Goal: Task Accomplishment & Management: Manage account settings

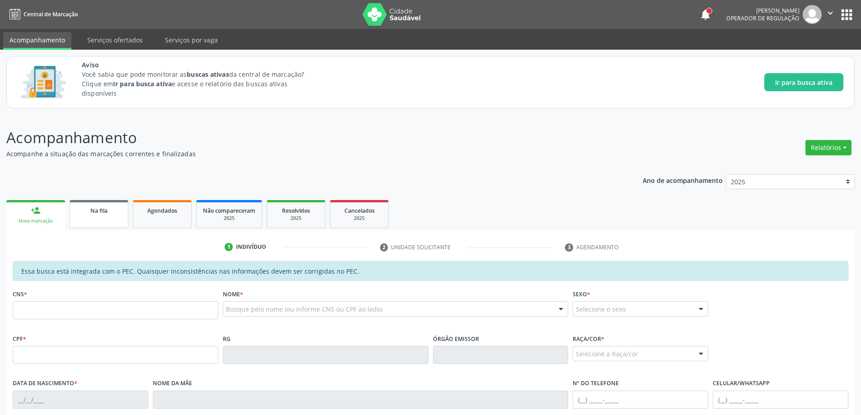
click at [87, 215] on div "Na fila" at bounding box center [98, 210] width 45 height 9
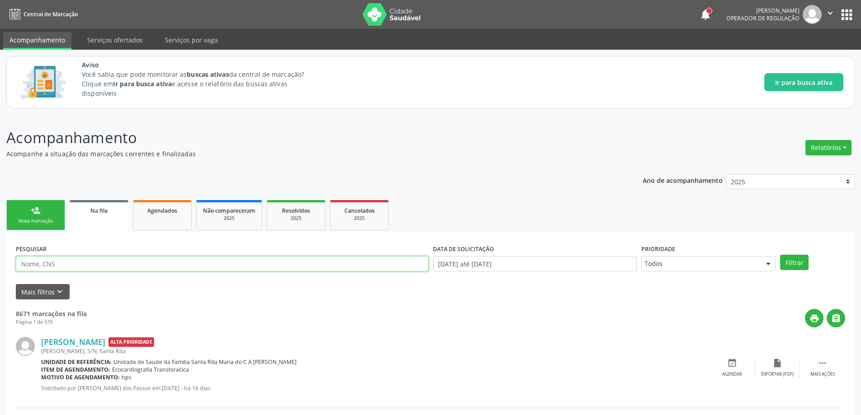
paste input "703404251994618"
click at [796, 264] on button "Filtrar" at bounding box center [794, 262] width 28 height 15
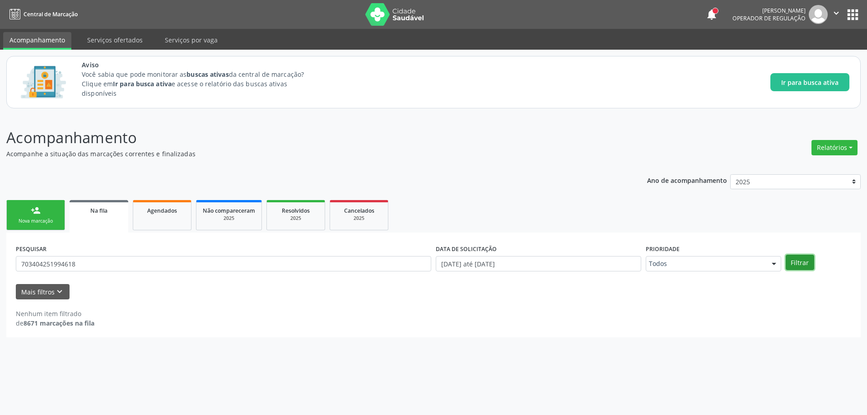
click at [801, 265] on button "Filtrar" at bounding box center [800, 262] width 28 height 15
click at [121, 262] on input "703404251994618" at bounding box center [224, 263] width 416 height 15
type input "7"
paste input "706208544886061"
type input "706208544886061"
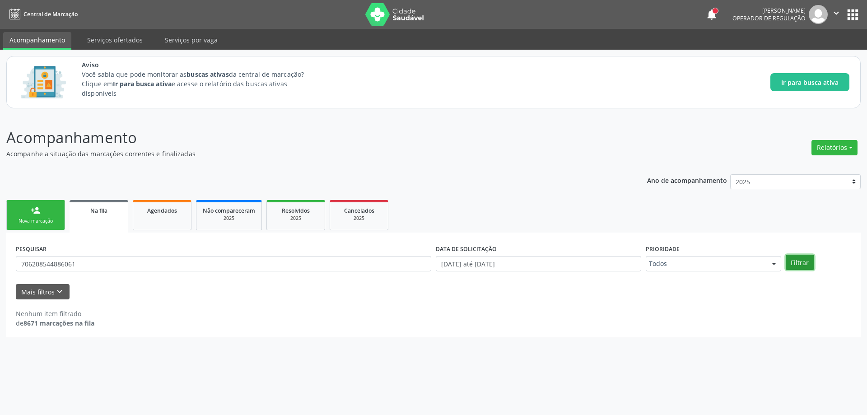
click at [801, 264] on button "Filtrar" at bounding box center [800, 262] width 28 height 15
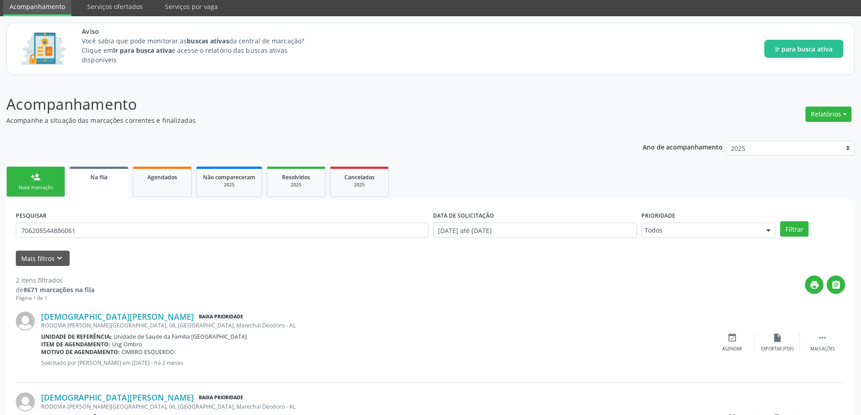
scroll to position [98, 0]
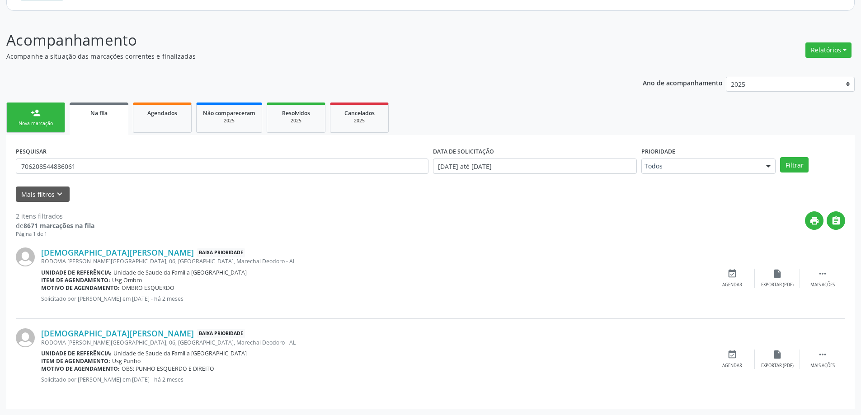
click at [729, 283] on div "Agendar" at bounding box center [732, 285] width 20 height 6
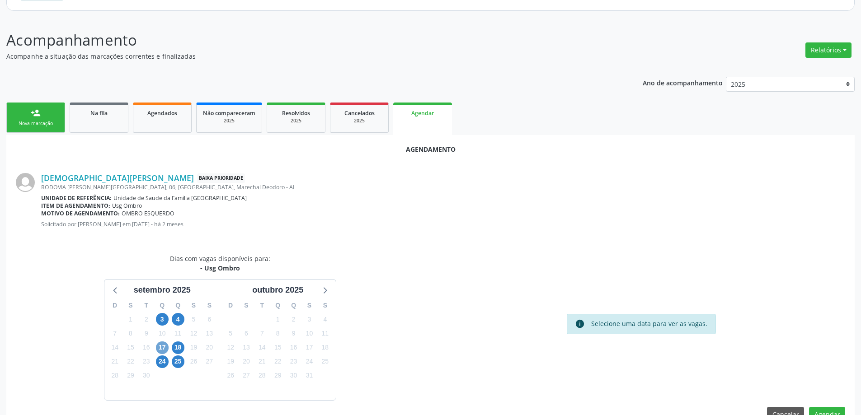
click at [158, 347] on span "17" at bounding box center [162, 347] width 13 height 13
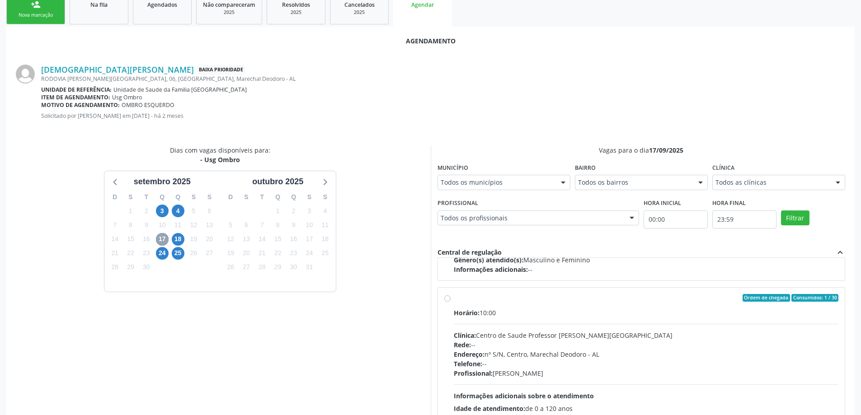
scroll to position [267, 0]
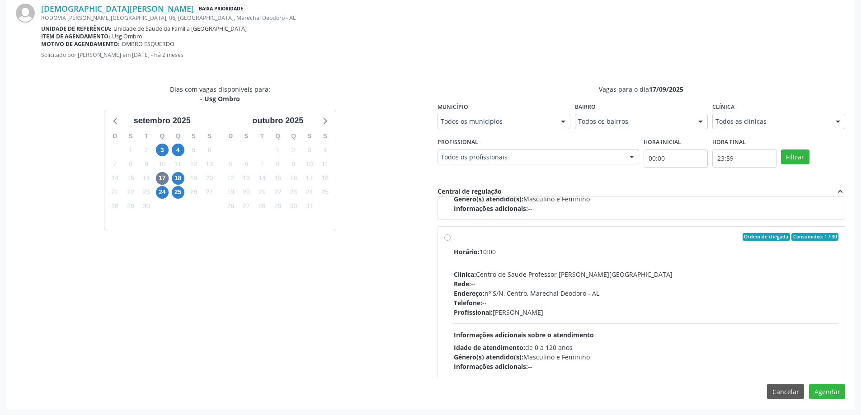
click at [454, 238] on label "Ordem de chegada Consumidos: 1 / 30 Horário: 10:00 Clínica: Centro de Saude Pro…" at bounding box center [646, 302] width 385 height 139
click at [446, 238] on input "Ordem de chegada Consumidos: 1 / 30 Horário: 10:00 Clínica: Centro de Saude Pro…" at bounding box center [447, 237] width 6 height 8
radio input "true"
click at [833, 397] on button "Agendar" at bounding box center [827, 391] width 36 height 15
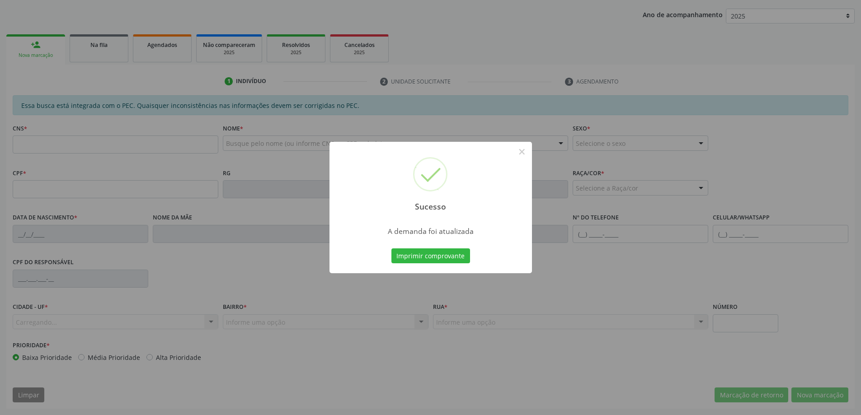
scroll to position [166, 0]
click at [524, 154] on button "×" at bounding box center [521, 151] width 15 height 15
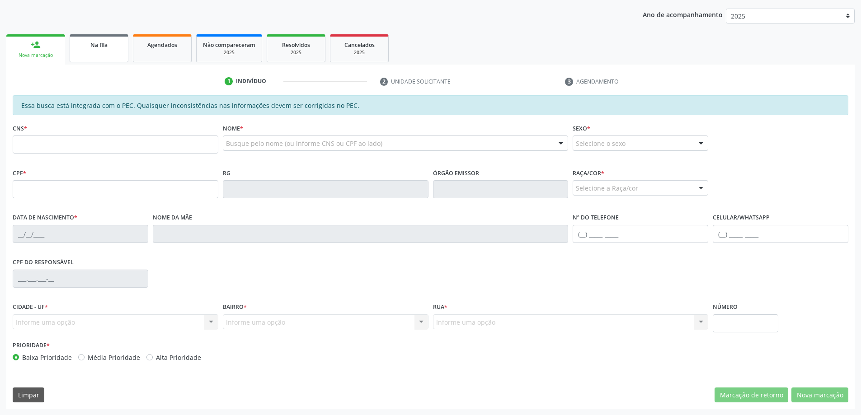
click at [103, 55] on link "Na fila" at bounding box center [99, 48] width 59 height 28
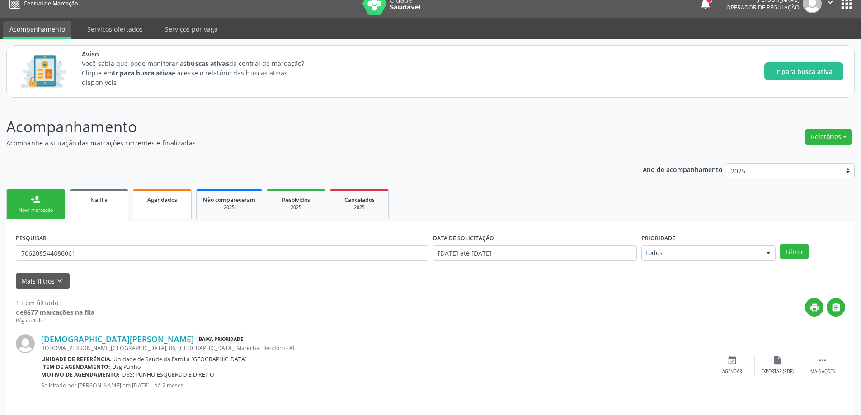
scroll to position [17, 0]
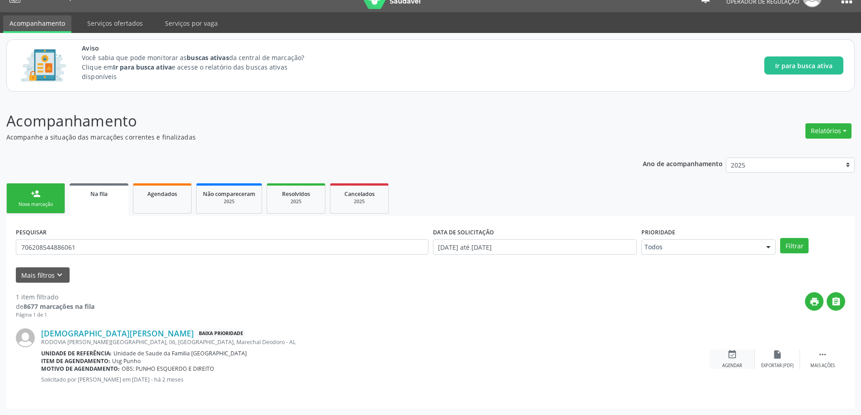
click at [735, 355] on icon "event_available" at bounding box center [732, 355] width 10 height 10
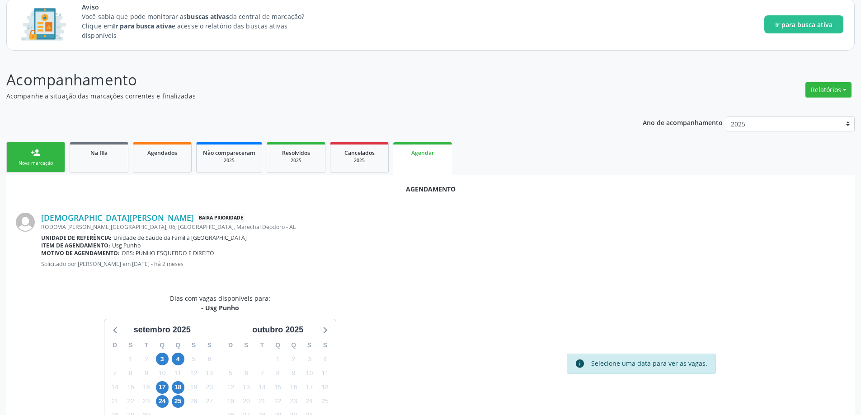
scroll to position [107, 0]
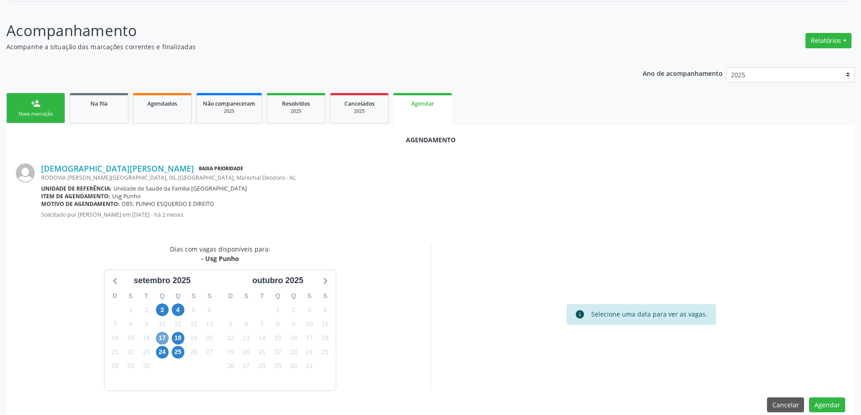
click at [157, 338] on span "17" at bounding box center [162, 338] width 13 height 13
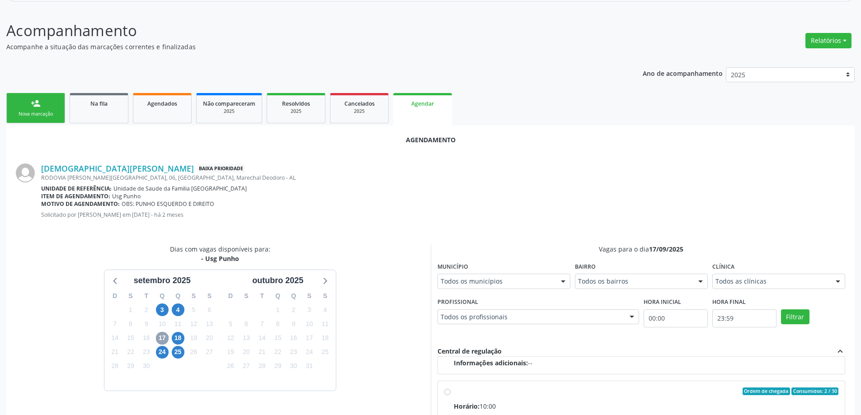
scroll to position [142, 0]
radio input "true"
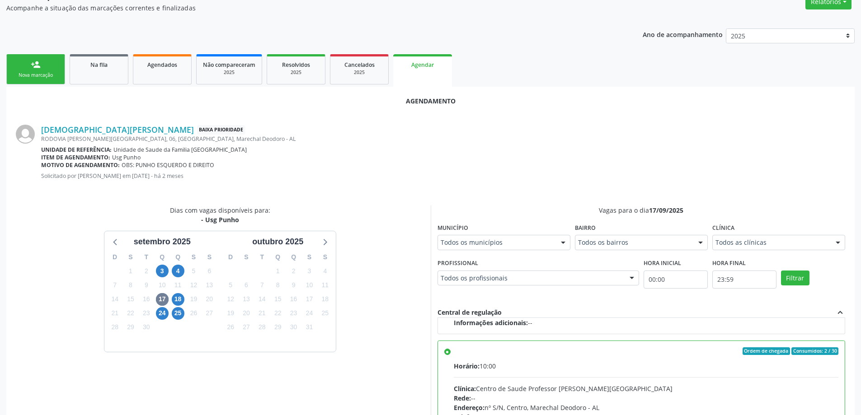
scroll to position [267, 0]
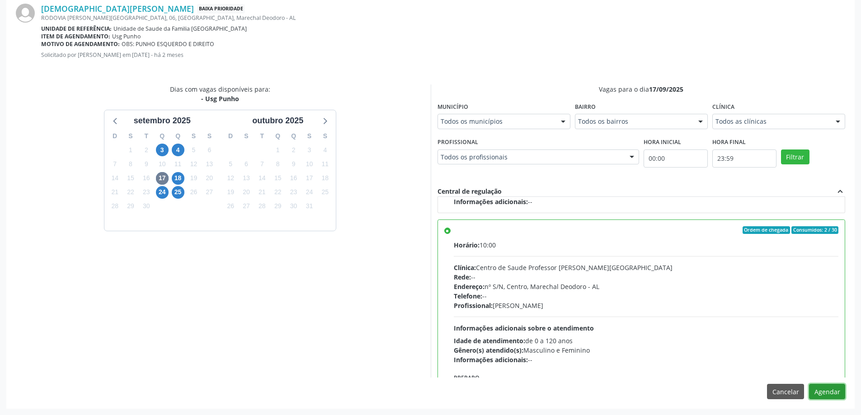
click at [822, 395] on button "Agendar" at bounding box center [827, 391] width 36 height 15
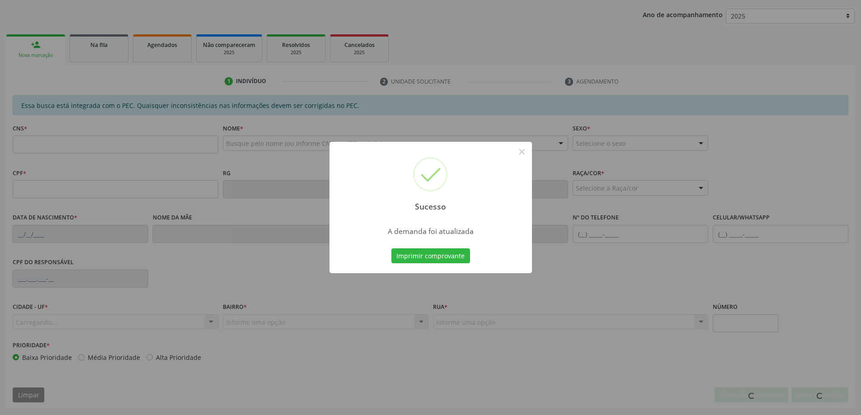
scroll to position [166, 0]
click at [516, 151] on button "×" at bounding box center [521, 151] width 15 height 15
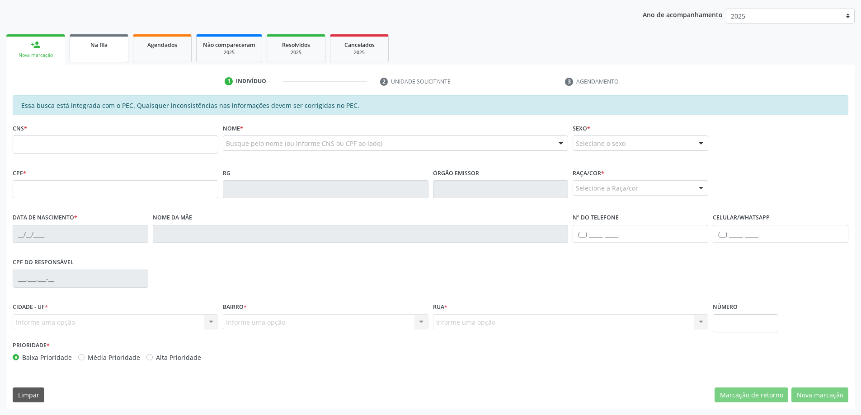
click at [91, 48] on span "Na fila" at bounding box center [98, 45] width 17 height 8
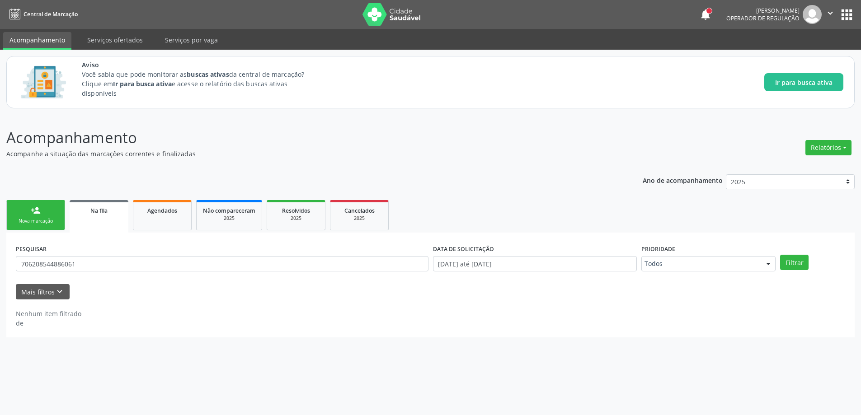
scroll to position [0, 0]
click at [167, 264] on input "706208544886061" at bounding box center [224, 263] width 416 height 15
type input "7"
paste input "700002347909708"
click at [784, 263] on div "Filtrar" at bounding box center [819, 262] width 70 height 15
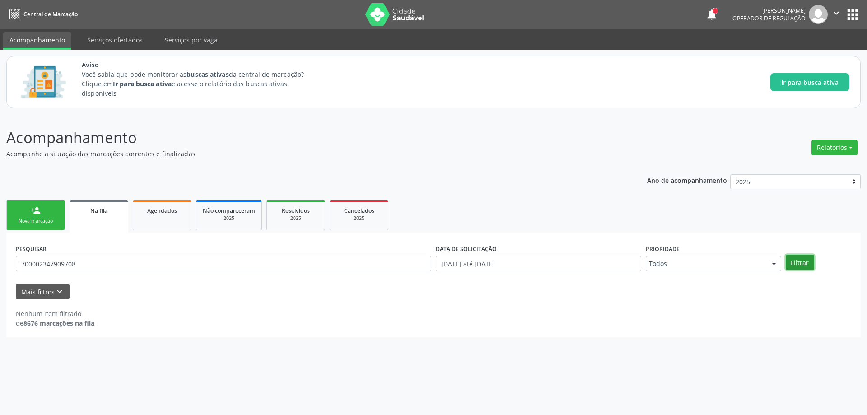
click at [795, 262] on button "Filtrar" at bounding box center [800, 262] width 28 height 15
click at [142, 262] on input "700002347909708" at bounding box center [224, 263] width 416 height 15
type input "7"
paste input "706506305471990"
type input "706506305471990"
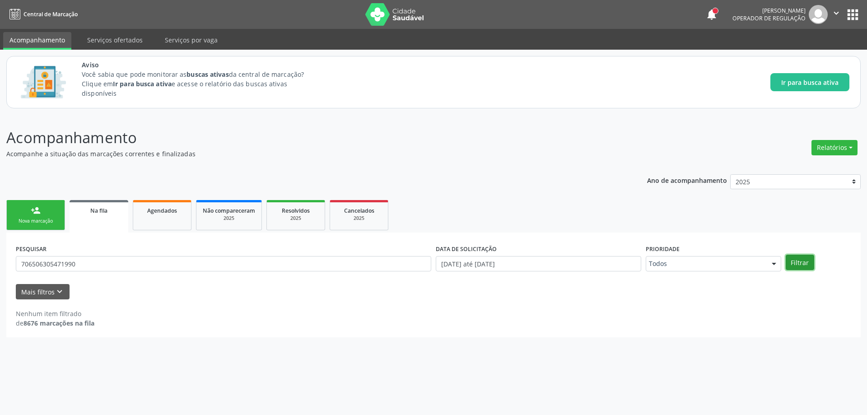
click at [795, 263] on button "Filtrar" at bounding box center [800, 262] width 28 height 15
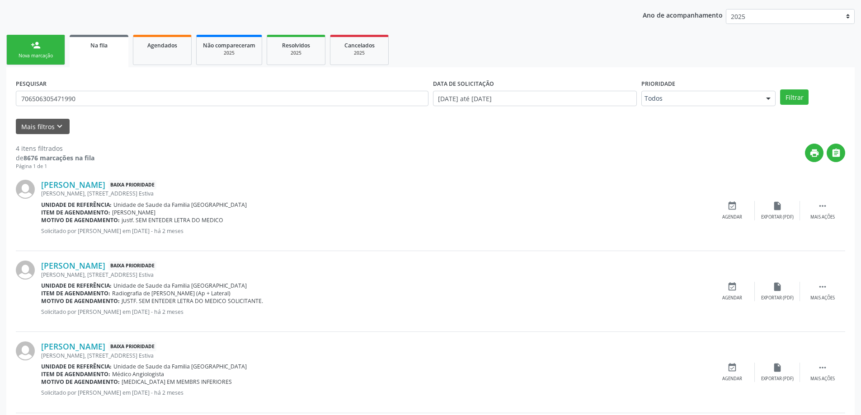
scroll to position [181, 0]
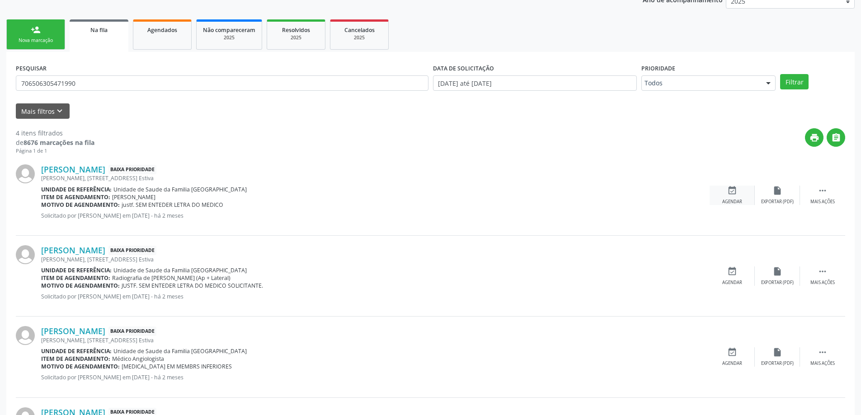
click at [730, 193] on icon "event_available" at bounding box center [732, 191] width 10 height 10
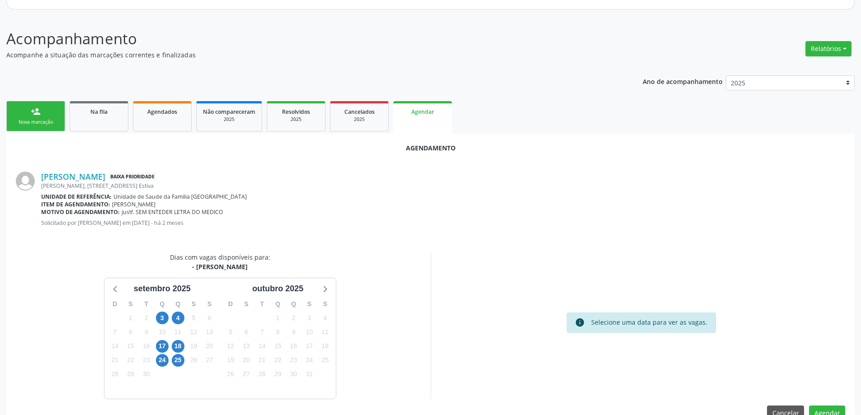
scroll to position [120, 0]
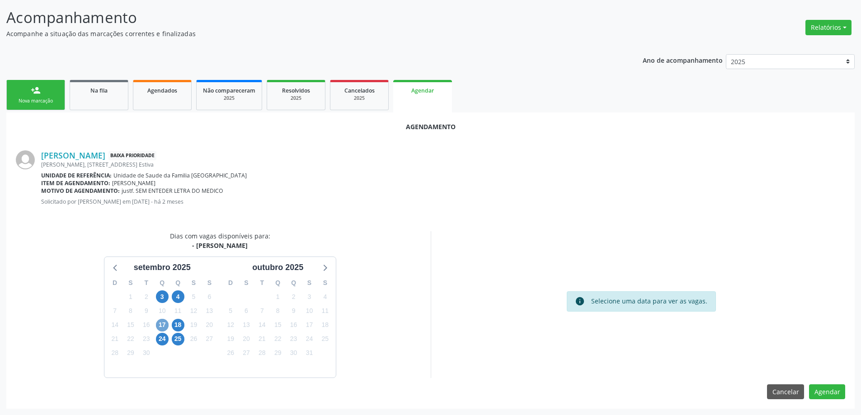
click at [161, 327] on span "17" at bounding box center [162, 325] width 13 height 13
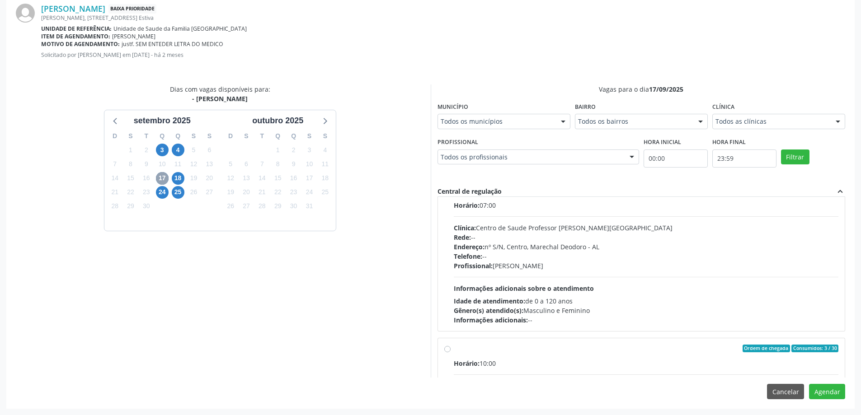
scroll to position [45, 0]
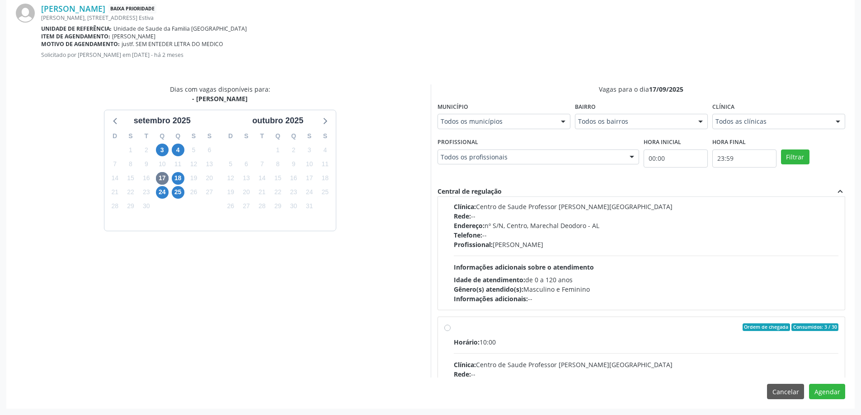
click at [454, 328] on label "Ordem de chegada Consumidos: 3 / 30 Horário: 10:00 Clínica: Centro de Saude Pro…" at bounding box center [646, 392] width 385 height 139
click at [449, 328] on input "Ordem de chegada Consumidos: 3 / 30 Horário: 10:00 Clínica: Centro de Saude Pro…" at bounding box center [447, 327] width 6 height 8
radio input "true"
click at [828, 392] on button "Agendar" at bounding box center [827, 391] width 36 height 15
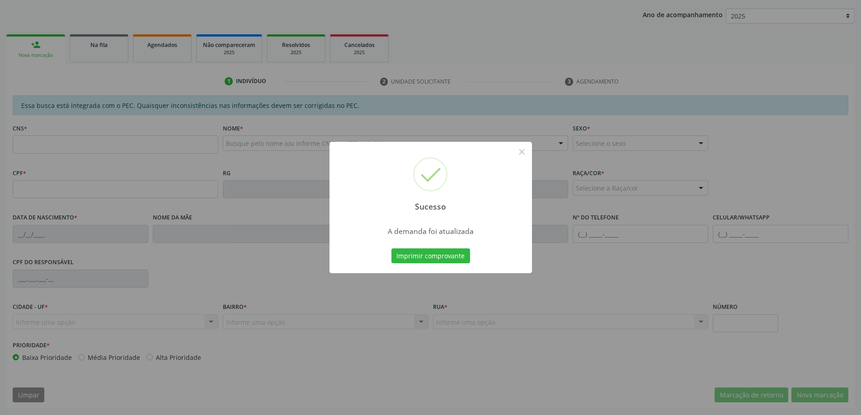
scroll to position [166, 0]
click at [518, 146] on button "×" at bounding box center [521, 151] width 15 height 15
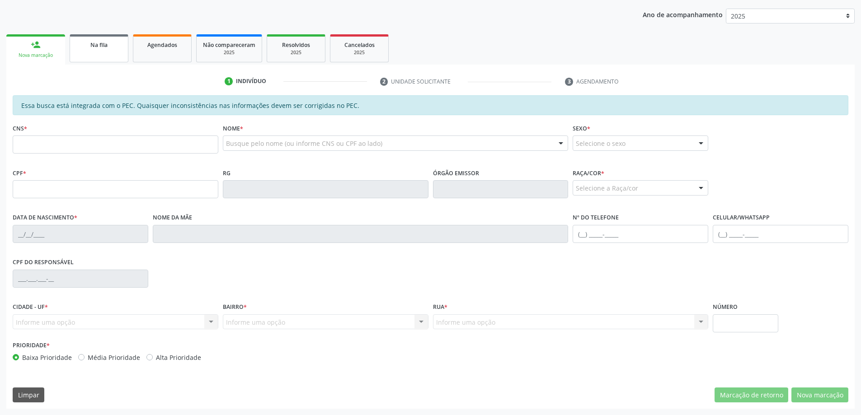
click at [103, 47] on span "Na fila" at bounding box center [98, 45] width 17 height 8
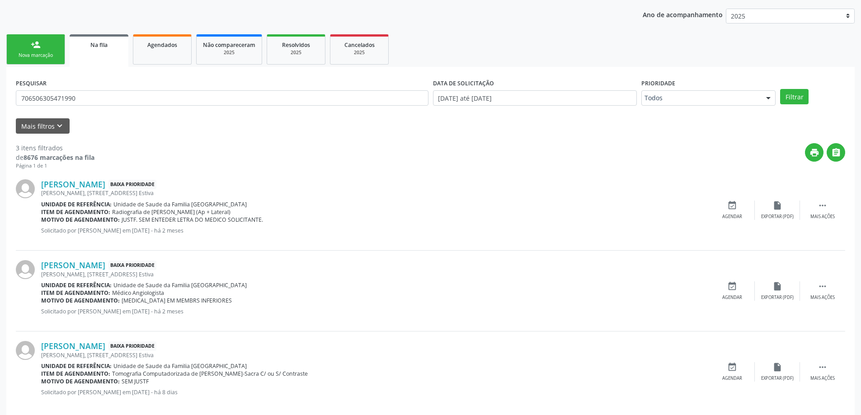
scroll to position [0, 0]
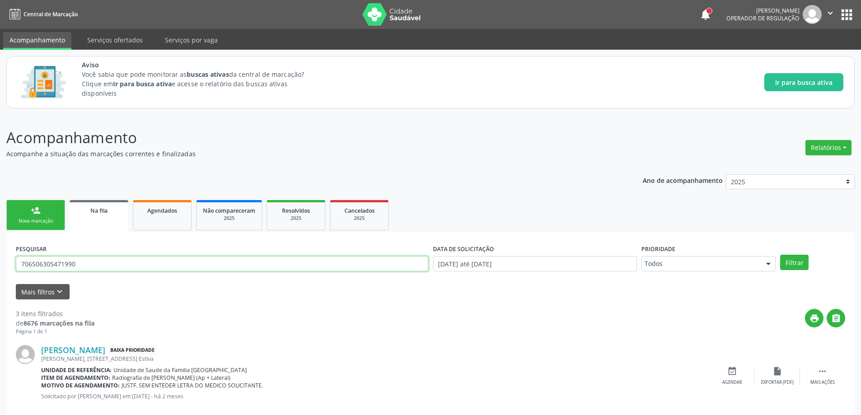
click at [130, 259] on input "706506305471990" at bounding box center [222, 263] width 412 height 15
type input "7"
paste input "708005320247826"
type input "708005320247826"
click at [798, 263] on button "Filtrar" at bounding box center [794, 262] width 28 height 15
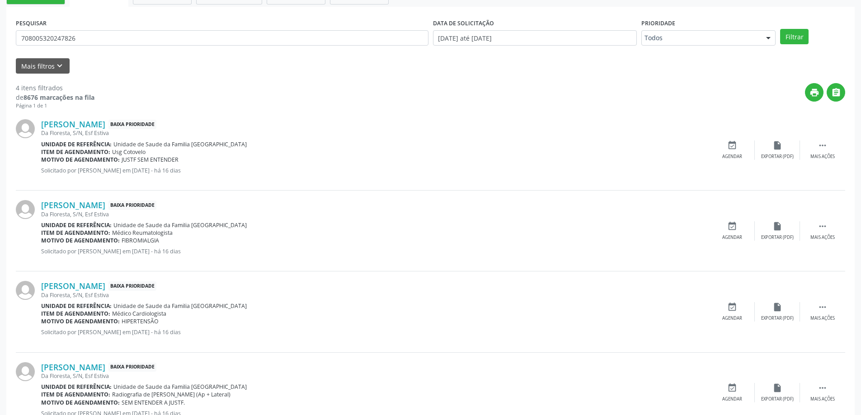
scroll to position [260, 0]
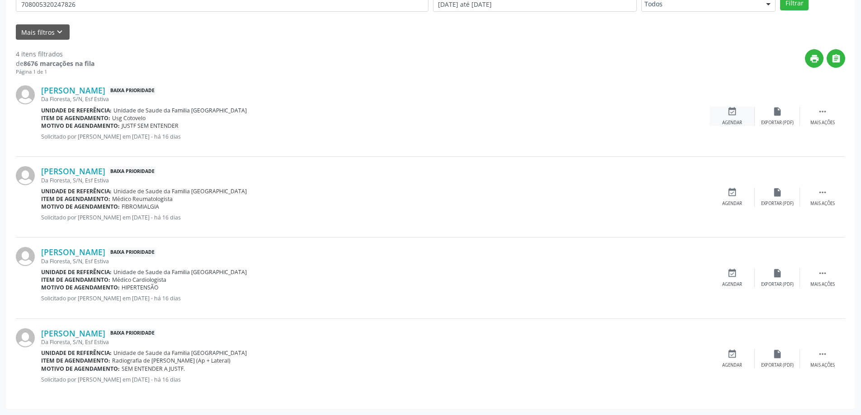
click at [730, 108] on icon "event_available" at bounding box center [732, 112] width 10 height 10
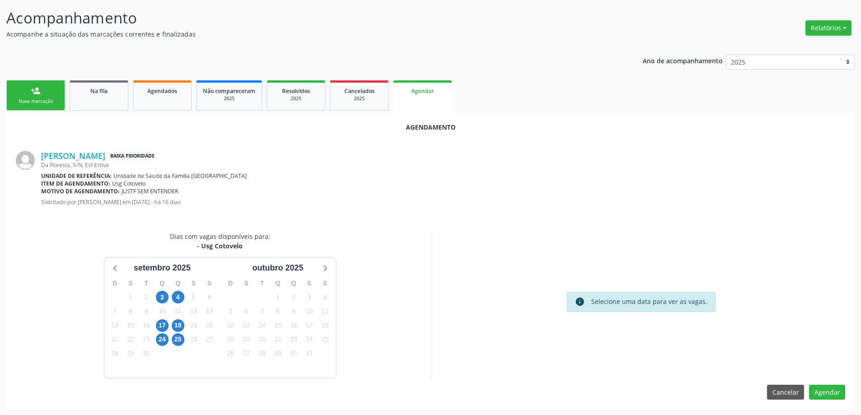
scroll to position [120, 0]
click at [157, 326] on span "17" at bounding box center [162, 325] width 13 height 13
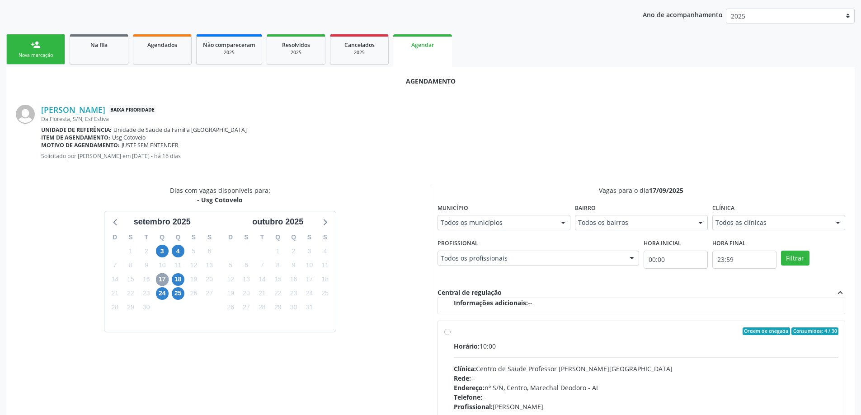
scroll to position [256, 0]
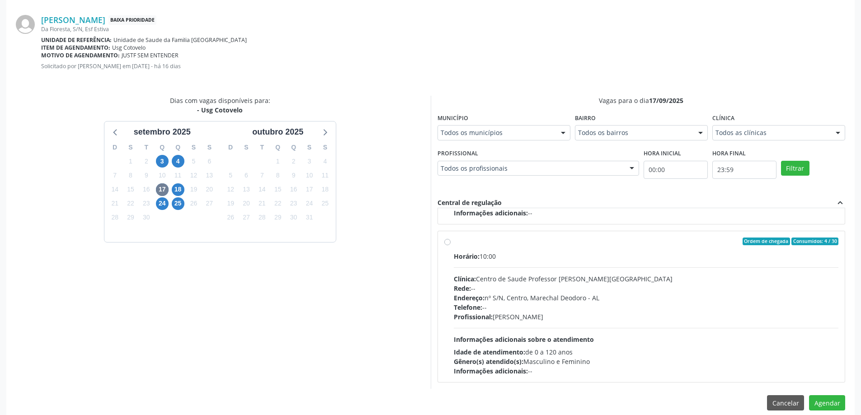
click at [450, 243] on div "Ordem de chegada Consumidos: 4 / 30 Horário: 10:00 Clínica: Centro de Saude Pro…" at bounding box center [641, 307] width 394 height 139
radio input "true"
click at [842, 411] on div "Agendamento [PERSON_NAME] Baixa Prioridade Da Floresta, S/N, Esf Estiva Unidade…" at bounding box center [430, 198] width 848 height 443
click at [840, 409] on button "Agendar" at bounding box center [827, 402] width 36 height 15
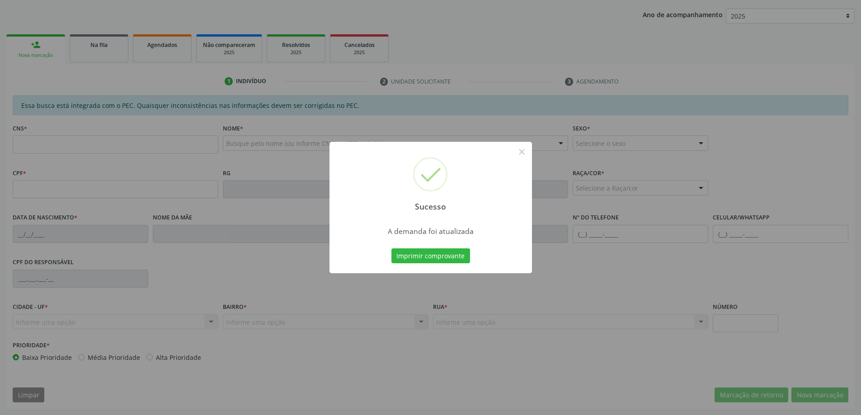
scroll to position [166, 0]
click at [520, 153] on button "×" at bounding box center [521, 151] width 15 height 15
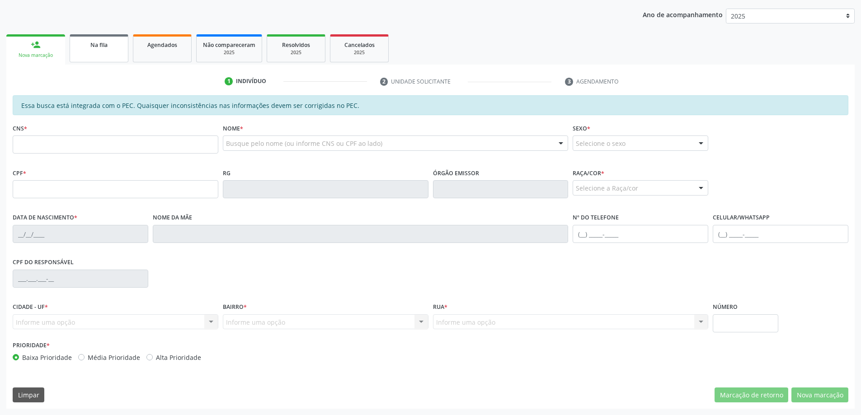
click at [96, 55] on link "Na fila" at bounding box center [99, 48] width 59 height 28
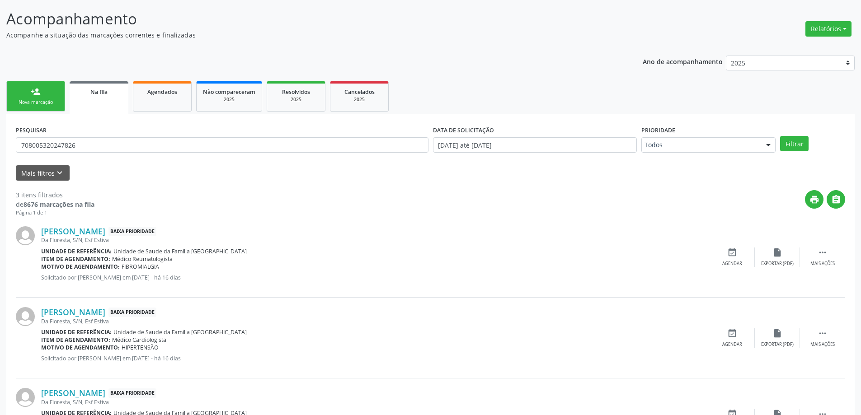
scroll to position [179, 0]
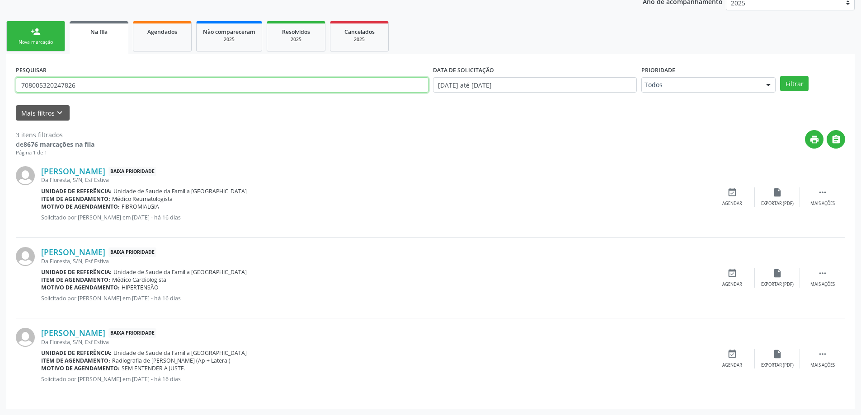
click at [131, 82] on input "708005320247826" at bounding box center [222, 84] width 412 height 15
type input "7"
paste input "700507743473058"
click at [792, 85] on button "Filtrar" at bounding box center [794, 83] width 28 height 15
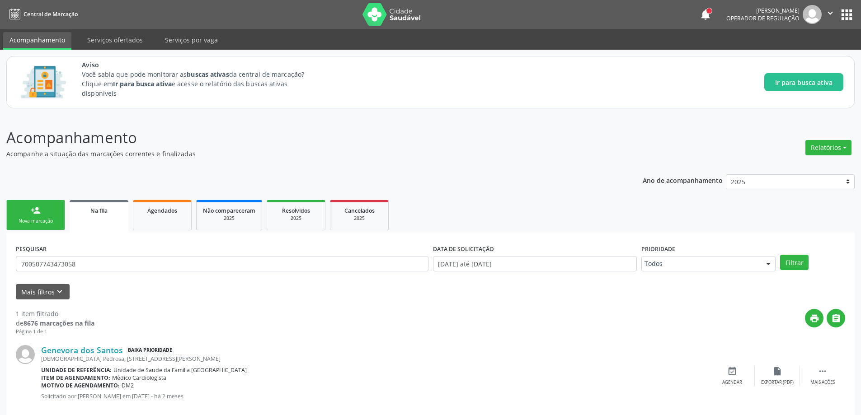
scroll to position [17, 0]
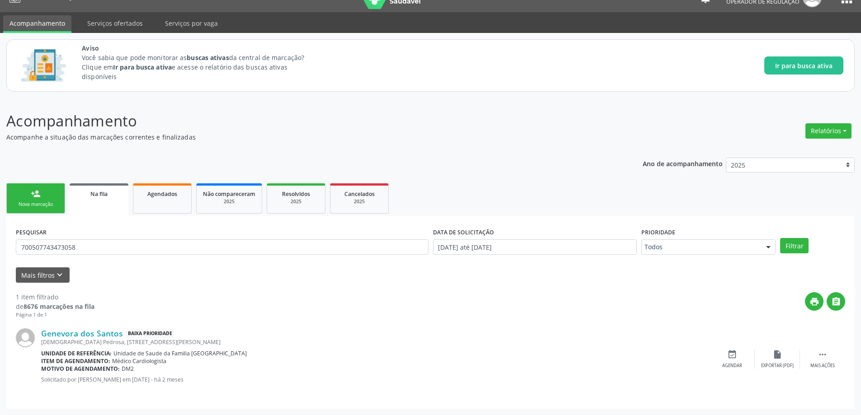
click at [94, 200] on link "Na fila" at bounding box center [99, 199] width 59 height 33
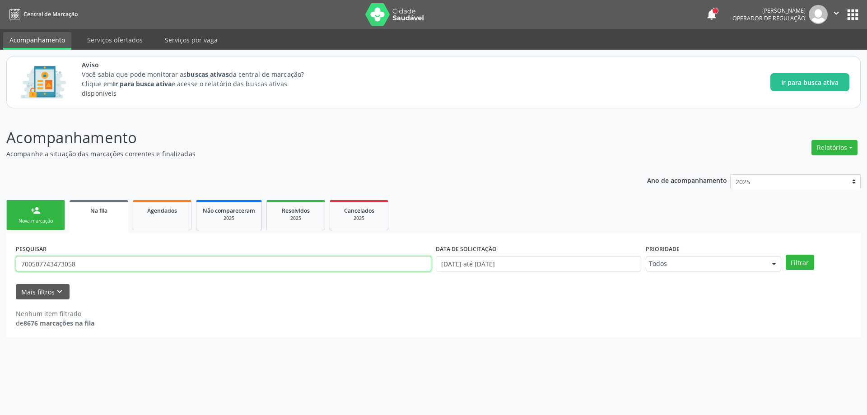
click at [122, 265] on input "700507743473058" at bounding box center [224, 263] width 416 height 15
type input "7"
paste input "706503306656991"
type input "706503306656991"
click at [796, 266] on button "Filtrar" at bounding box center [800, 262] width 28 height 15
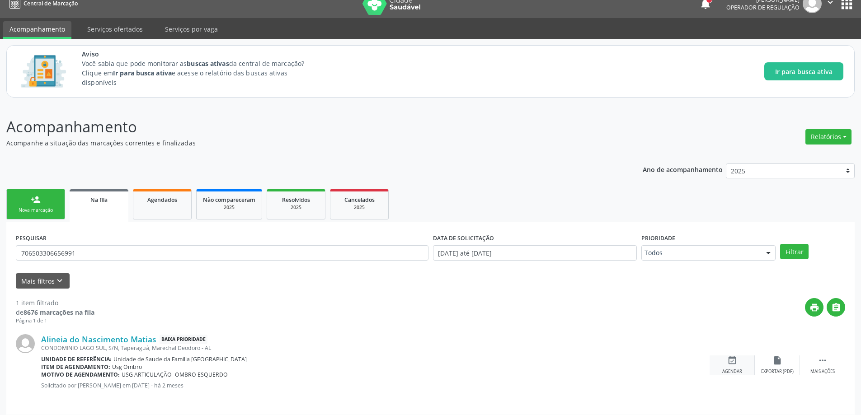
scroll to position [17, 0]
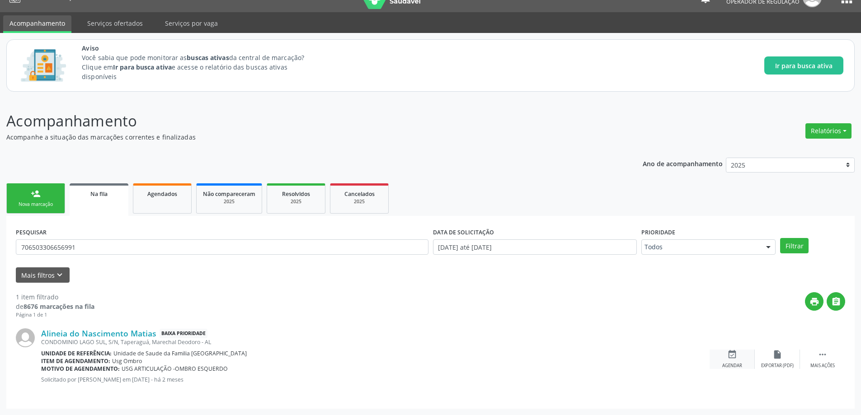
click at [732, 355] on icon "event_available" at bounding box center [732, 355] width 10 height 10
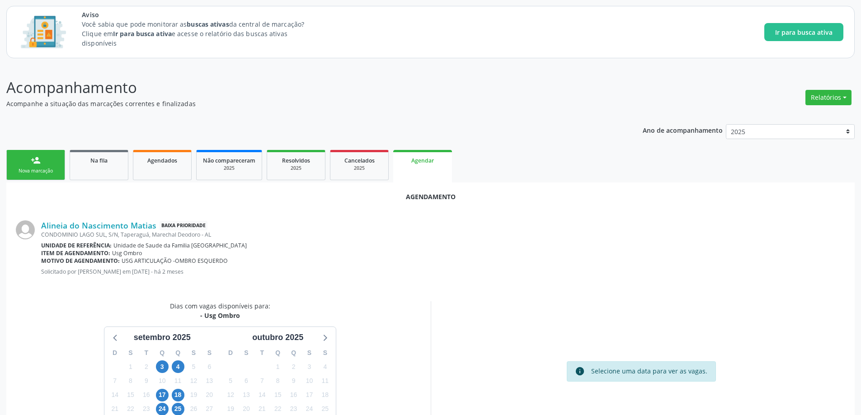
scroll to position [107, 0]
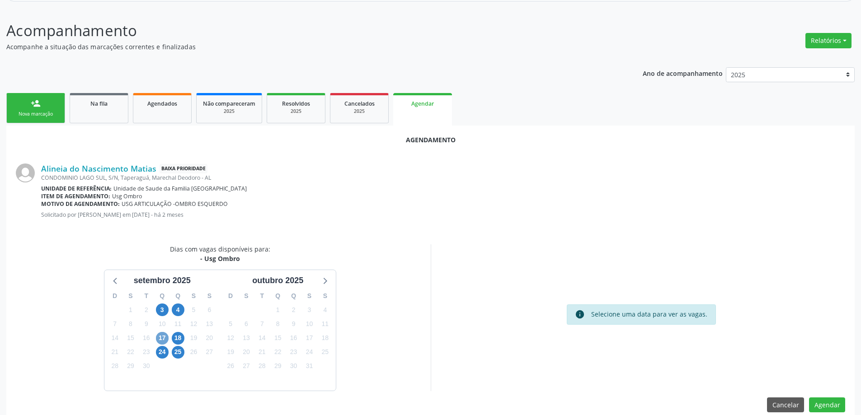
click at [163, 340] on span "17" at bounding box center [162, 338] width 13 height 13
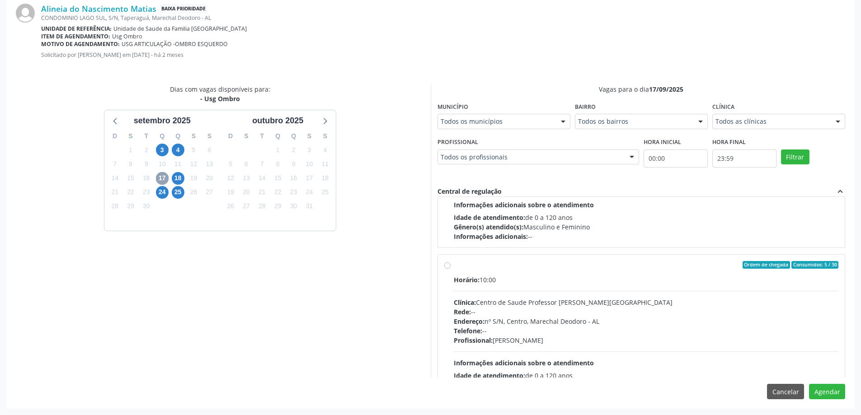
scroll to position [136, 0]
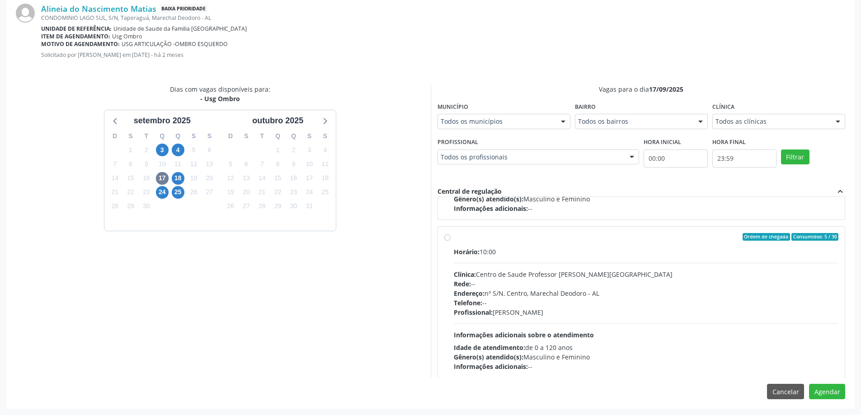
click at [454, 240] on label "Ordem de chegada Consumidos: 5 / 30 Horário: 10:00 Clínica: Centro de Saude Pro…" at bounding box center [646, 302] width 385 height 139
click at [445, 240] on input "Ordem de chegada Consumidos: 5 / 30 Horário: 10:00 Clínica: Centro de Saude Pro…" at bounding box center [447, 237] width 6 height 8
radio input "true"
click at [831, 395] on button "Agendar" at bounding box center [827, 391] width 36 height 15
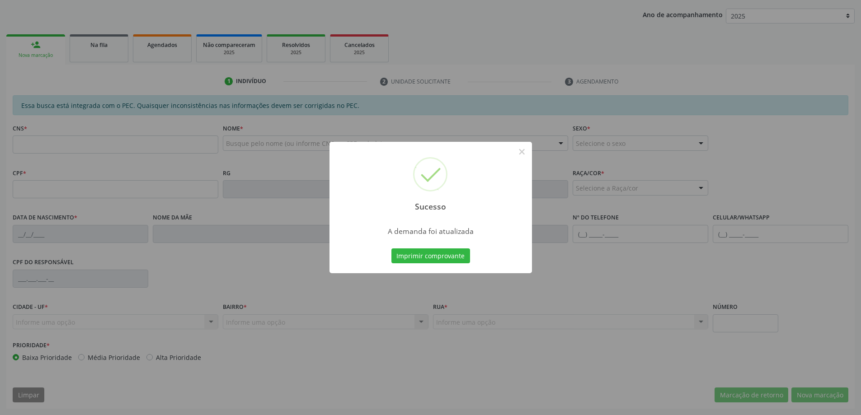
scroll to position [166, 0]
click at [522, 152] on button "×" at bounding box center [521, 151] width 15 height 15
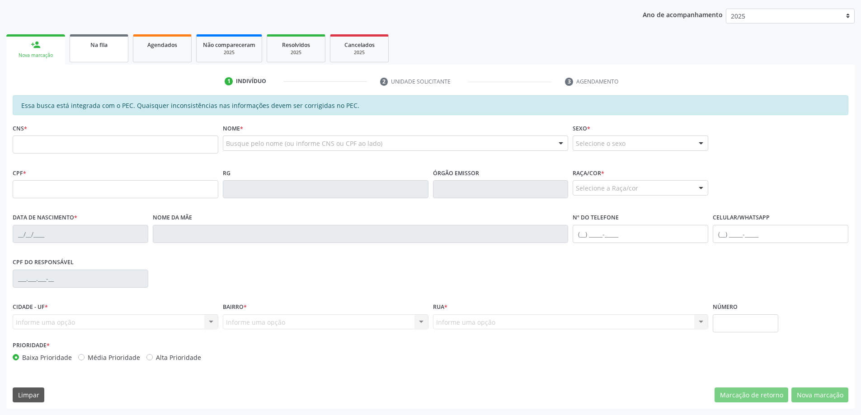
click at [103, 42] on span "Na fila" at bounding box center [98, 45] width 17 height 8
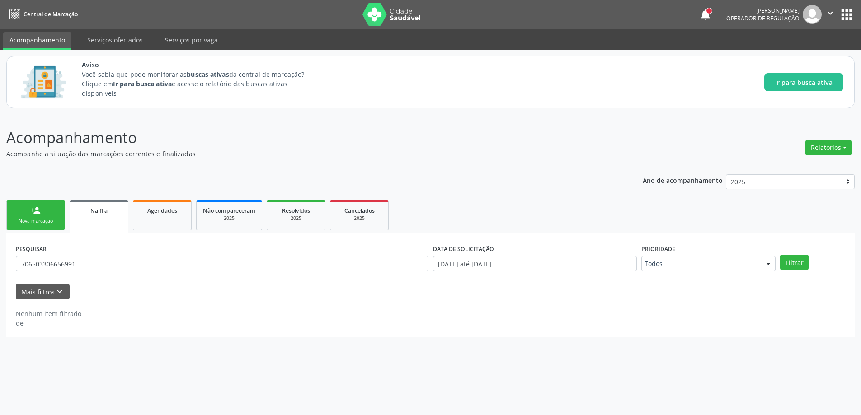
scroll to position [0, 0]
click at [88, 262] on input "706503306656991" at bounding box center [224, 263] width 416 height 15
type input "7"
paste input "[CREDIT_CARD_NUMBER]"
click at [793, 267] on button "Filtrar" at bounding box center [800, 262] width 28 height 15
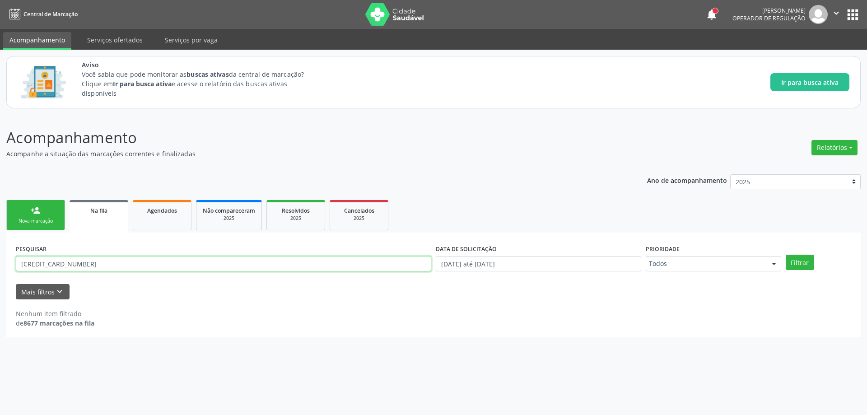
click at [127, 265] on input "[CREDIT_CARD_NUMBER]" at bounding box center [224, 263] width 416 height 15
type input "1"
type input "898004837632558"
click at [806, 267] on button "Filtrar" at bounding box center [800, 262] width 28 height 15
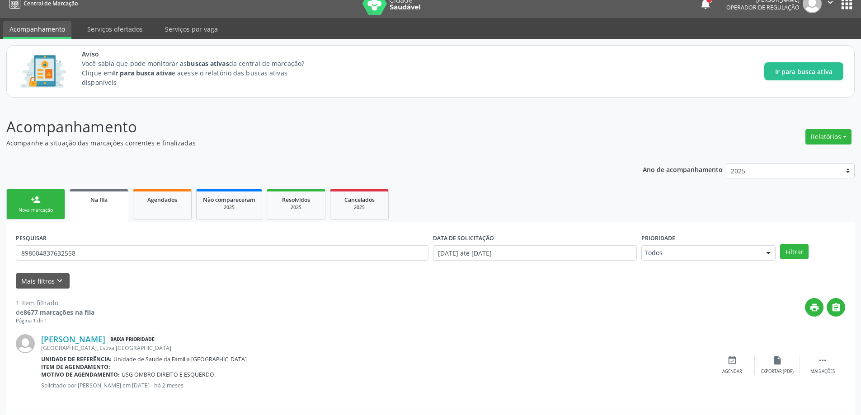
scroll to position [17, 0]
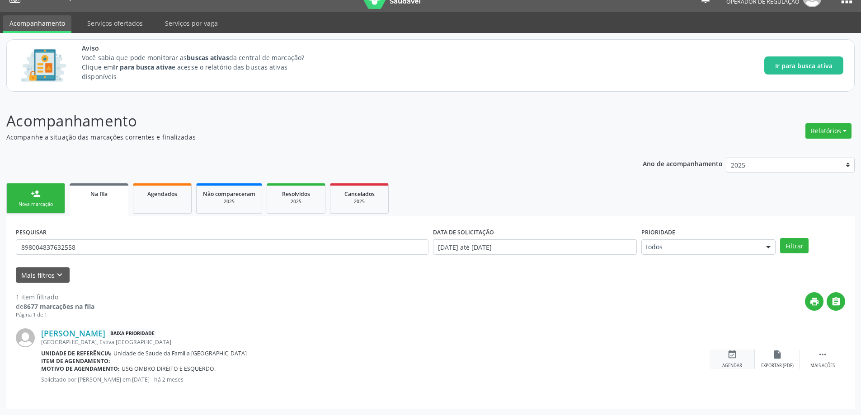
click at [729, 355] on icon "event_available" at bounding box center [732, 355] width 10 height 10
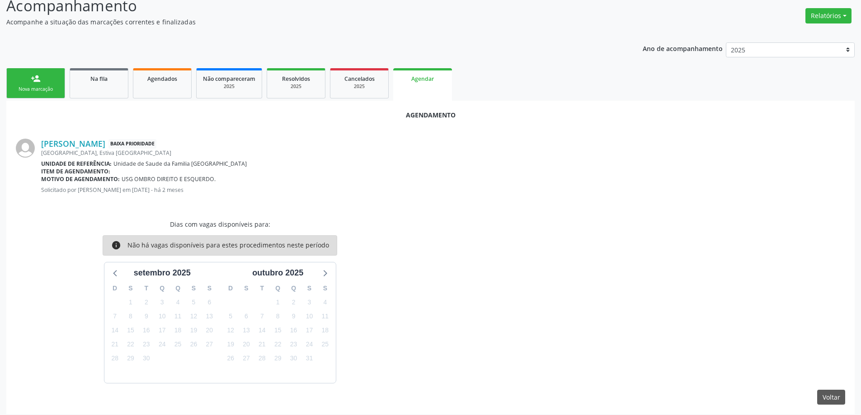
scroll to position [137, 0]
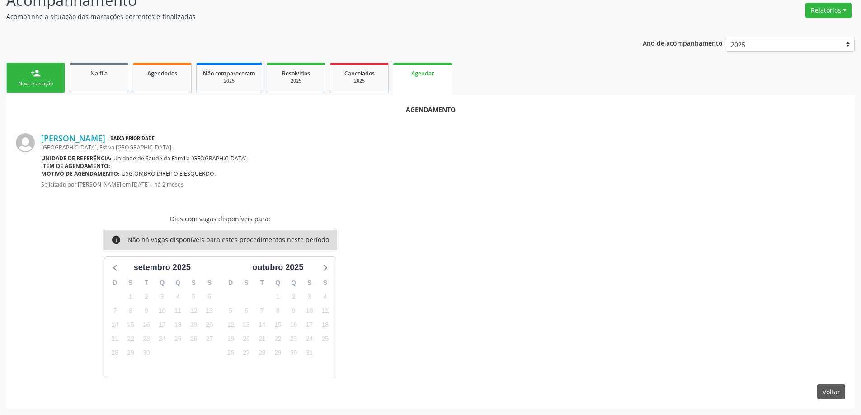
click at [533, 243] on div "Dias com vagas disponíveis para: info Não há vagas disponíveis para estes proce…" at bounding box center [430, 296] width 842 height 164
click at [86, 78] on link "Na fila" at bounding box center [99, 78] width 59 height 30
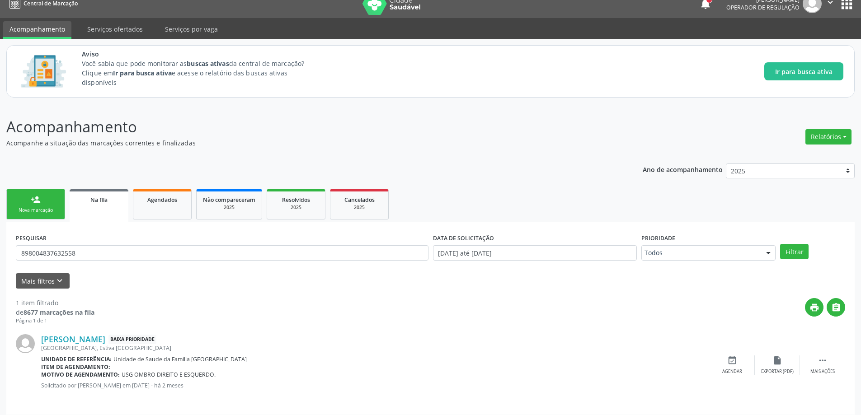
scroll to position [17, 0]
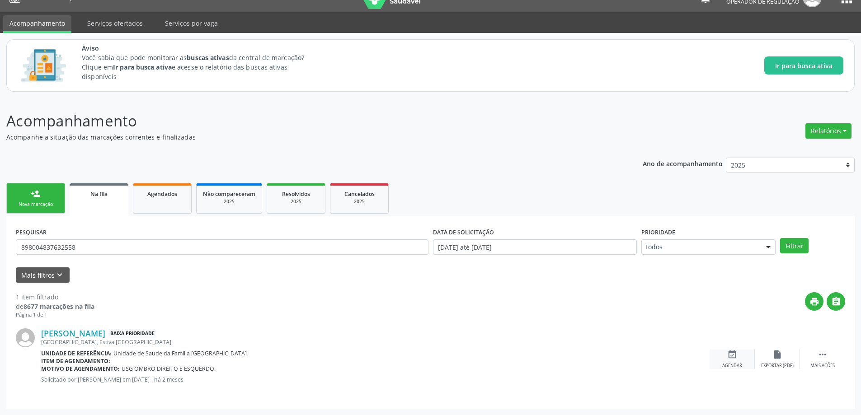
click at [732, 361] on div "event_available Agendar" at bounding box center [731, 359] width 45 height 19
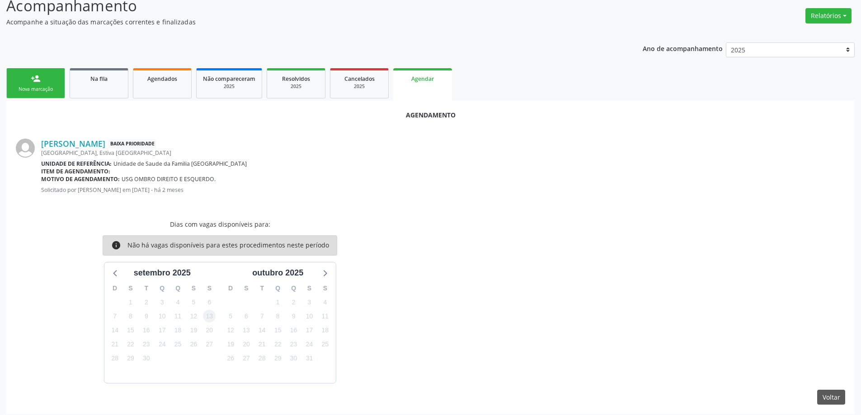
scroll to position [137, 0]
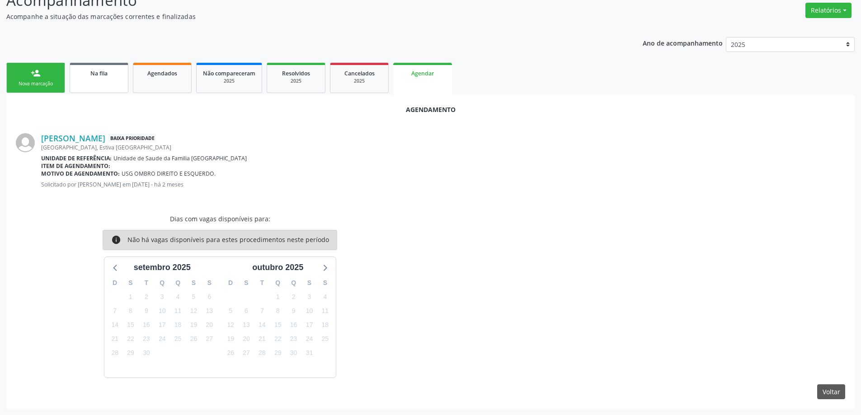
click at [107, 79] on link "Na fila" at bounding box center [99, 78] width 59 height 30
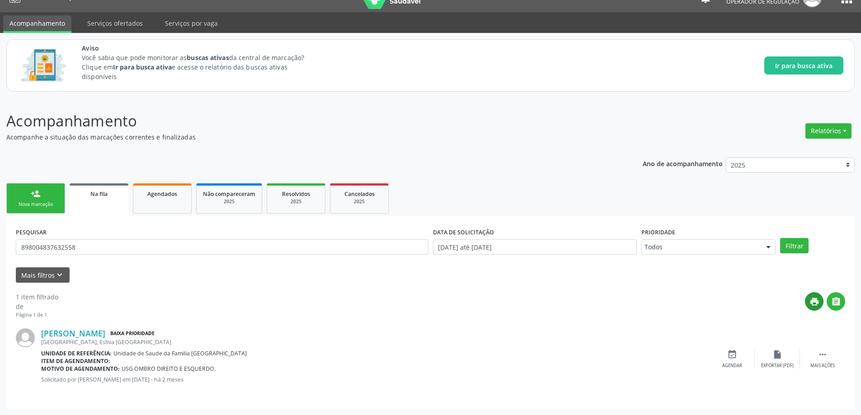
scroll to position [0, 0]
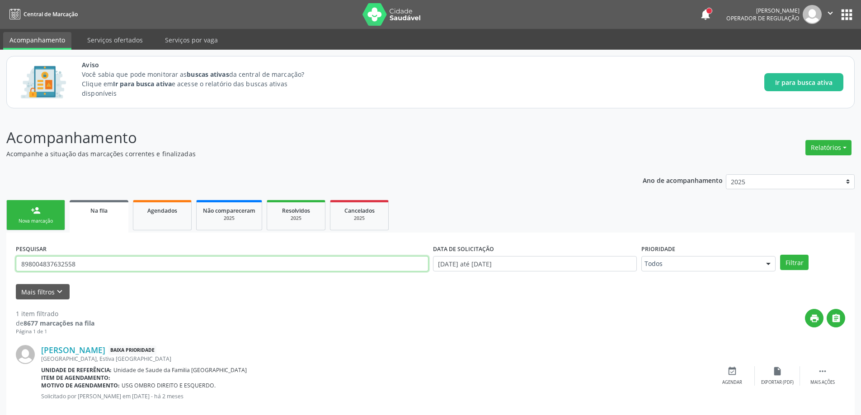
click at [147, 261] on input "898004837632558" at bounding box center [222, 263] width 412 height 15
type input "8"
paste input "708209190170944"
click at [793, 264] on button "Filtrar" at bounding box center [794, 262] width 28 height 15
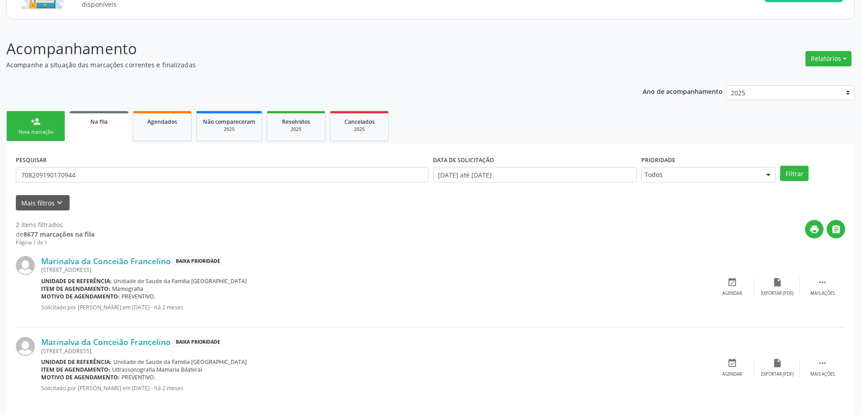
scroll to position [98, 0]
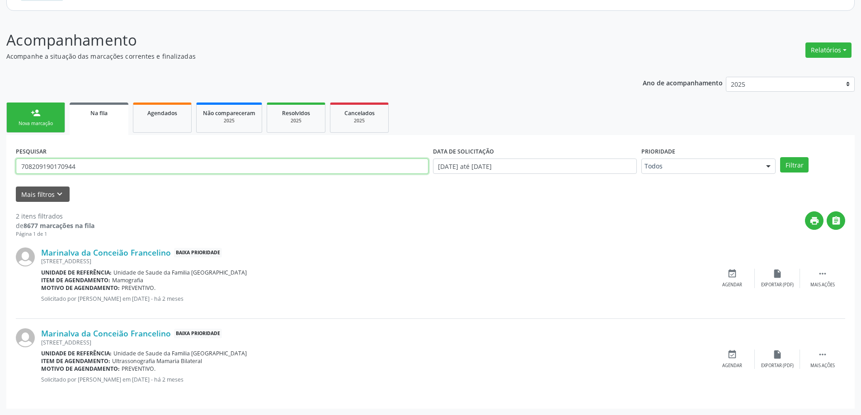
click at [162, 161] on input "708209190170944" at bounding box center [222, 166] width 412 height 15
type input "7"
paste input "706807782329120"
type input "706807782329120"
click at [796, 167] on button "Filtrar" at bounding box center [794, 164] width 28 height 15
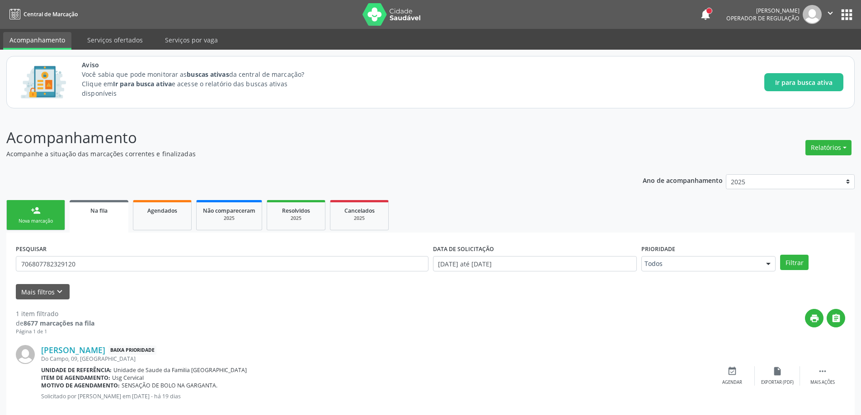
scroll to position [17, 0]
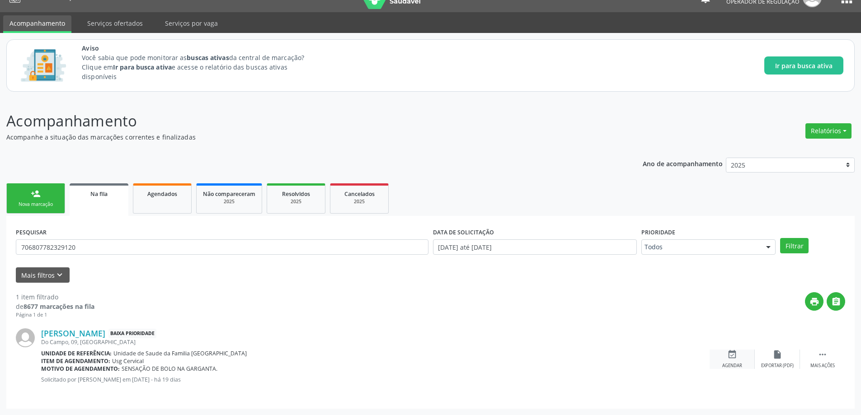
click at [736, 359] on icon "event_available" at bounding box center [732, 355] width 10 height 10
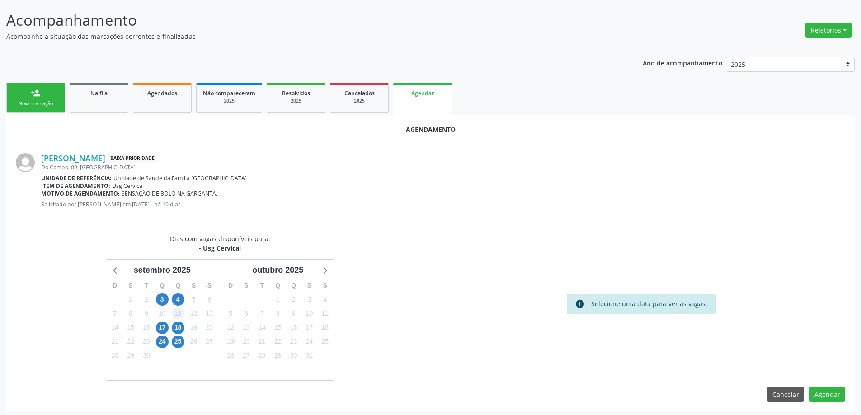
scroll to position [120, 0]
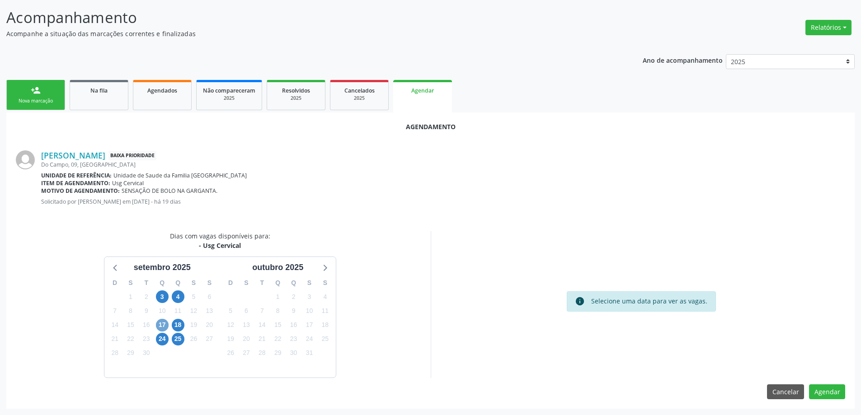
click at [158, 325] on span "17" at bounding box center [162, 325] width 13 height 13
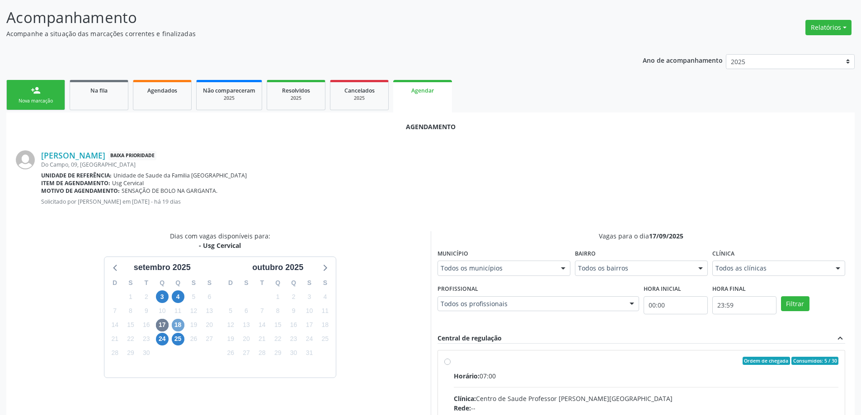
click at [179, 325] on span "18" at bounding box center [178, 325] width 13 height 13
click at [177, 325] on span "18" at bounding box center [178, 325] width 13 height 13
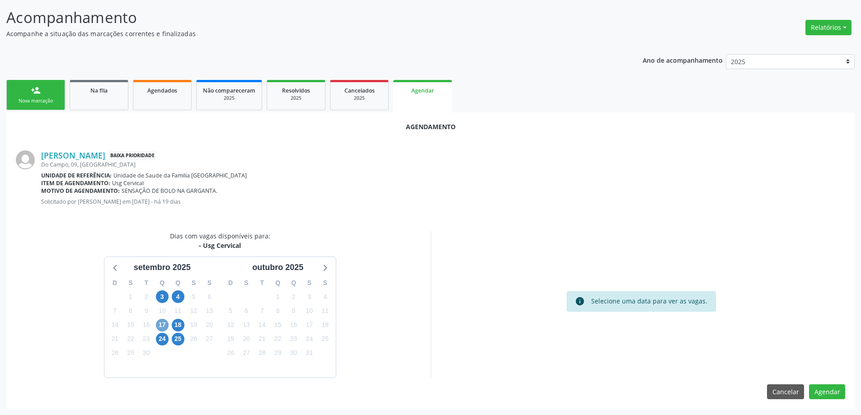
click at [166, 325] on span "17" at bounding box center [162, 325] width 13 height 13
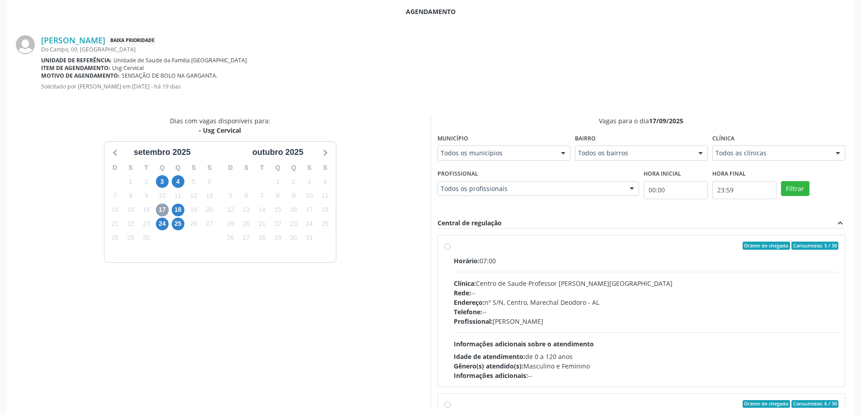
scroll to position [256, 0]
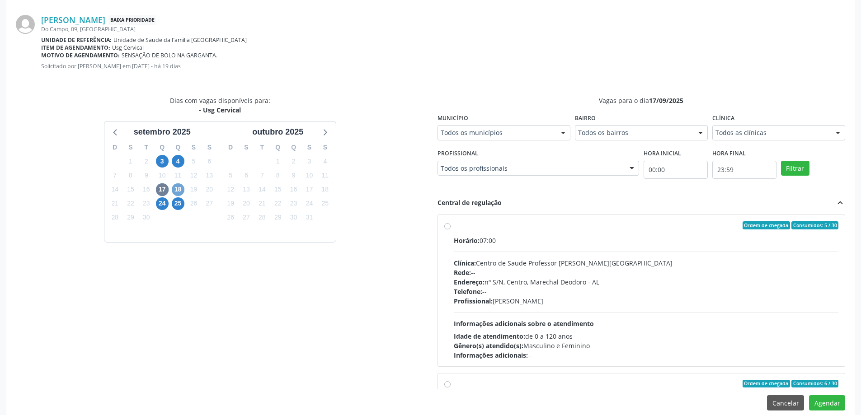
click at [181, 192] on span "18" at bounding box center [178, 189] width 13 height 13
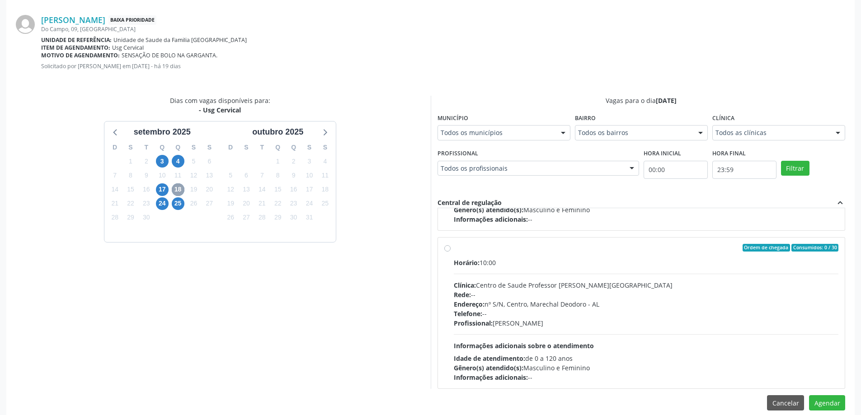
scroll to position [142, 0]
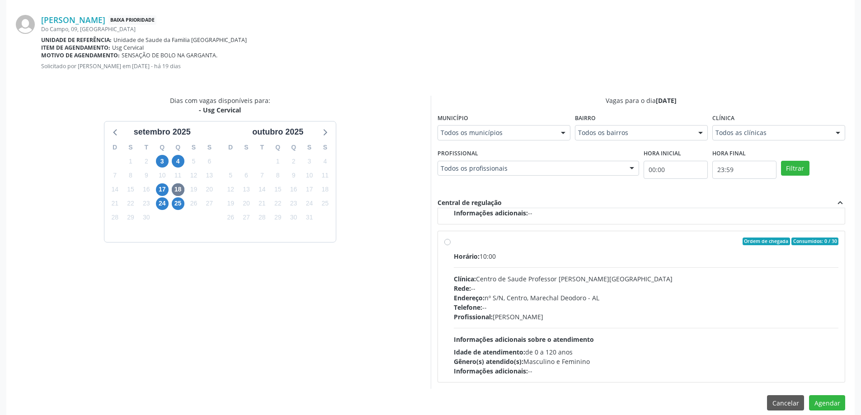
click at [454, 241] on label "Ordem de chegada Consumidos: 0 / 30 Horário: 10:00 Clínica: Centro de Saude Pro…" at bounding box center [646, 307] width 385 height 139
click at [445, 241] on input "Ordem de chegada Consumidos: 0 / 30 Horário: 10:00 Clínica: Centro de Saude Pro…" at bounding box center [447, 242] width 6 height 8
radio input "true"
click at [828, 402] on button "Agendar" at bounding box center [827, 402] width 36 height 15
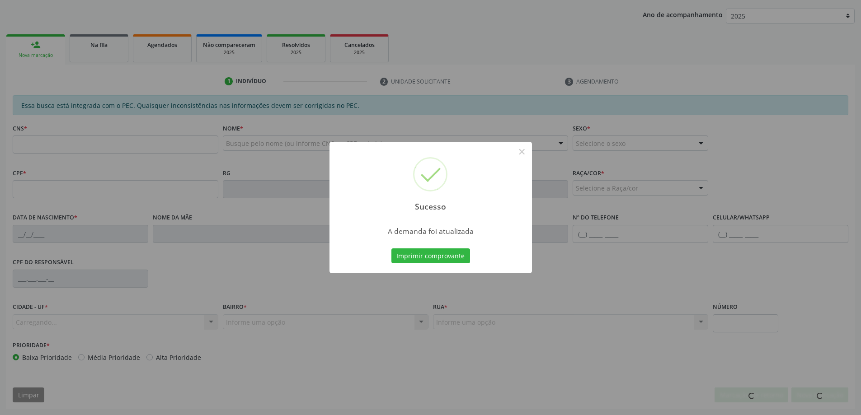
scroll to position [166, 0]
click at [521, 152] on button "×" at bounding box center [521, 151] width 15 height 15
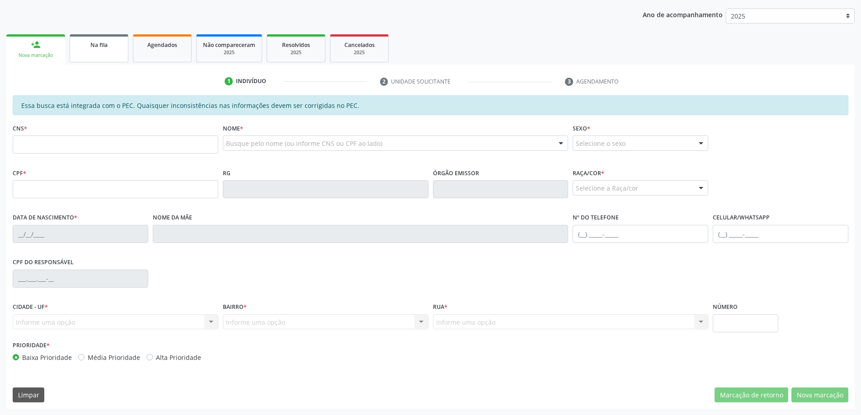
click at [99, 56] on link "Na fila" at bounding box center [99, 48] width 59 height 28
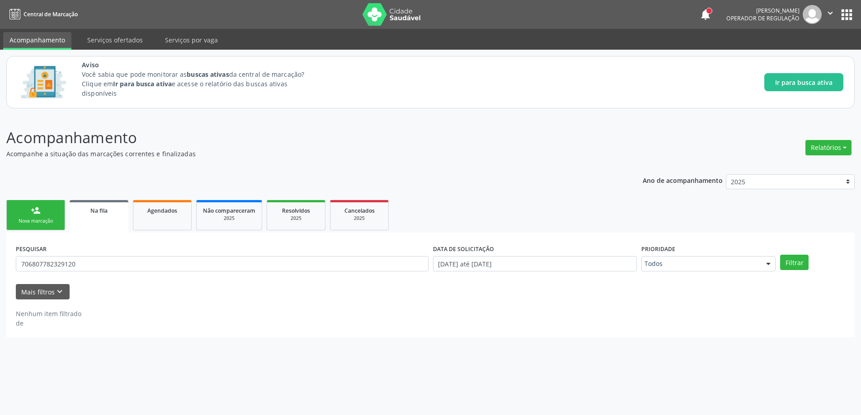
scroll to position [0, 0]
click at [103, 220] on link "Na fila" at bounding box center [99, 216] width 59 height 33
click at [105, 261] on input "706807782329120" at bounding box center [224, 263] width 416 height 15
type input "7"
paste input "707405043672070"
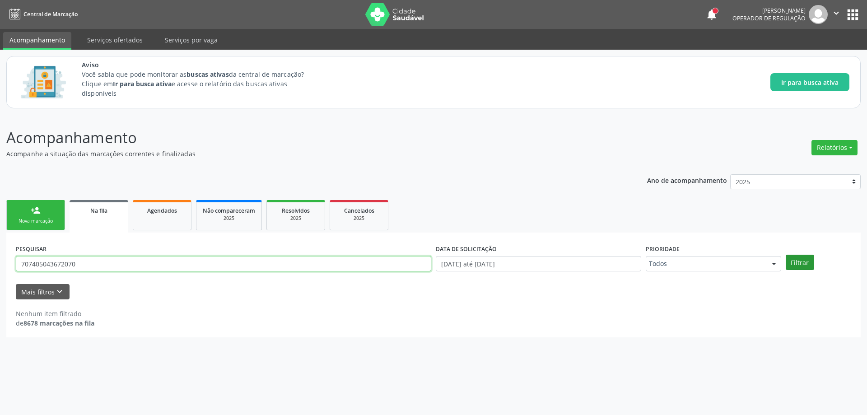
type input "707405043672070"
click at [798, 264] on button "Filtrar" at bounding box center [800, 262] width 28 height 15
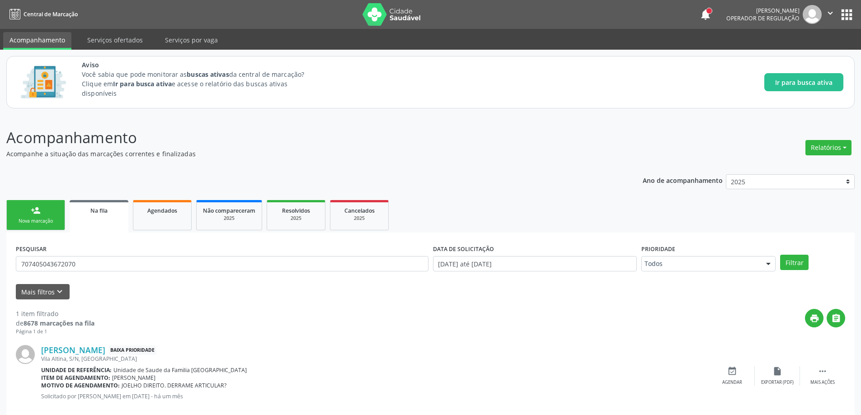
scroll to position [17, 0]
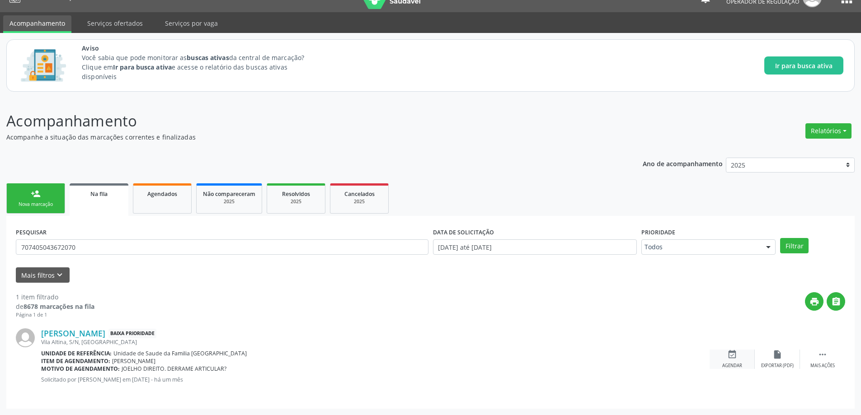
click at [734, 357] on icon "event_available" at bounding box center [732, 355] width 10 height 10
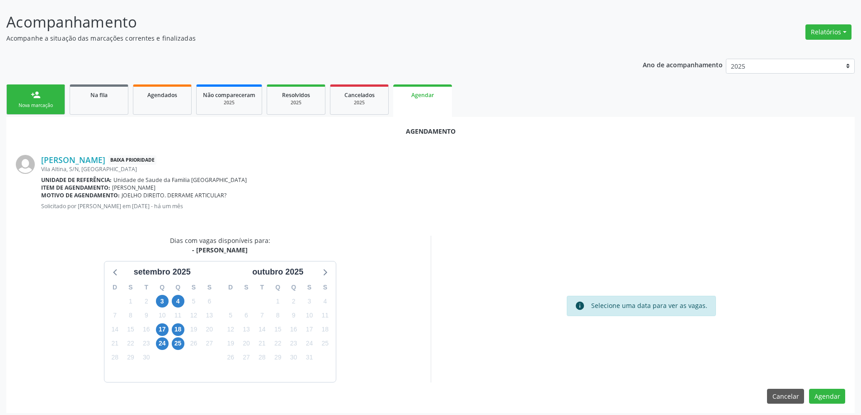
scroll to position [120, 0]
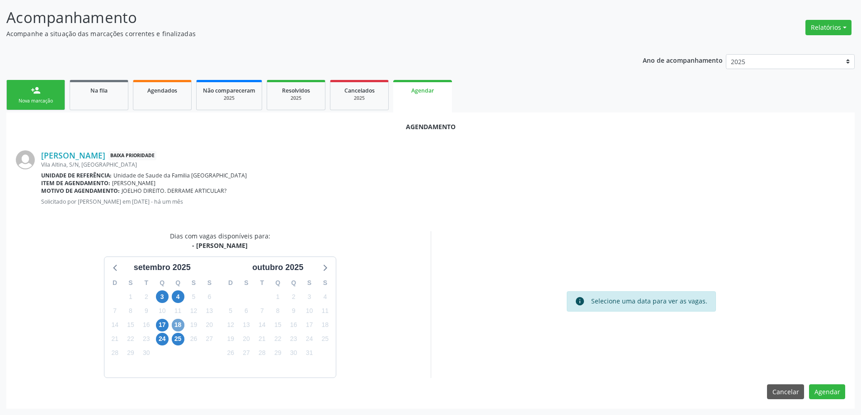
click at [183, 325] on span "18" at bounding box center [178, 325] width 13 height 13
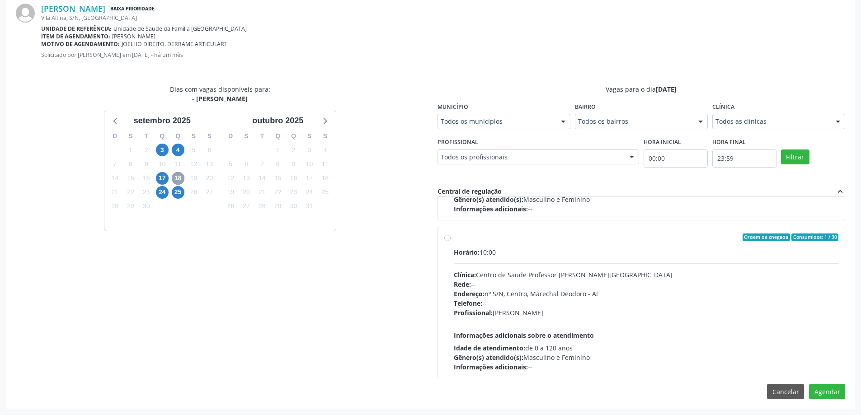
scroll to position [136, 0]
click at [454, 240] on label "Ordem de chegada Consumidos: 1 / 30 Horário: 10:00 Clínica: Centro de Saude Pro…" at bounding box center [646, 302] width 385 height 139
click at [449, 240] on input "Ordem de chegada Consumidos: 1 / 30 Horário: 10:00 Clínica: Centro de Saude Pro…" at bounding box center [447, 237] width 6 height 8
radio input "true"
click at [827, 389] on button "Agendar" at bounding box center [827, 391] width 36 height 15
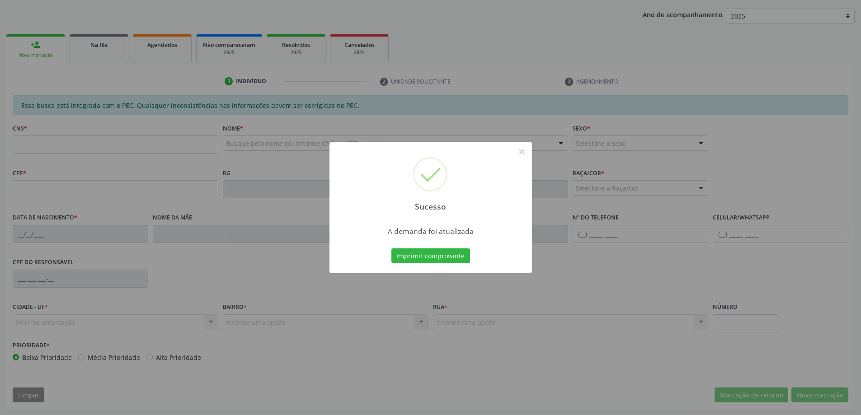
scroll to position [166, 0]
click at [524, 156] on button "×" at bounding box center [521, 151] width 15 height 15
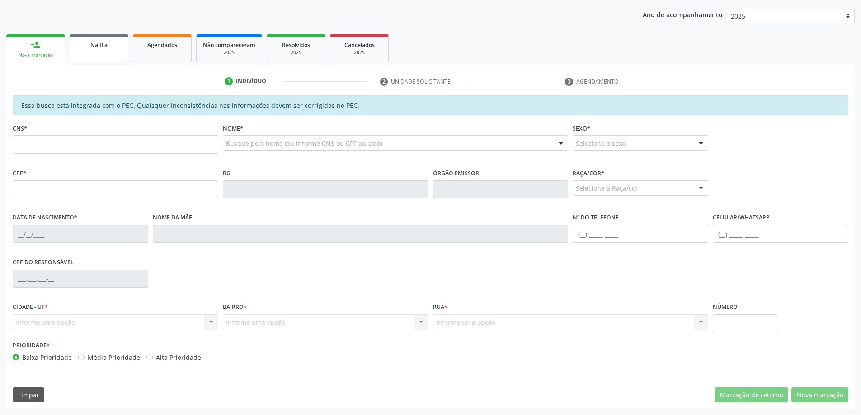
click at [87, 42] on div "Na fila" at bounding box center [98, 44] width 45 height 9
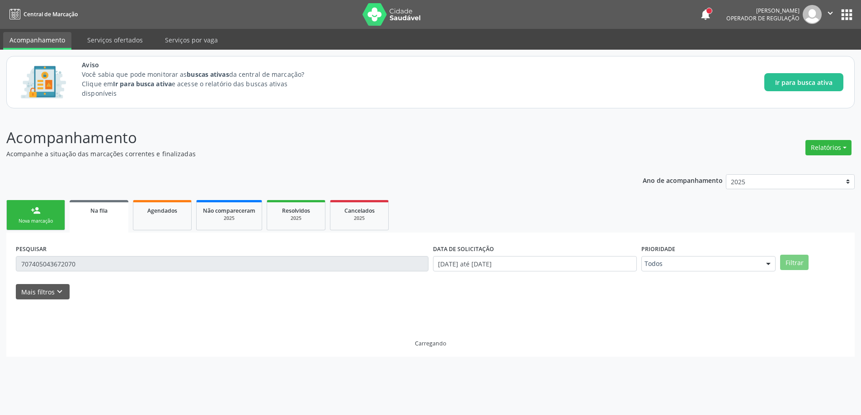
scroll to position [0, 0]
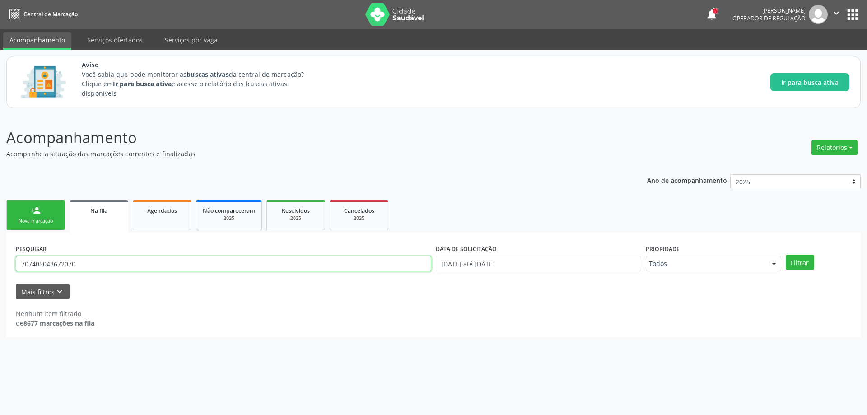
click at [115, 265] on input "707405043672070" at bounding box center [224, 263] width 416 height 15
type input "7"
paste input "701402621159337"
type input "701402621159337"
click at [789, 261] on button "Filtrar" at bounding box center [800, 262] width 28 height 15
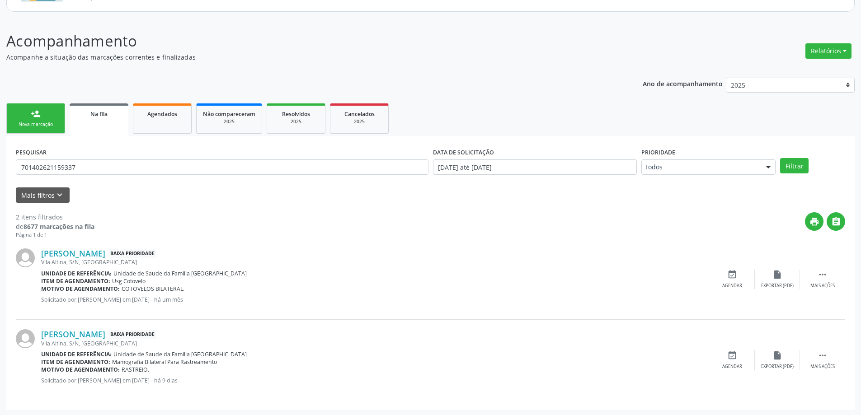
scroll to position [98, 0]
click at [734, 273] on icon "event_available" at bounding box center [732, 274] width 10 height 10
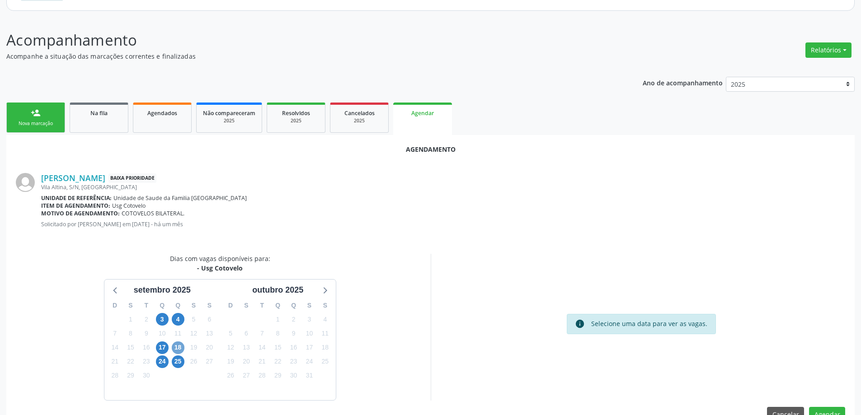
click at [179, 346] on span "18" at bounding box center [178, 347] width 13 height 13
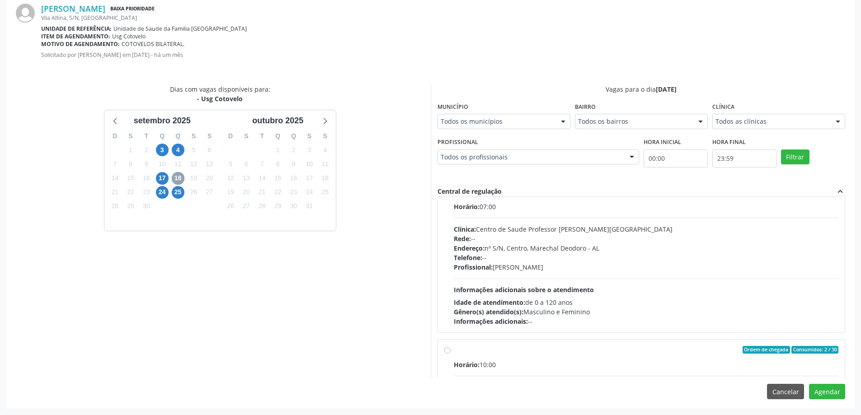
scroll to position [45, 0]
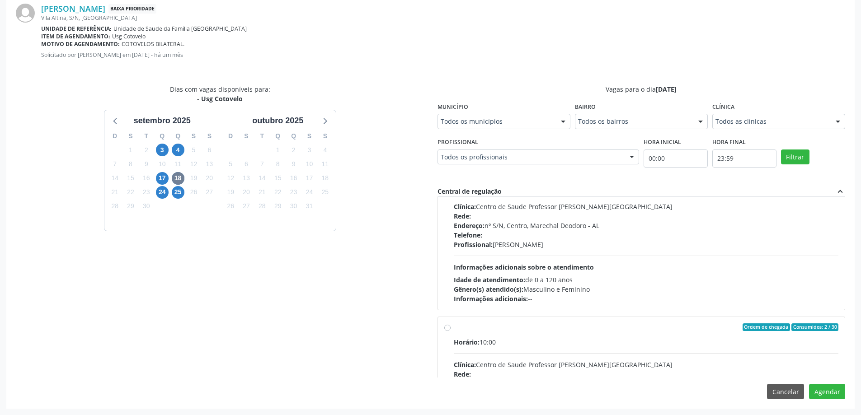
click at [454, 331] on label "Ordem de chegada Consumidos: 2 / 30 Horário: 10:00 Clínica: Centro de Saude Pro…" at bounding box center [646, 392] width 385 height 139
click at [448, 331] on input "Ordem de chegada Consumidos: 2 / 30 Horário: 10:00 Clínica: Centro de Saude Pro…" at bounding box center [447, 327] width 6 height 8
radio input "true"
click at [836, 391] on button "Agendar" at bounding box center [827, 391] width 36 height 15
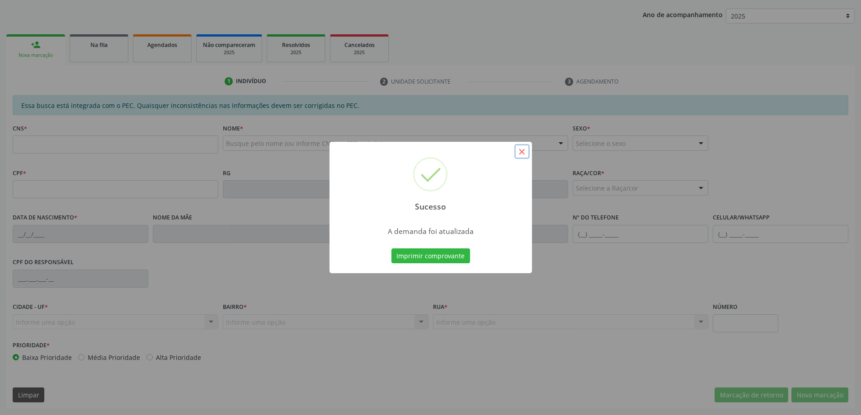
click at [522, 155] on button "×" at bounding box center [521, 151] width 15 height 15
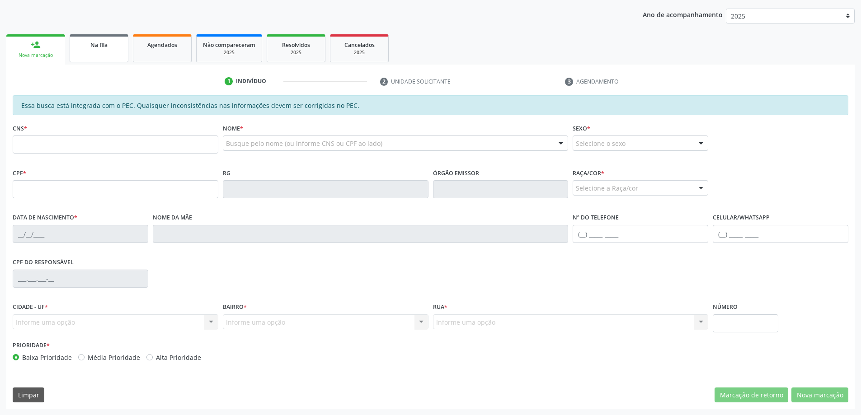
click at [102, 47] on span "Na fila" at bounding box center [98, 45] width 17 height 8
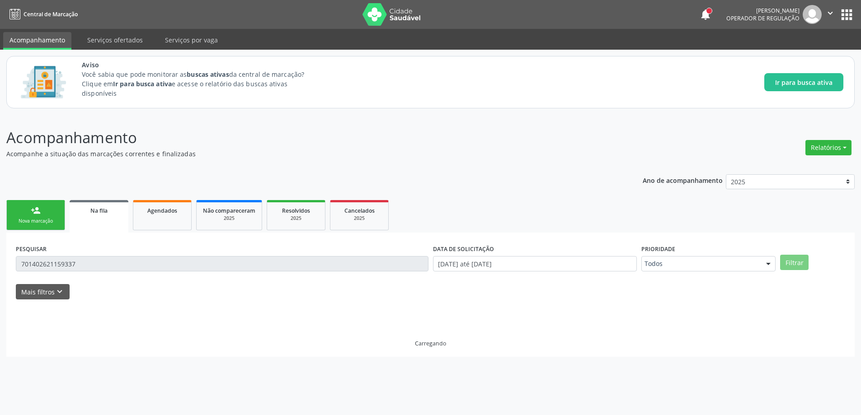
scroll to position [0, 0]
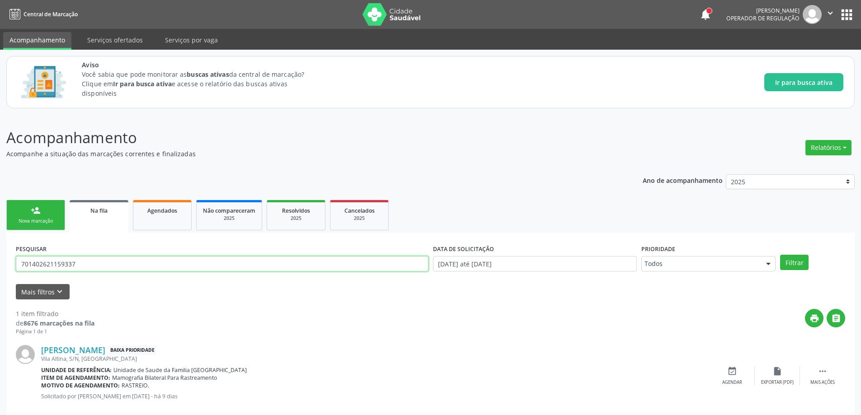
click at [98, 265] on input "701402621159337" at bounding box center [222, 263] width 412 height 15
type input "7"
paste input "700006557215307"
type input "700006557215307"
click at [787, 260] on button "Filtrar" at bounding box center [794, 262] width 28 height 15
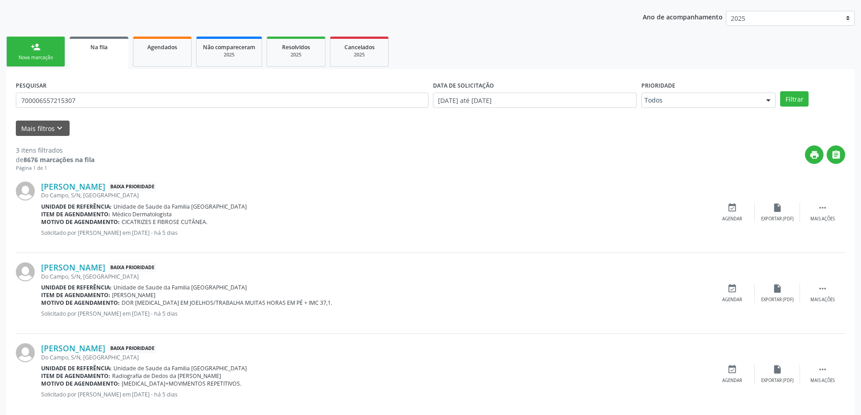
scroll to position [179, 0]
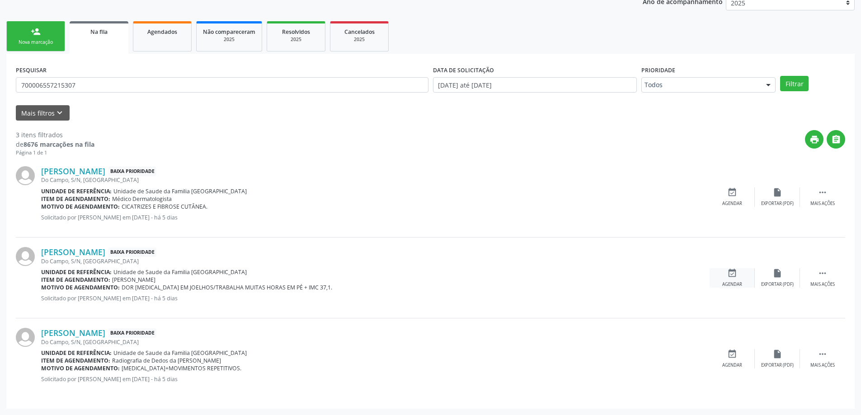
click at [736, 273] on icon "event_available" at bounding box center [732, 273] width 10 height 10
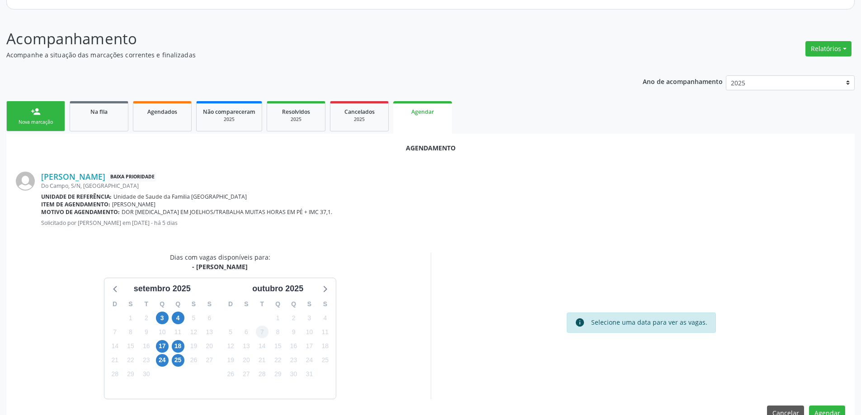
scroll to position [120, 0]
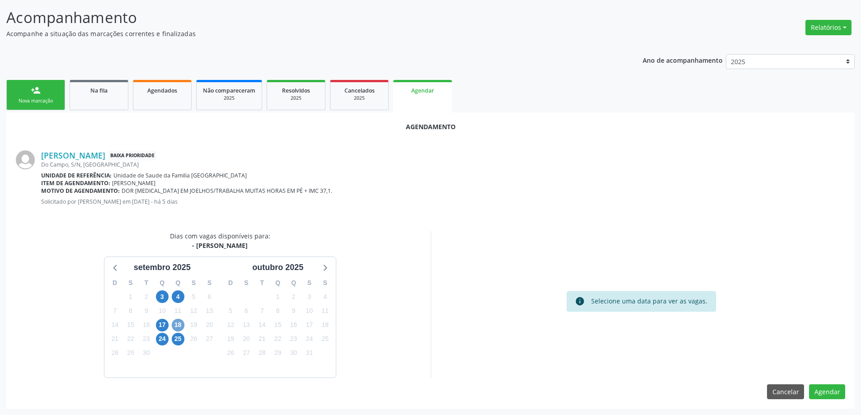
click at [177, 322] on span "18" at bounding box center [178, 325] width 13 height 13
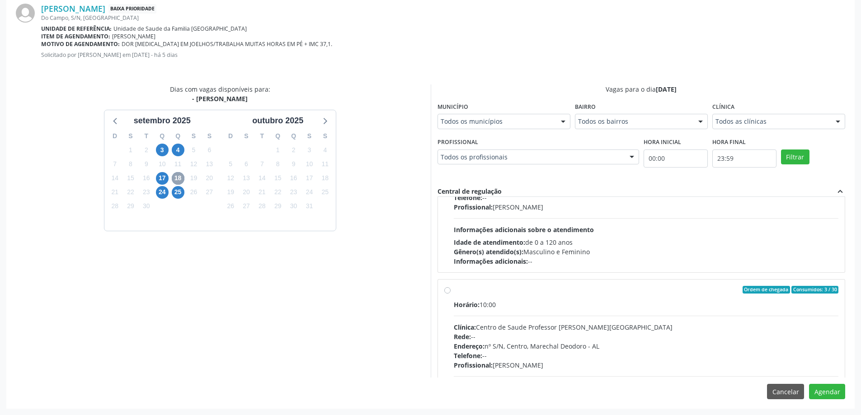
scroll to position [90, 0]
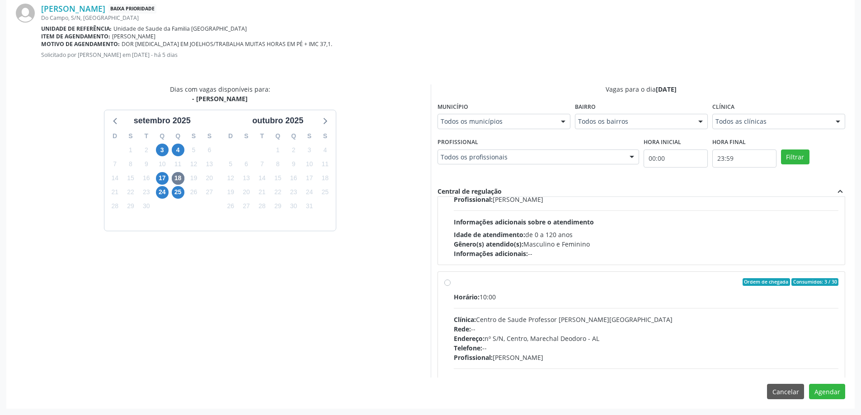
click at [454, 284] on label "Ordem de chegada Consumidos: 3 / 30 Horário: 10:00 Clínica: Centro de Saude Pro…" at bounding box center [646, 347] width 385 height 139
click at [444, 284] on input "Ordem de chegada Consumidos: 3 / 30 Horário: 10:00 Clínica: Centro de Saude Pro…" at bounding box center [447, 282] width 6 height 8
radio input "true"
click at [821, 396] on button "Agendar" at bounding box center [827, 391] width 36 height 15
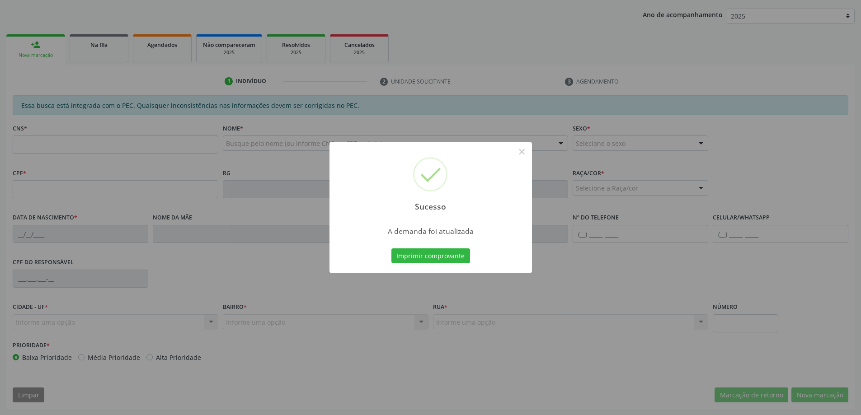
scroll to position [166, 0]
click at [523, 151] on button "×" at bounding box center [521, 151] width 15 height 15
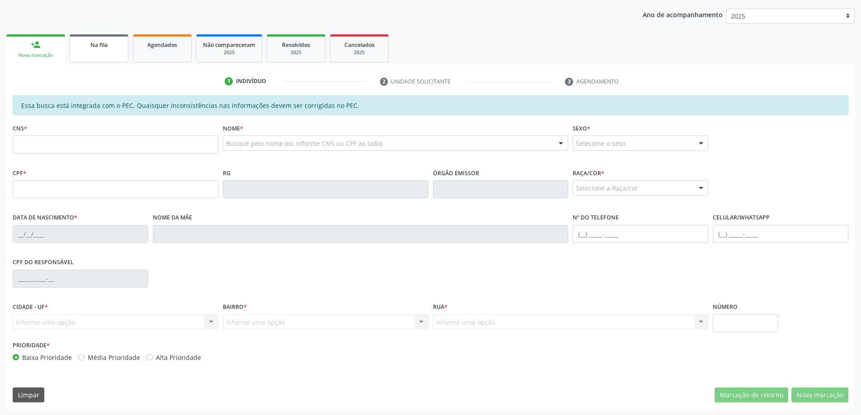
click at [82, 46] on div "Na fila" at bounding box center [98, 44] width 45 height 9
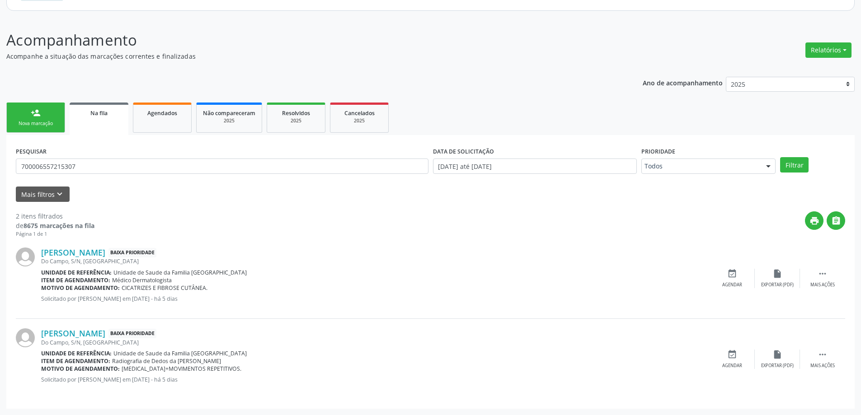
scroll to position [0, 0]
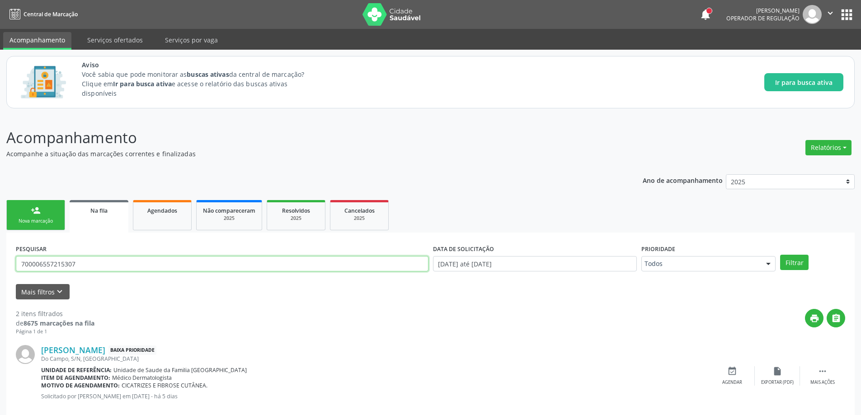
click at [117, 261] on input "700006557215307" at bounding box center [222, 263] width 412 height 15
type input "7"
paste input "709505645244870"
type input "709505645244870"
click at [800, 265] on button "Filtrar" at bounding box center [794, 262] width 28 height 15
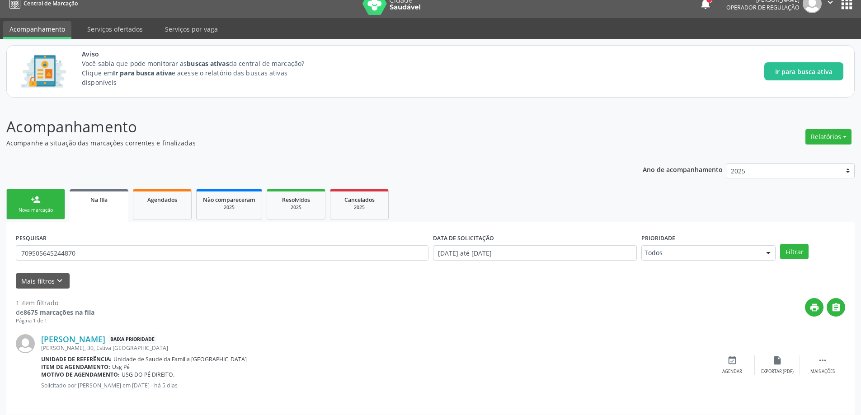
scroll to position [17, 0]
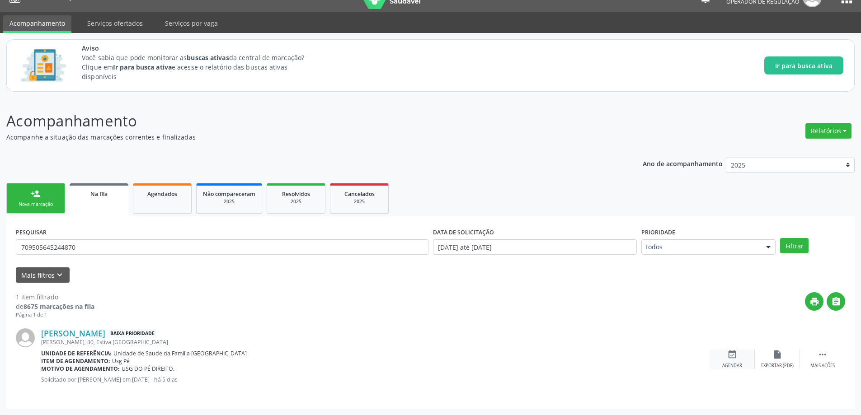
click at [728, 355] on icon "event_available" at bounding box center [732, 355] width 10 height 10
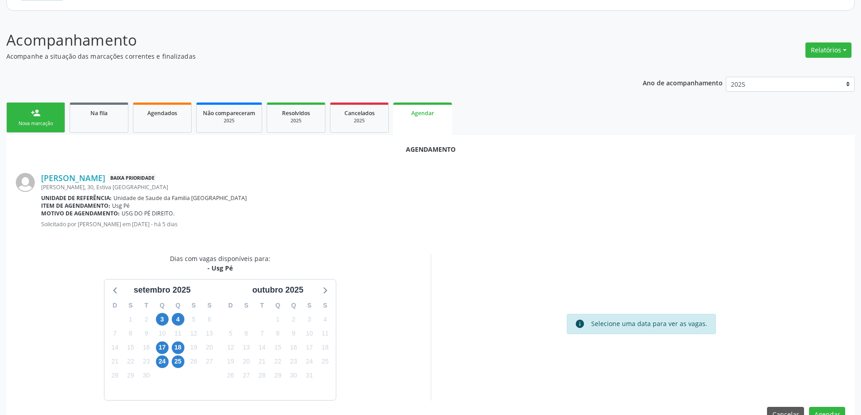
scroll to position [120, 0]
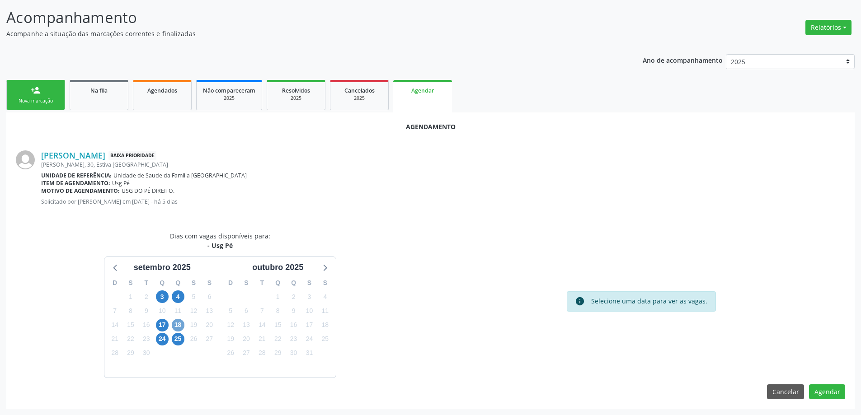
click at [177, 324] on span "18" at bounding box center [178, 325] width 13 height 13
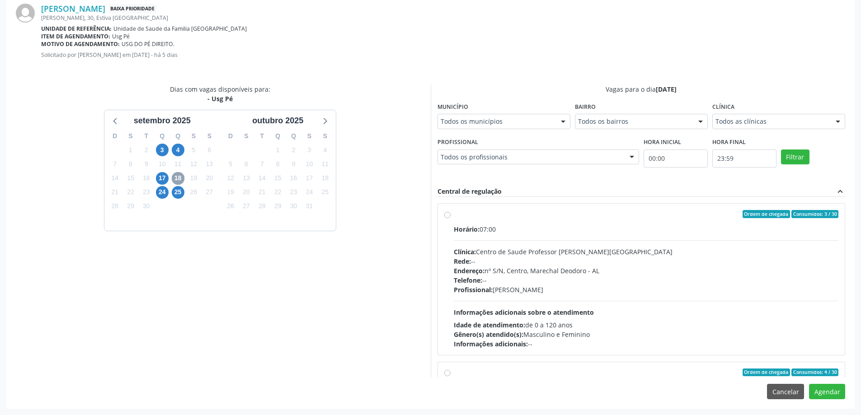
scroll to position [45, 0]
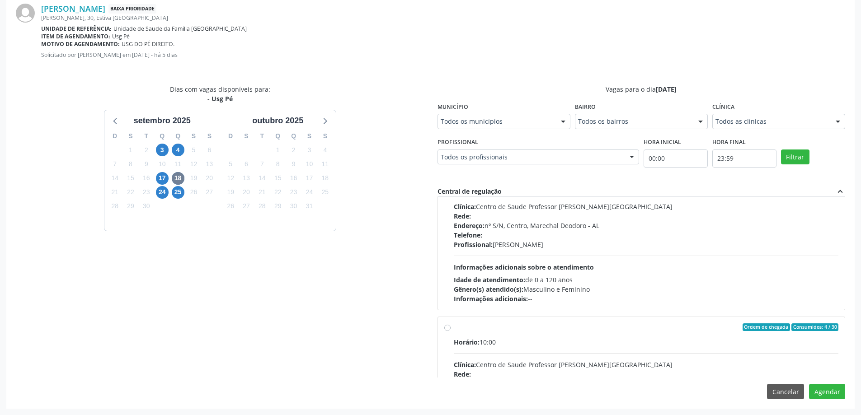
click at [454, 328] on label "Ordem de chegada Consumidos: 4 / 30 Horário: 10:00 Clínica: Centro de Saude Pro…" at bounding box center [646, 392] width 385 height 139
click at [448, 328] on input "Ordem de chegada Consumidos: 4 / 30 Horário: 10:00 Clínica: Centro de Saude Pro…" at bounding box center [447, 327] width 6 height 8
radio input "true"
click at [833, 390] on button "Agendar" at bounding box center [827, 391] width 36 height 15
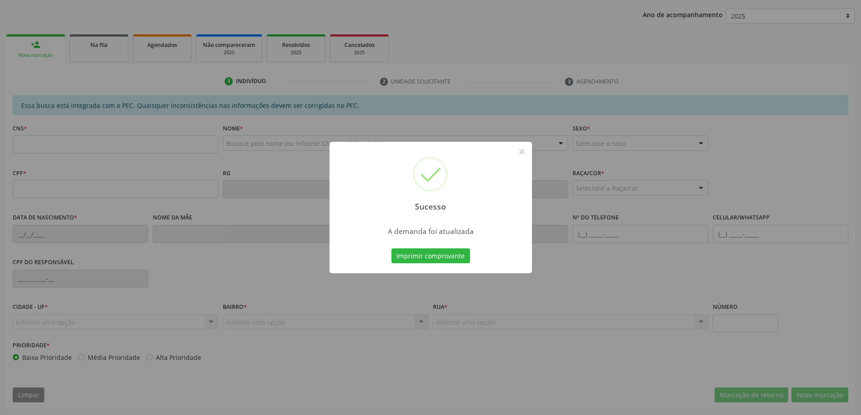
scroll to position [166, 0]
click at [523, 151] on button "×" at bounding box center [521, 151] width 15 height 15
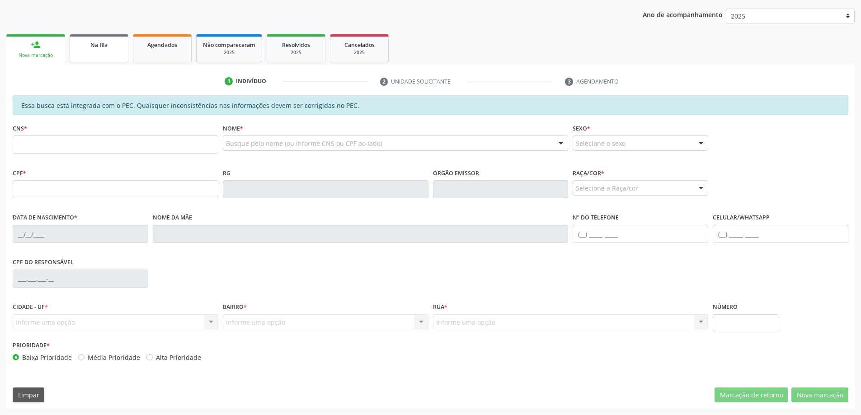
click at [111, 43] on div "Na fila" at bounding box center [98, 44] width 45 height 9
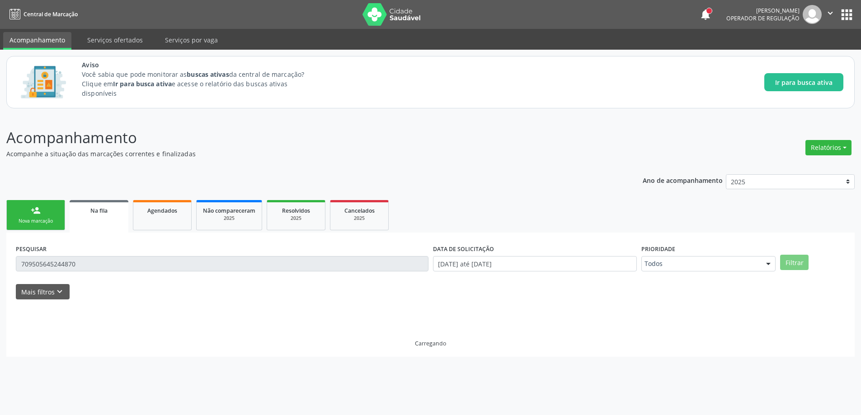
scroll to position [0, 0]
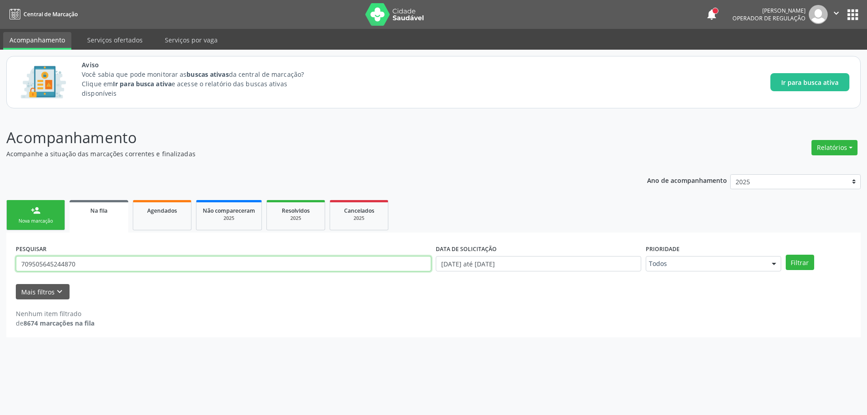
click at [96, 265] on input "709505645244870" at bounding box center [224, 263] width 416 height 15
type input "7"
paste input "708201697551244"
type input "708201697551244"
click at [796, 260] on button "Filtrar" at bounding box center [800, 262] width 28 height 15
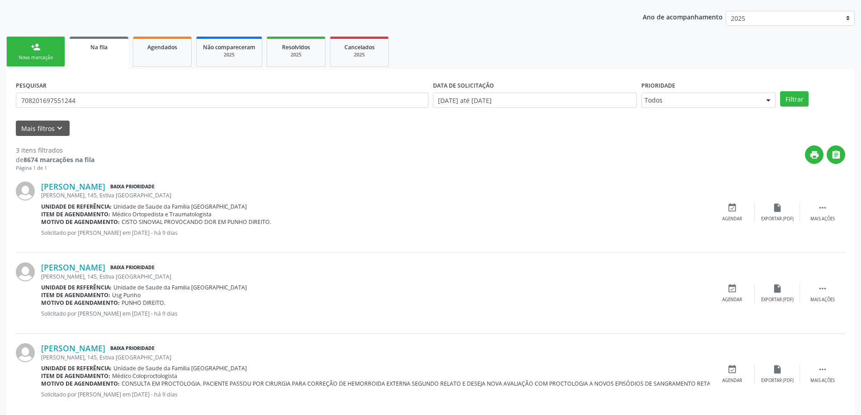
scroll to position [179, 0]
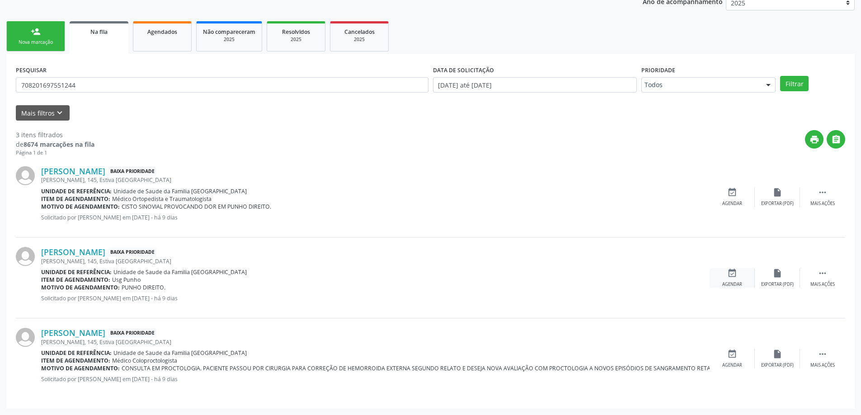
click at [736, 271] on icon "event_available" at bounding box center [732, 273] width 10 height 10
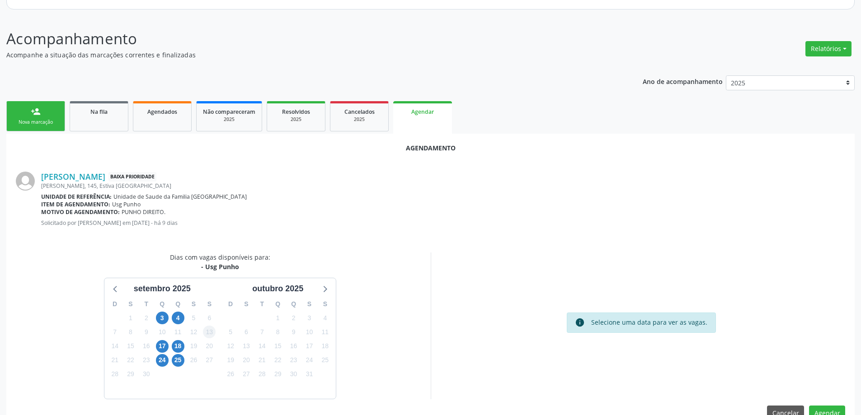
scroll to position [120, 0]
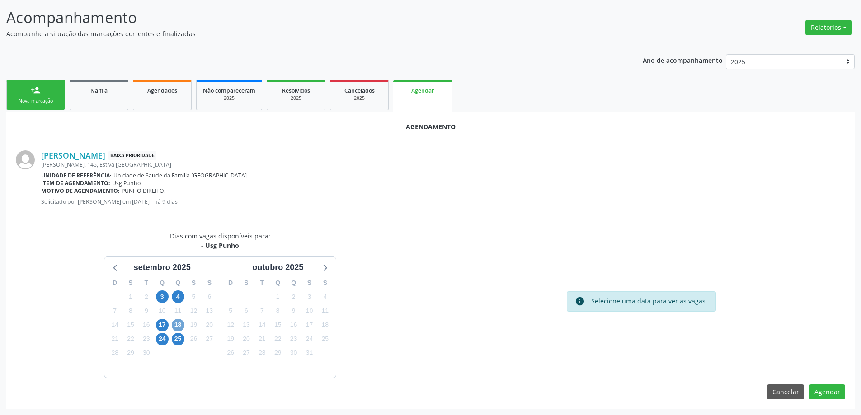
click at [178, 325] on span "18" at bounding box center [178, 325] width 13 height 13
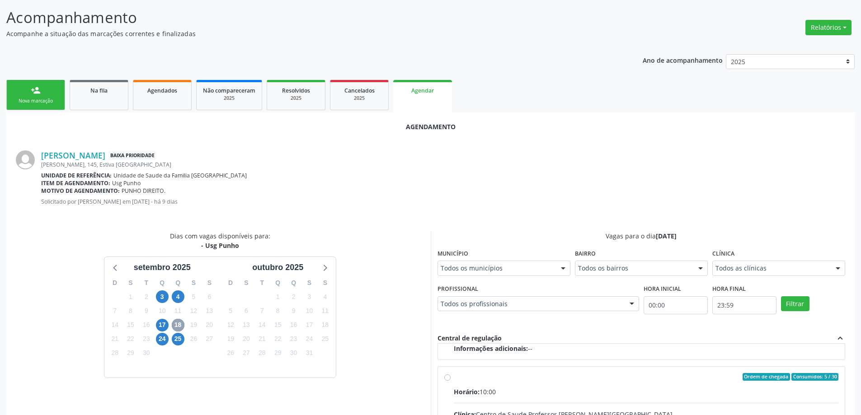
scroll to position [165, 0]
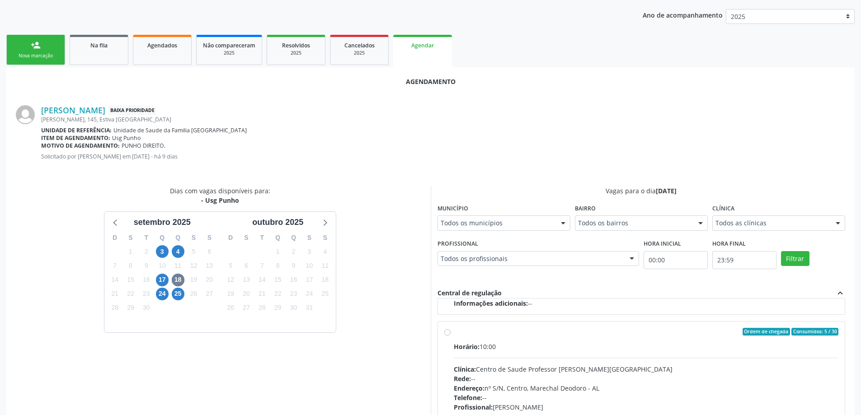
click at [454, 332] on label "Ordem de chegada Consumidos: 5 / 30 Horário: 10:00 Clínica: Centro de Saude Pro…" at bounding box center [646, 397] width 385 height 139
click at [444, 332] on input "Ordem de chegada Consumidos: 5 / 30 Horário: 10:00 Clínica: Centro de Saude Pro…" at bounding box center [447, 332] width 6 height 8
radio input "true"
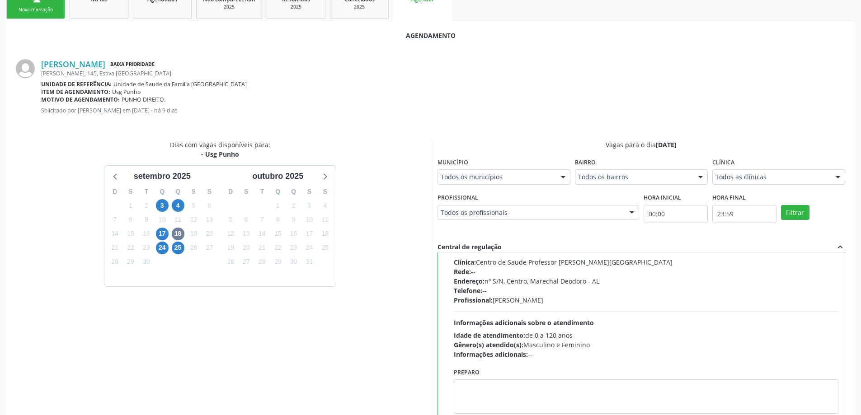
scroll to position [267, 0]
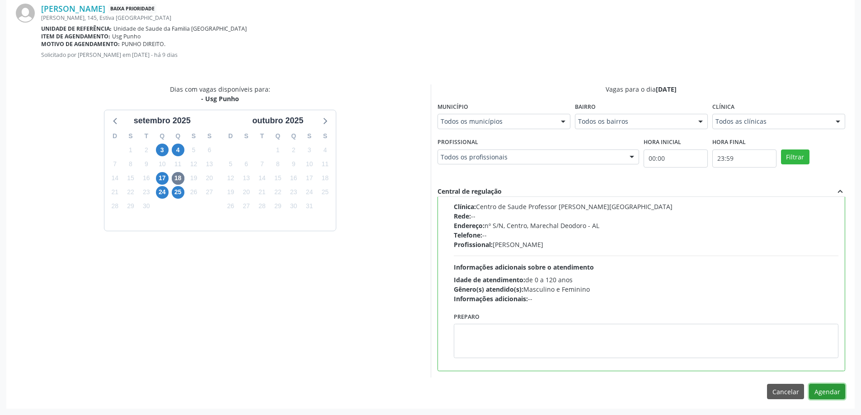
click at [843, 393] on button "Agendar" at bounding box center [827, 391] width 36 height 15
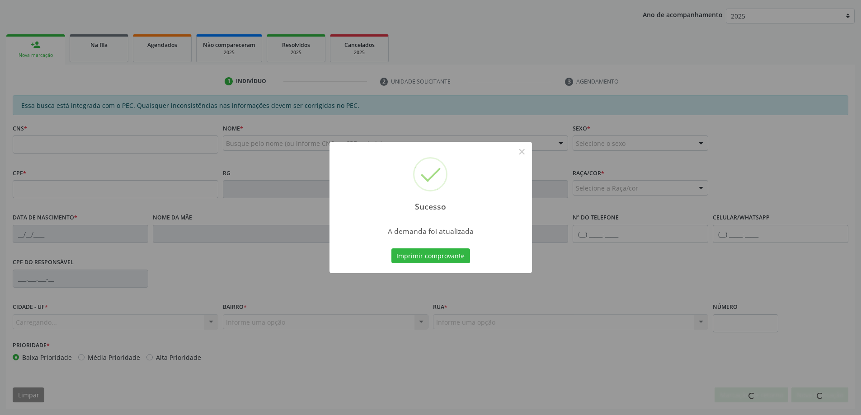
scroll to position [166, 0]
click at [524, 152] on button "×" at bounding box center [521, 151] width 15 height 15
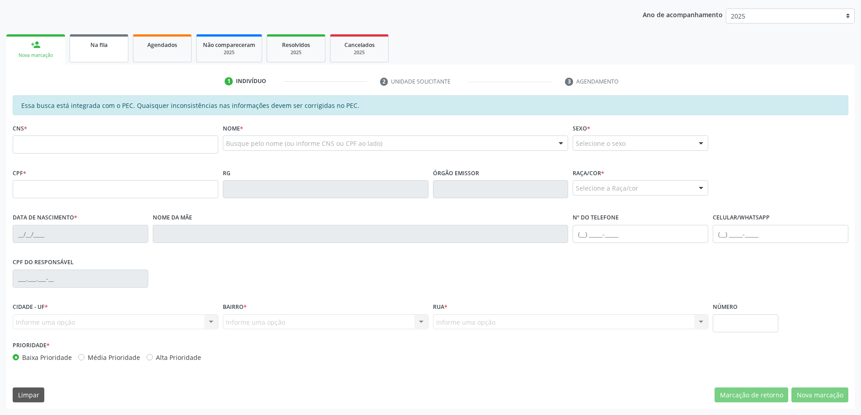
click at [120, 55] on link "Na fila" at bounding box center [99, 48] width 59 height 28
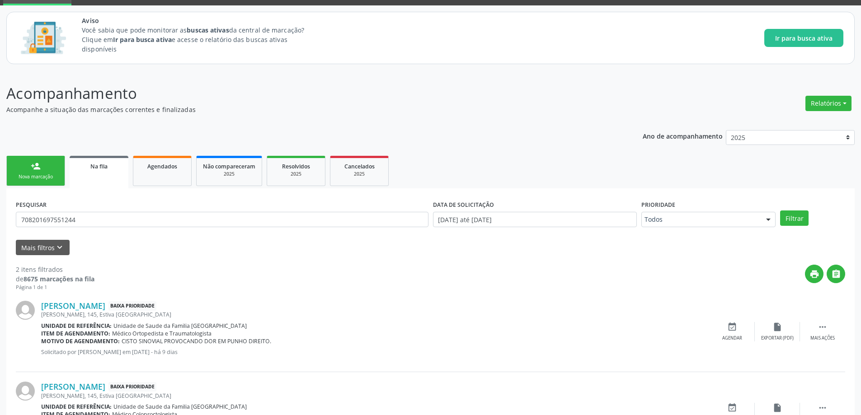
scroll to position [98, 0]
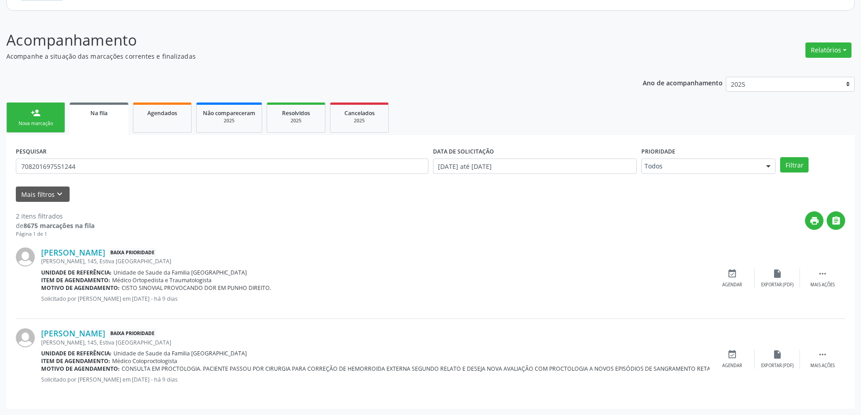
click at [109, 119] on link "Na fila" at bounding box center [99, 119] width 59 height 33
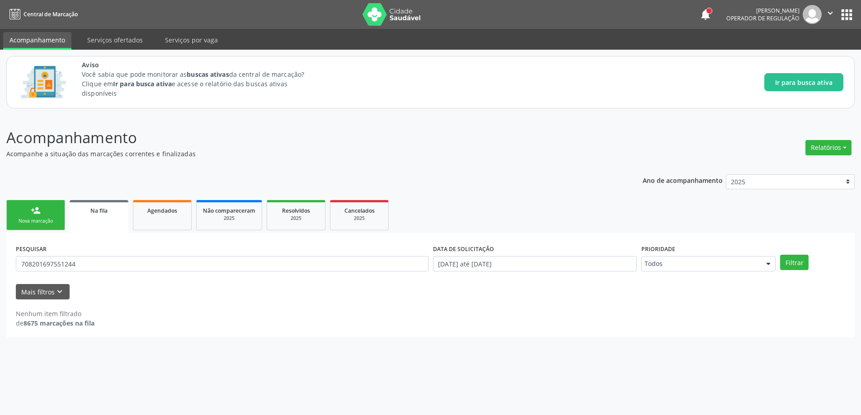
scroll to position [0, 0]
click at [107, 267] on input "708201697551244" at bounding box center [224, 263] width 416 height 15
type input "7"
paste input "706903194129630"
click at [795, 267] on button "Filtrar" at bounding box center [800, 262] width 28 height 15
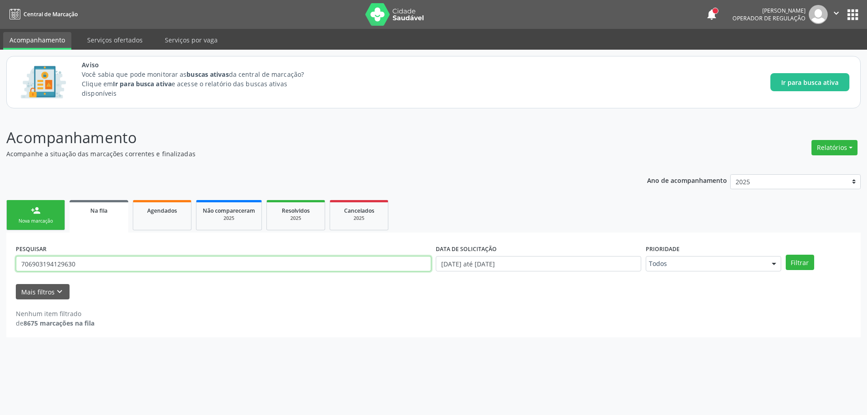
click at [135, 265] on input "706903194129630" at bounding box center [224, 263] width 416 height 15
type input "7"
paste input "707007824834036"
type input "707007824834036"
click at [802, 259] on button "Filtrar" at bounding box center [800, 262] width 28 height 15
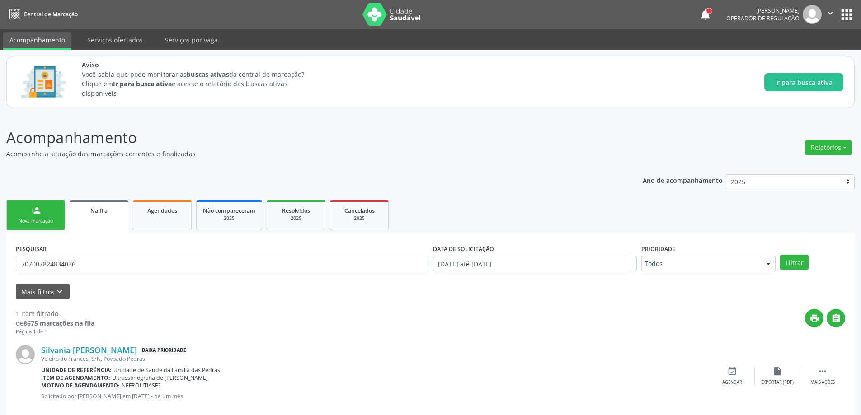
scroll to position [17, 0]
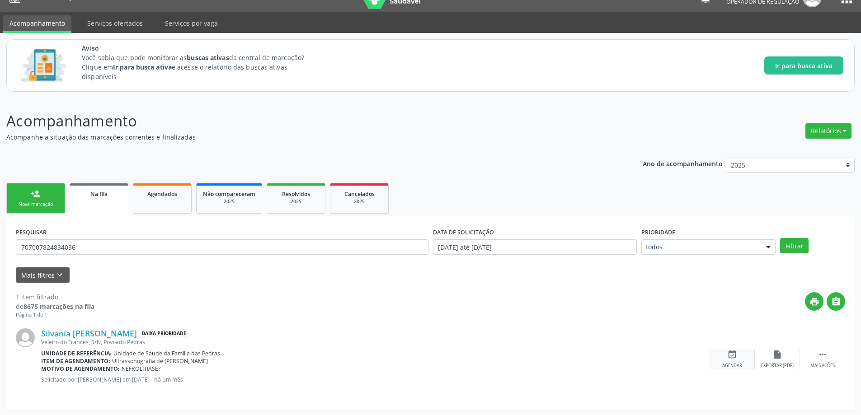
click at [733, 361] on div "event_available Agendar" at bounding box center [731, 359] width 45 height 19
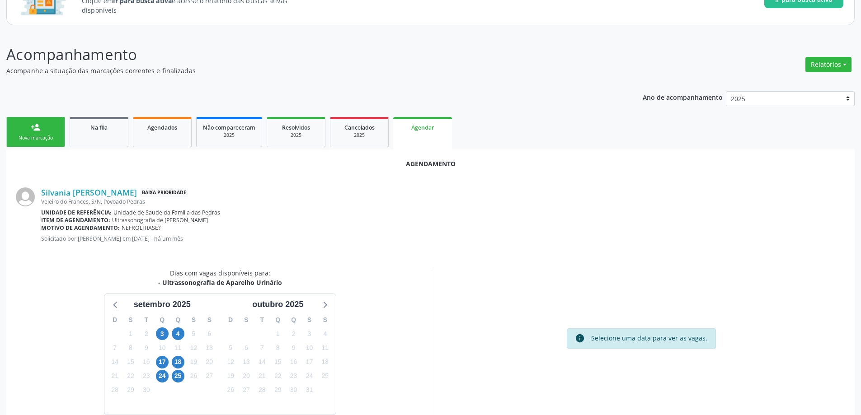
scroll to position [120, 0]
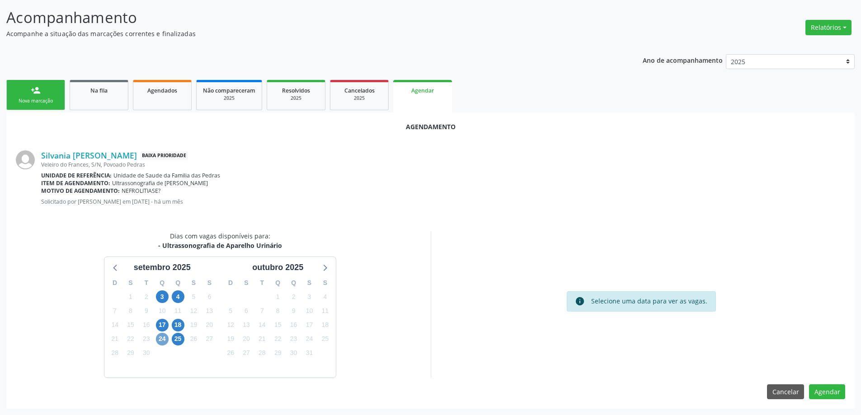
click at [161, 336] on span "24" at bounding box center [162, 339] width 13 height 13
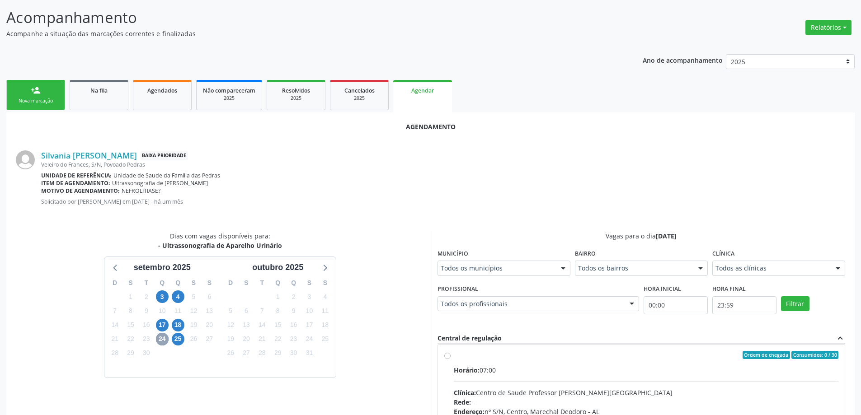
scroll to position [0, 0]
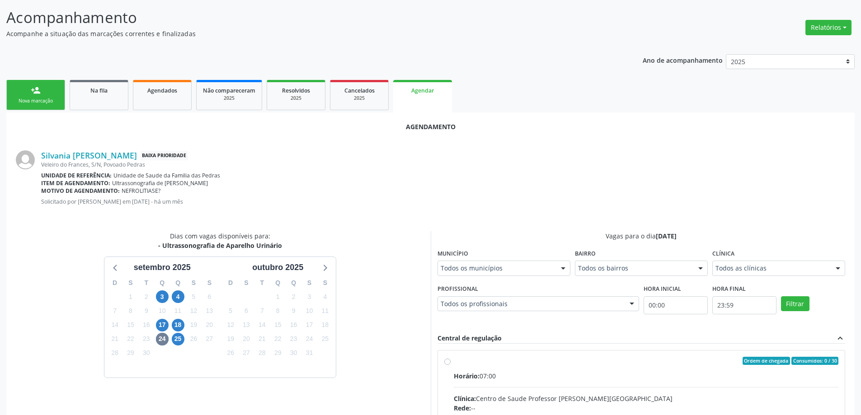
click at [446, 360] on input "Ordem de chegada Consumidos: 0 / 30 Horário: 07:00 Clínica: Centro de Saude Pro…" at bounding box center [447, 361] width 6 height 8
radio input "true"
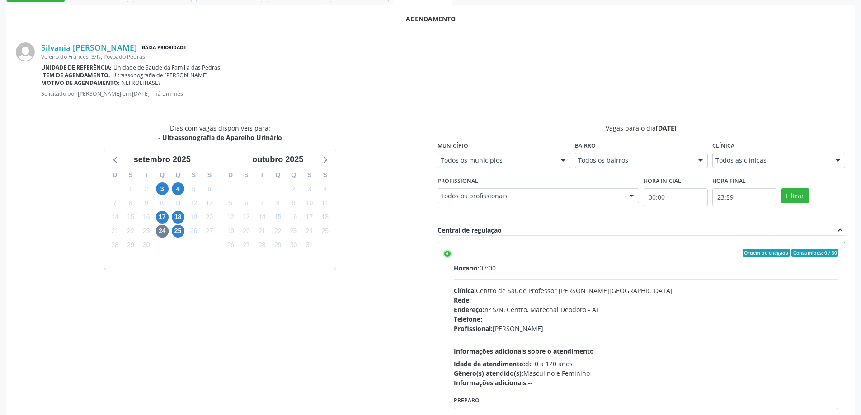
scroll to position [267, 0]
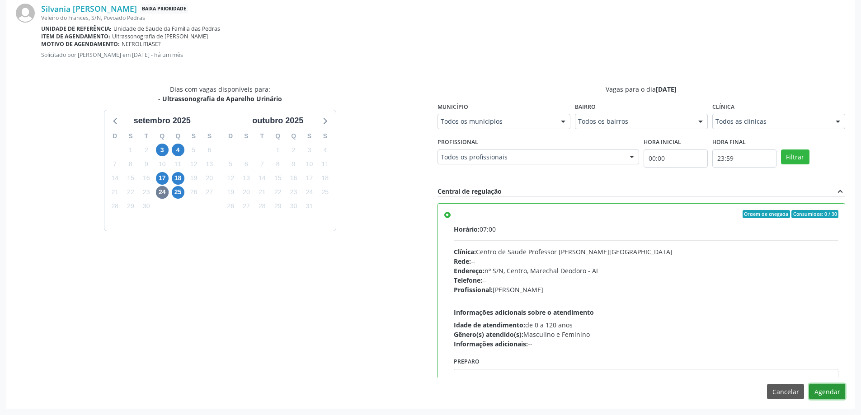
click at [832, 391] on button "Agendar" at bounding box center [827, 391] width 36 height 15
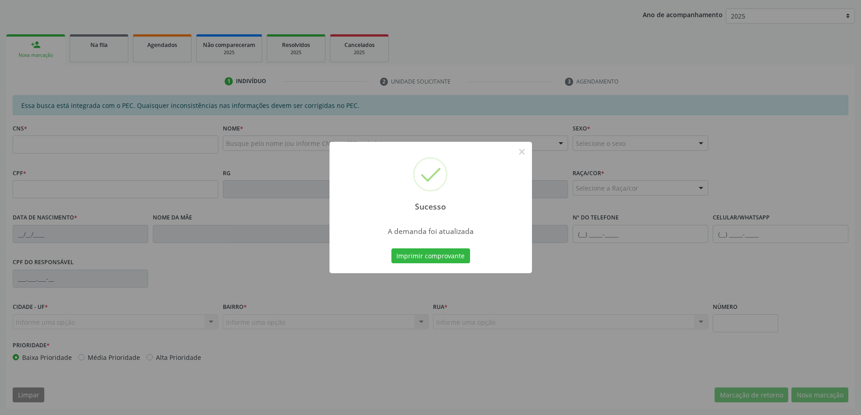
scroll to position [166, 0]
click at [522, 157] on button "×" at bounding box center [521, 151] width 15 height 15
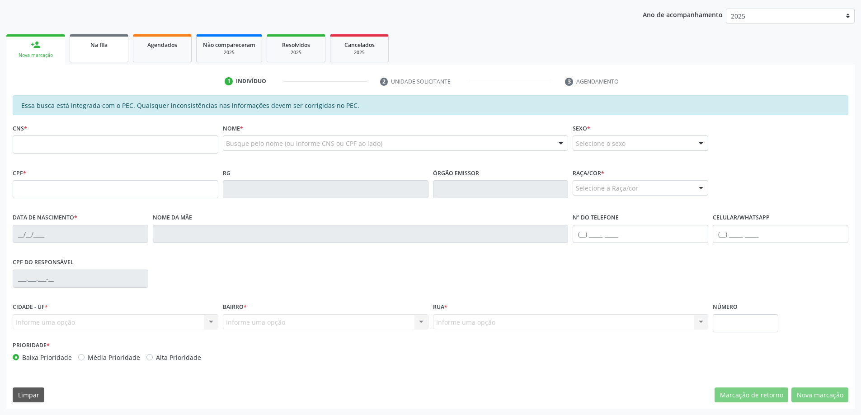
click at [117, 52] on link "Na fila" at bounding box center [99, 48] width 59 height 28
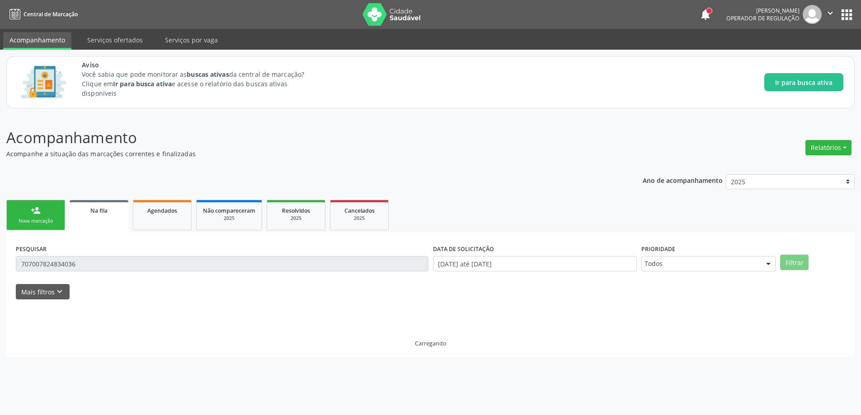
scroll to position [0, 0]
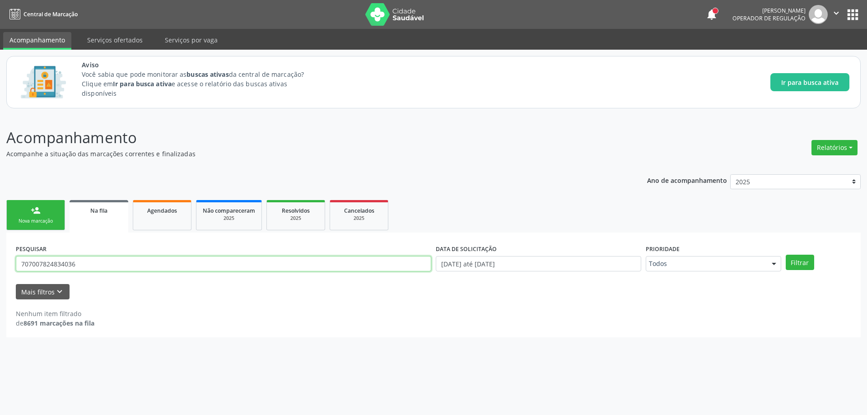
click at [147, 268] on input "707007824834036" at bounding box center [224, 263] width 416 height 15
type input "7"
paste input "707007824834036"
click at [806, 262] on button "Filtrar" at bounding box center [800, 262] width 28 height 15
click at [107, 217] on link "Na fila" at bounding box center [99, 216] width 59 height 33
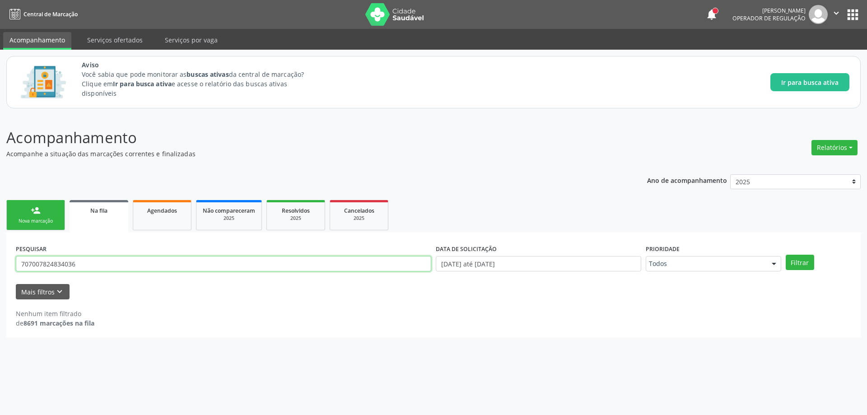
click at [111, 263] on input "707007824834036" at bounding box center [224, 263] width 416 height 15
click at [799, 253] on div "PESQUISAR 7070702601281232845 DATA DE SOLICITAÇÃO [DATE] até [DATE] Prioridade …" at bounding box center [434, 259] width 840 height 35
click at [795, 261] on button "Filtrar" at bounding box center [800, 262] width 28 height 15
click at [808, 262] on button "Filtrar" at bounding box center [800, 262] width 28 height 15
click at [162, 270] on input "7070702601281232845" at bounding box center [224, 263] width 416 height 15
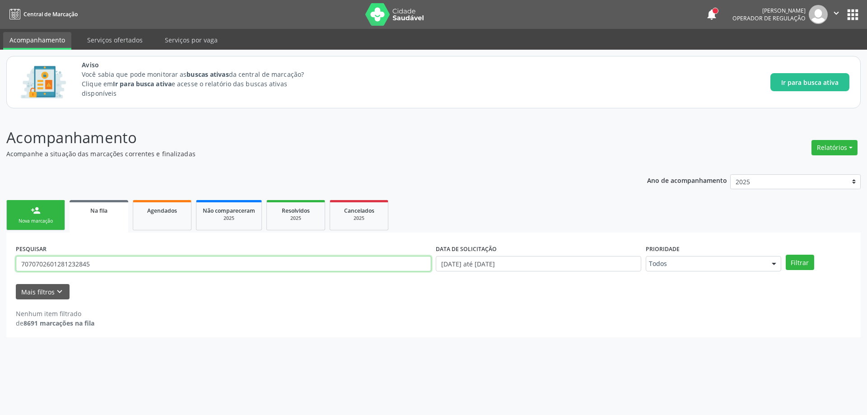
drag, startPoint x: 93, startPoint y: 265, endPoint x: 188, endPoint y: 272, distance: 95.6
click at [188, 272] on div "PESQUISAR 7070702601281232845" at bounding box center [224, 259] width 420 height 35
type input "702601281232845"
click at [807, 268] on button "Filtrar" at bounding box center [800, 262] width 28 height 15
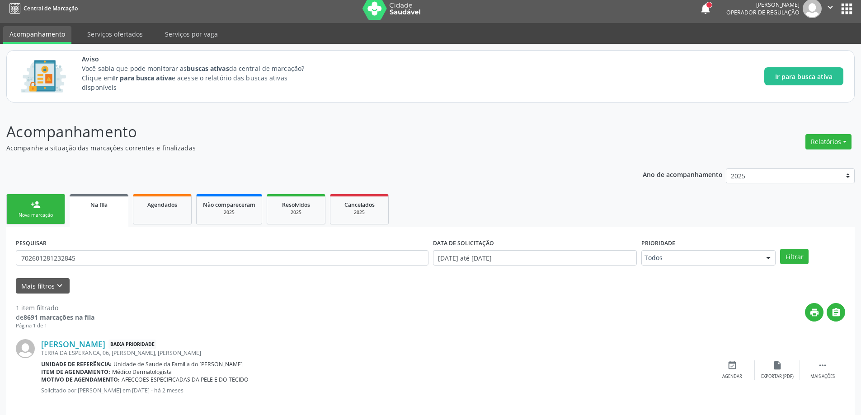
scroll to position [17, 0]
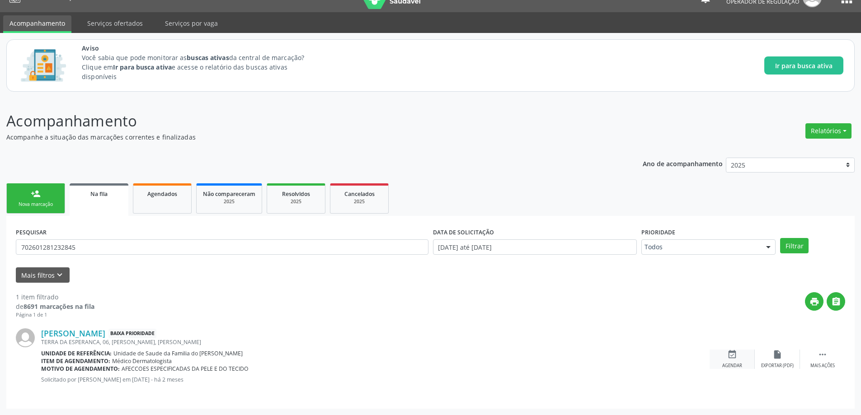
click at [734, 359] on icon "event_available" at bounding box center [732, 355] width 10 height 10
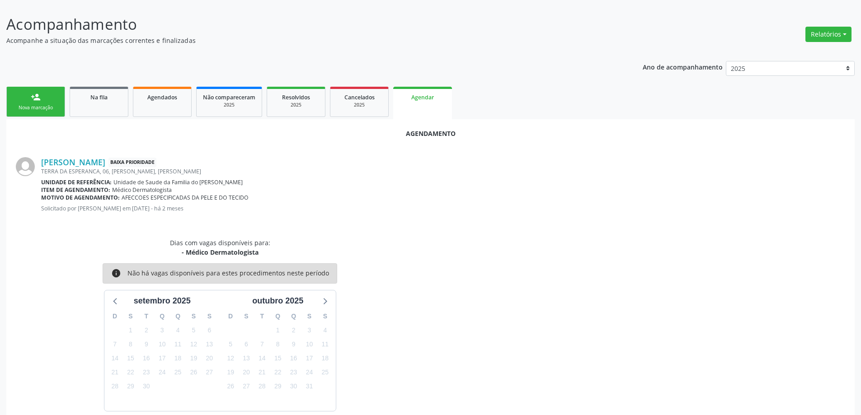
scroll to position [147, 0]
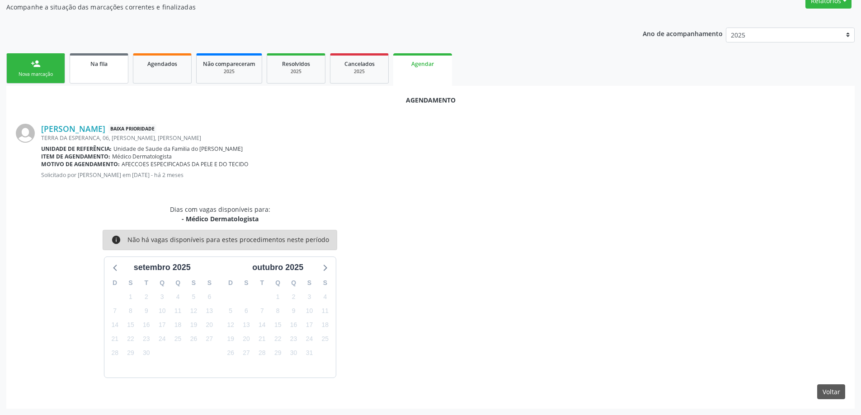
click at [92, 78] on link "Na fila" at bounding box center [99, 68] width 59 height 30
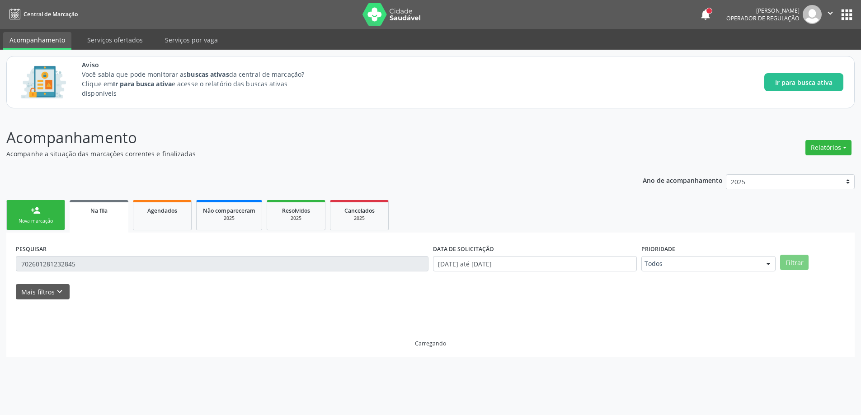
scroll to position [0, 0]
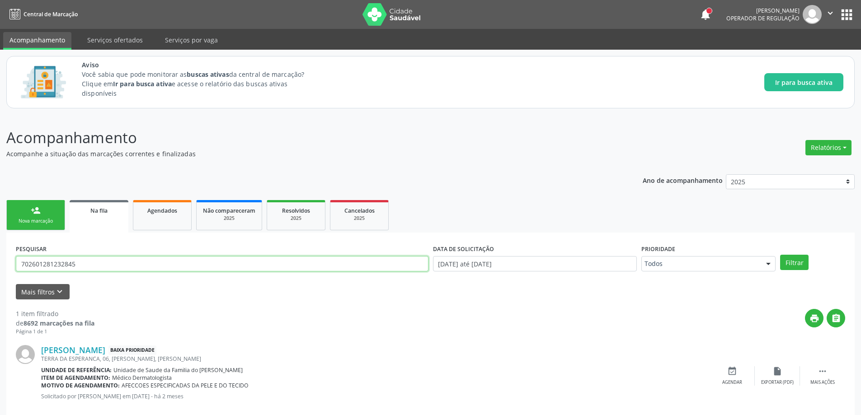
click at [114, 261] on input "702601281232845" at bounding box center [222, 263] width 412 height 15
type input "7"
paste input "709602694560779"
click at [796, 265] on button "Filtrar" at bounding box center [794, 262] width 28 height 15
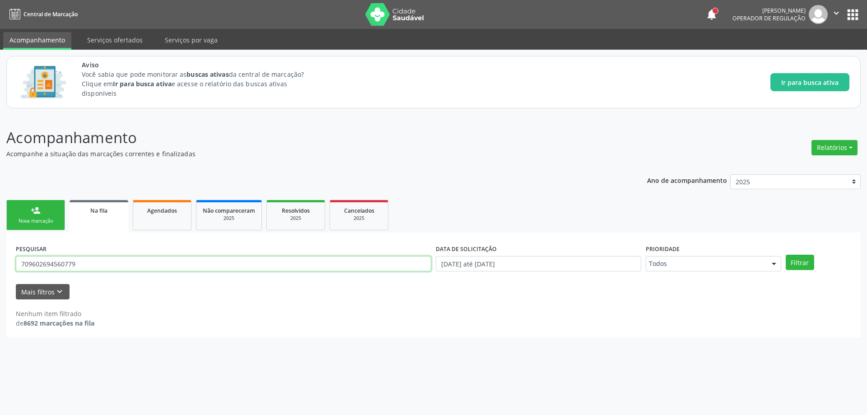
click at [136, 257] on input "709602694560779" at bounding box center [224, 263] width 416 height 15
type input "7"
paste input "702108797134996"
click at [806, 268] on button "Filtrar" at bounding box center [800, 262] width 28 height 15
click at [87, 264] on input "702108797134996" at bounding box center [224, 263] width 416 height 15
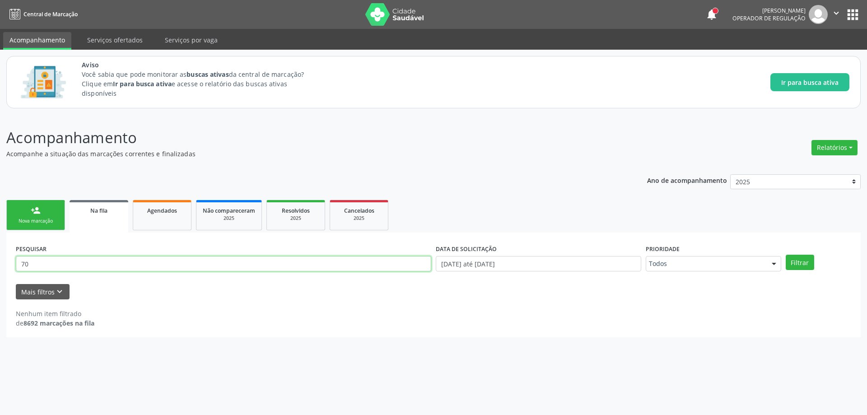
type input "7"
paste input "898004800081809"
type input "898004800081809"
click at [805, 264] on button "Filtrar" at bounding box center [800, 262] width 28 height 15
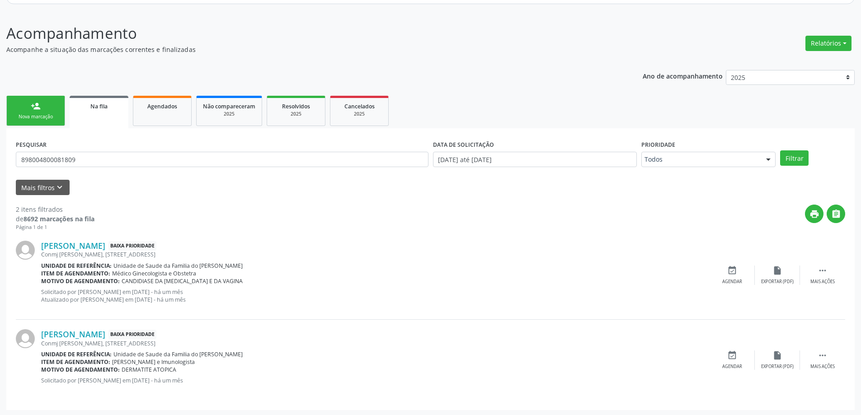
scroll to position [106, 0]
click at [733, 359] on icon "event_available" at bounding box center [732, 354] width 10 height 10
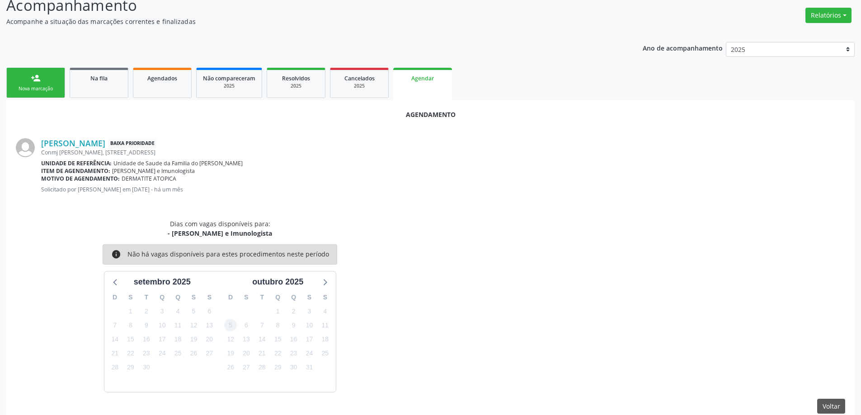
scroll to position [147, 0]
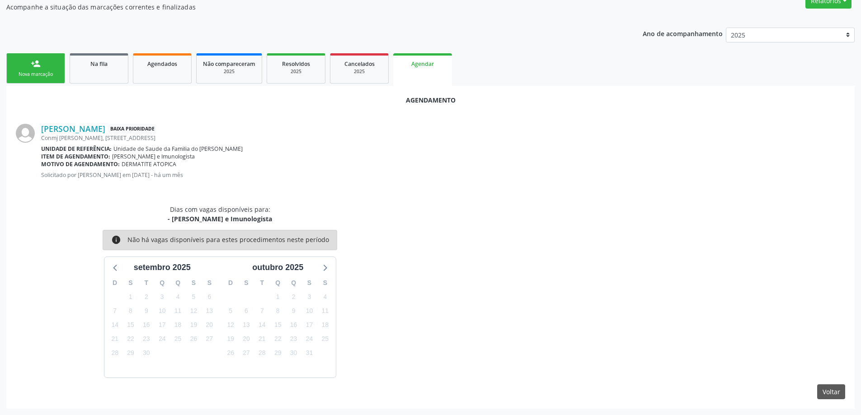
drag, startPoint x: 462, startPoint y: 290, endPoint x: 451, endPoint y: 288, distance: 11.5
click at [462, 290] on div "Dias com vagas disponíveis para: - [PERSON_NAME] e Imunologista info Não há vag…" at bounding box center [430, 291] width 842 height 173
click at [305, 225] on div "Dias com vagas disponíveis para: - [PERSON_NAME] e Imunologista info Não há vag…" at bounding box center [219, 291] width 421 height 173
click at [105, 132] on link "[PERSON_NAME]" at bounding box center [73, 129] width 64 height 10
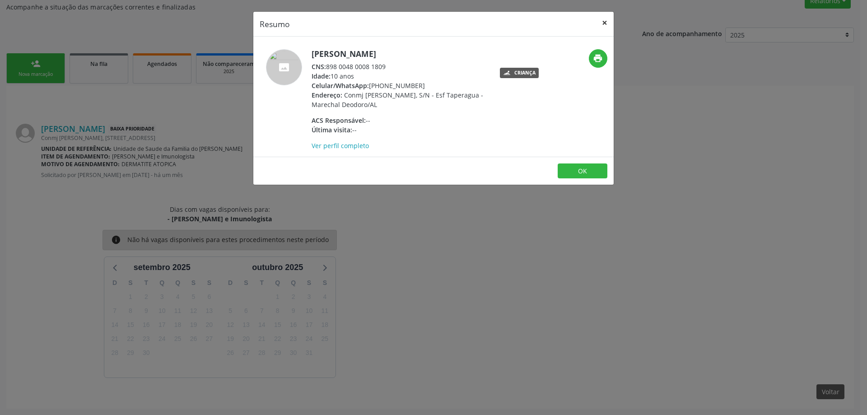
click at [610, 22] on button "×" at bounding box center [605, 23] width 18 height 22
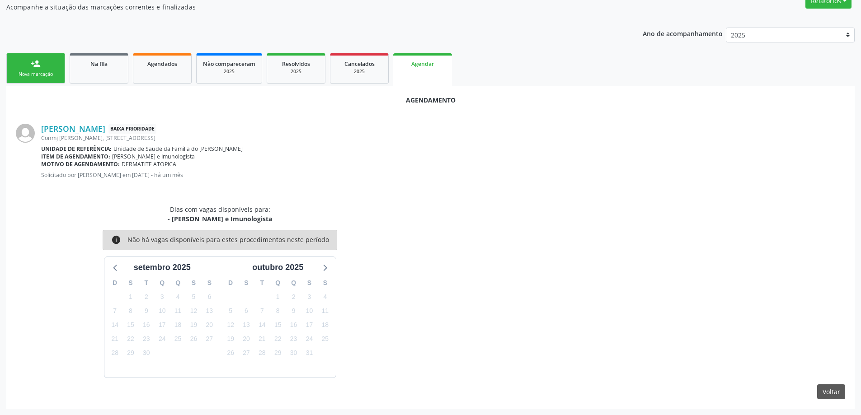
click at [455, 216] on div "Dias com vagas disponíveis para: - [PERSON_NAME] e Imunologista info Não há vag…" at bounding box center [430, 291] width 842 height 173
click at [386, 224] on div "Dias com vagas disponíveis para: - [PERSON_NAME] e Imunologista info Não há vag…" at bounding box center [219, 291] width 421 height 173
click at [85, 70] on link "Na fila" at bounding box center [99, 68] width 59 height 30
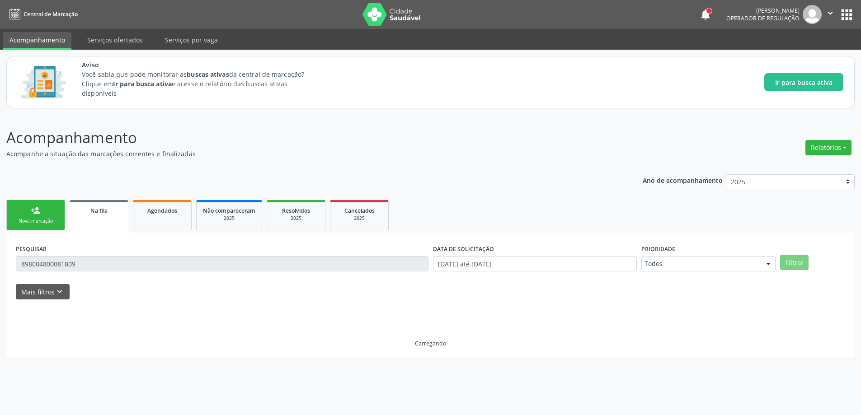
click at [397, 244] on div "PESQUISAR 898004800081809" at bounding box center [222, 259] width 417 height 35
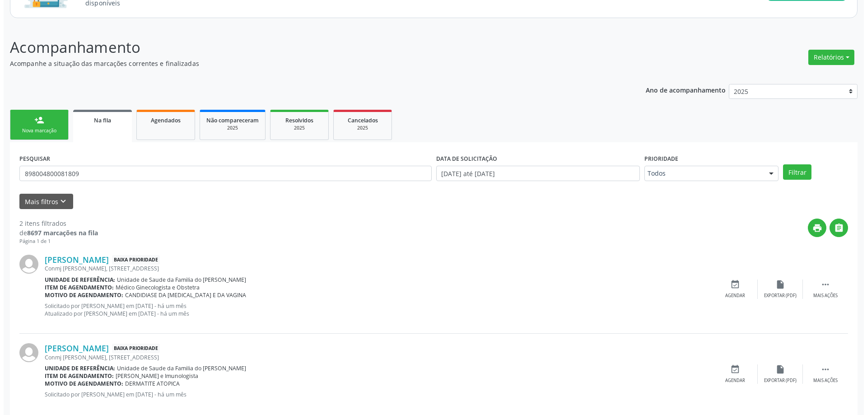
scroll to position [106, 0]
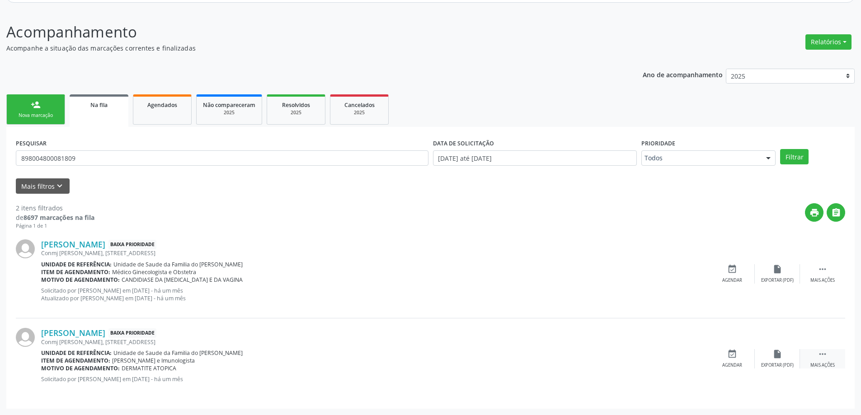
click at [830, 359] on div " Mais ações" at bounding box center [822, 358] width 45 height 19
click at [730, 363] on div "Cancelar" at bounding box center [731, 365] width 21 height 6
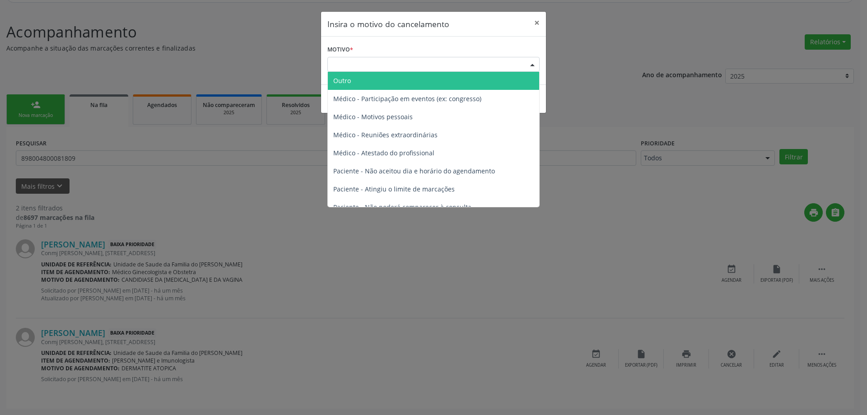
click at [362, 64] on div "Escolha o motivo" at bounding box center [433, 64] width 212 height 15
click at [346, 84] on span "Outro" at bounding box center [342, 80] width 18 height 9
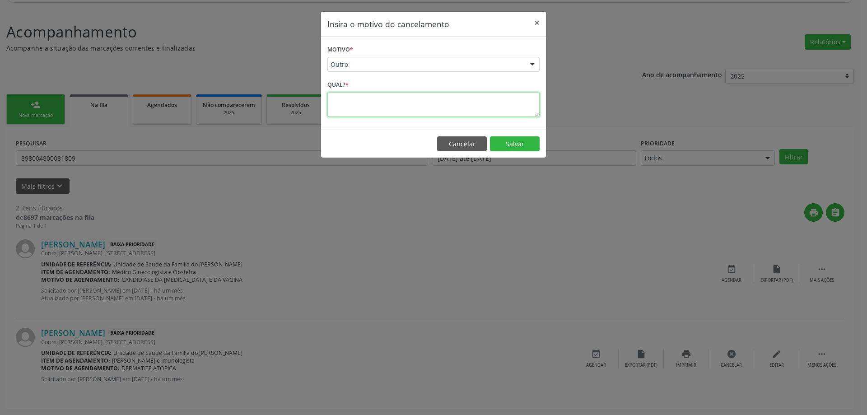
click at [360, 107] on textarea at bounding box center [433, 104] width 212 height 25
type textarea "AGENDADO PARA [PERSON_NAME] , DIA [DATE]"
click at [510, 145] on button "Salvar" at bounding box center [515, 143] width 50 height 15
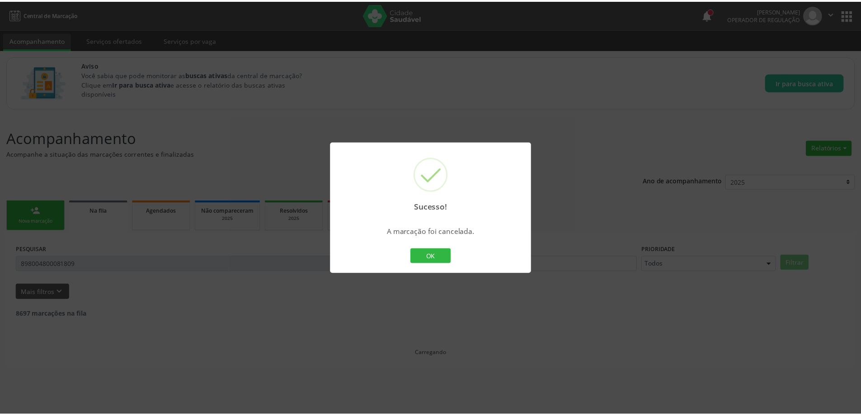
scroll to position [0, 0]
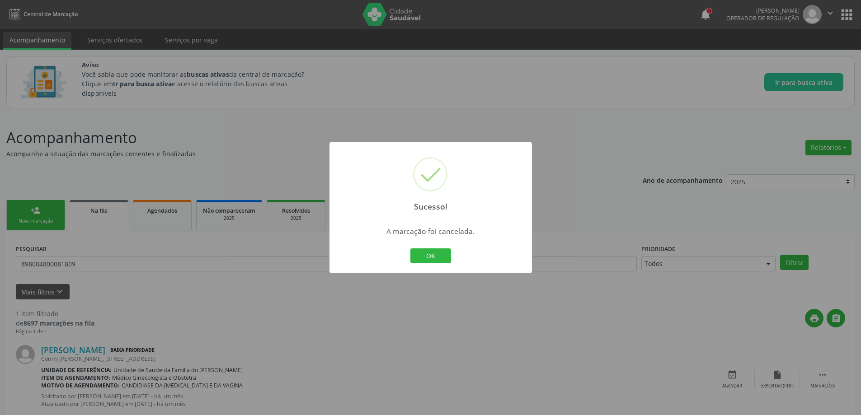
click at [392, 268] on div "Sucesso! × A marcação foi cancelada. OK Cancel" at bounding box center [430, 208] width 202 height 132
click at [393, 296] on div "Sucesso! × A marcação foi cancelada. OK Cancel" at bounding box center [430, 207] width 861 height 415
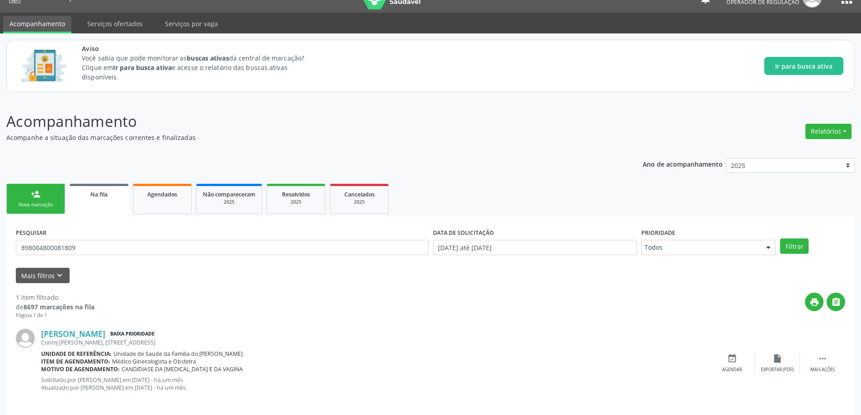
scroll to position [24, 0]
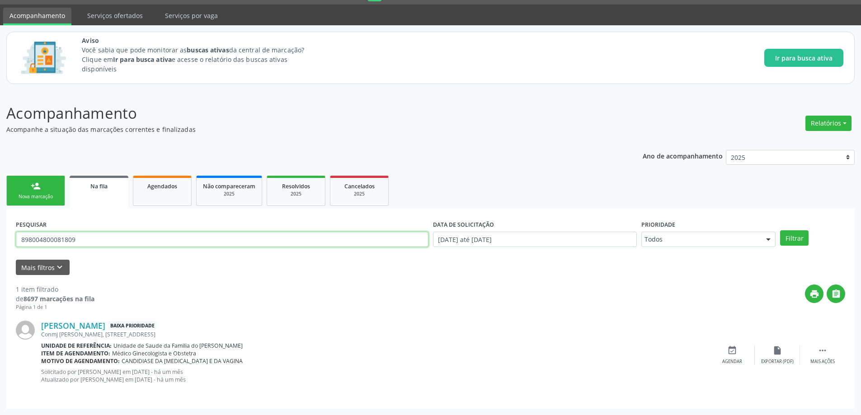
click at [181, 242] on input "898004800081809" at bounding box center [222, 239] width 412 height 15
type input "8"
paste input "704204261397981"
click at [788, 236] on button "Filtrar" at bounding box center [794, 237] width 28 height 15
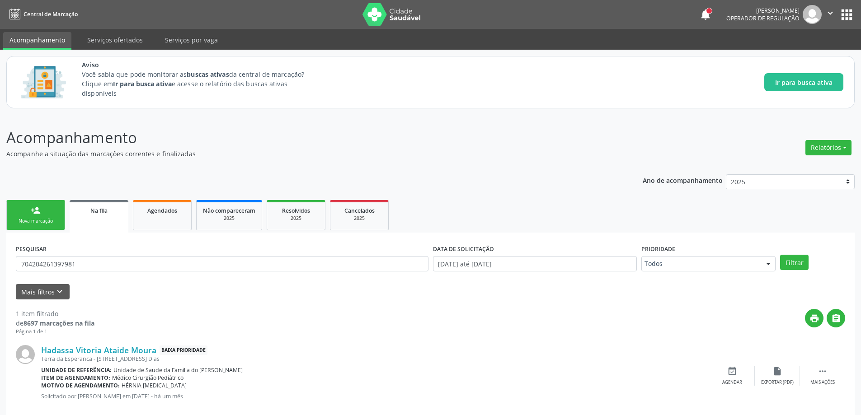
scroll to position [17, 0]
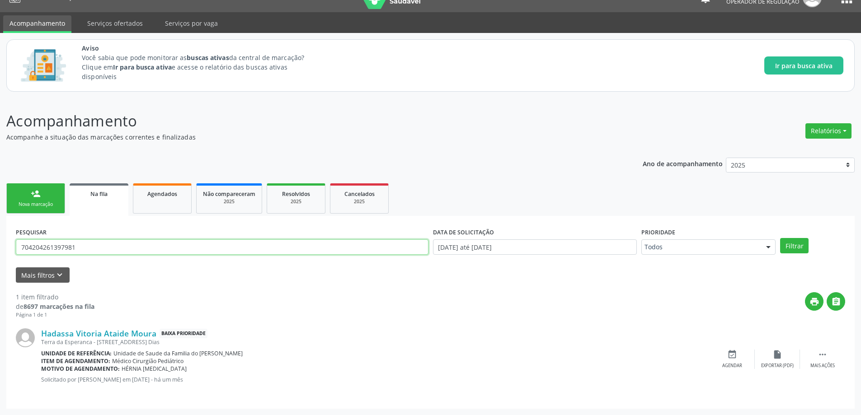
click at [153, 246] on input "704204261397981" at bounding box center [222, 246] width 412 height 15
type input "7"
paste input "700100440637620"
click at [799, 247] on button "Filtrar" at bounding box center [794, 245] width 28 height 15
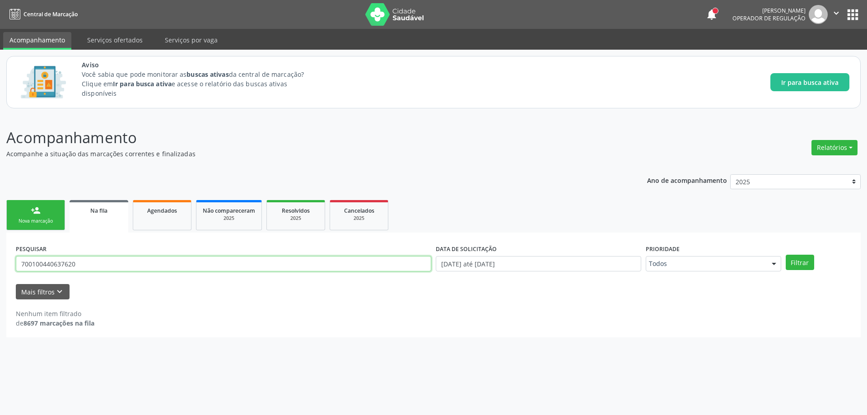
click at [139, 267] on input "700100440637620" at bounding box center [224, 263] width 416 height 15
click at [813, 264] on button "Filtrar" at bounding box center [800, 262] width 28 height 15
click at [118, 267] on input "700100440637620" at bounding box center [224, 263] width 416 height 15
type input "7"
paste input "700103943754115"
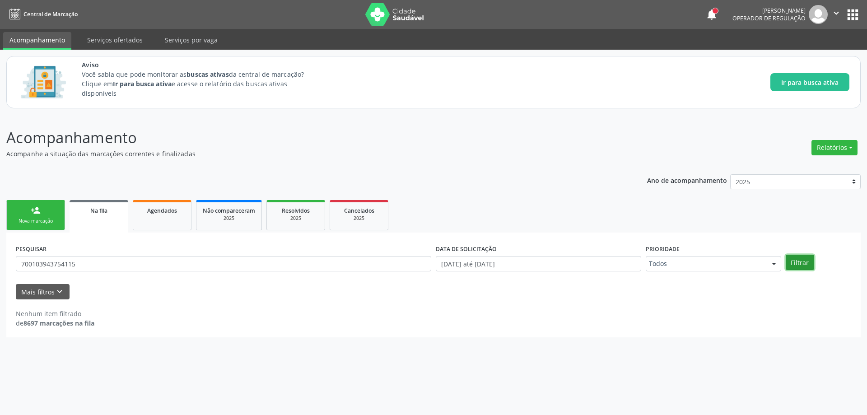
click at [808, 266] on button "Filtrar" at bounding box center [800, 262] width 28 height 15
click at [108, 265] on input "700103943754115" at bounding box center [224, 263] width 416 height 15
type input "7"
paste input "709203243863534"
click at [798, 266] on button "Filtrar" at bounding box center [800, 262] width 28 height 15
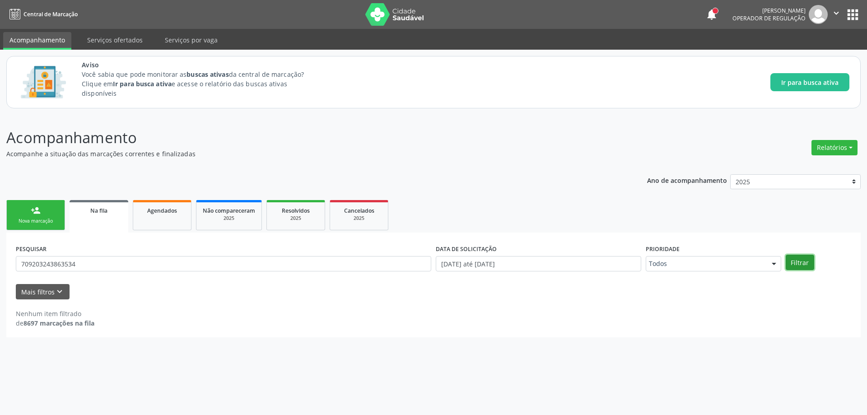
click at [804, 266] on button "Filtrar" at bounding box center [800, 262] width 28 height 15
click at [104, 262] on input "709203243863534" at bounding box center [224, 263] width 416 height 15
type input "7"
type input "50496204491"
click at [811, 264] on button "Filtrar" at bounding box center [800, 262] width 28 height 15
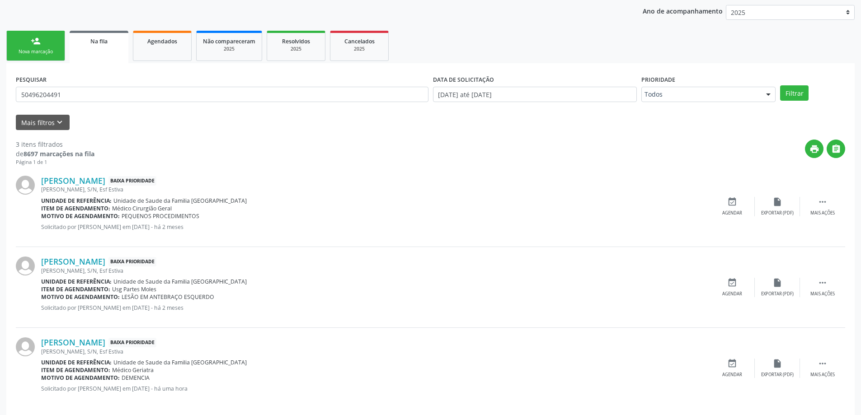
scroll to position [179, 0]
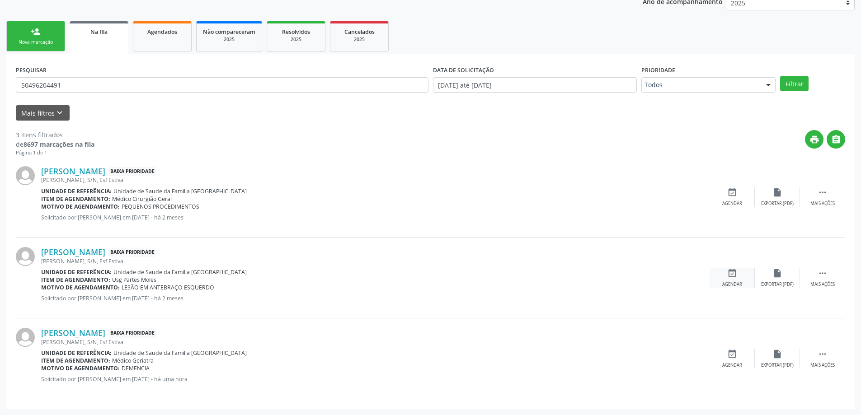
click at [736, 274] on icon "event_available" at bounding box center [732, 273] width 10 height 10
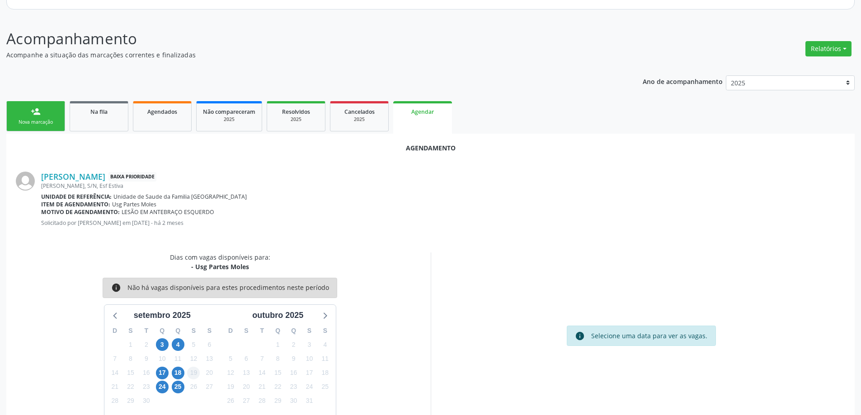
scroll to position [120, 0]
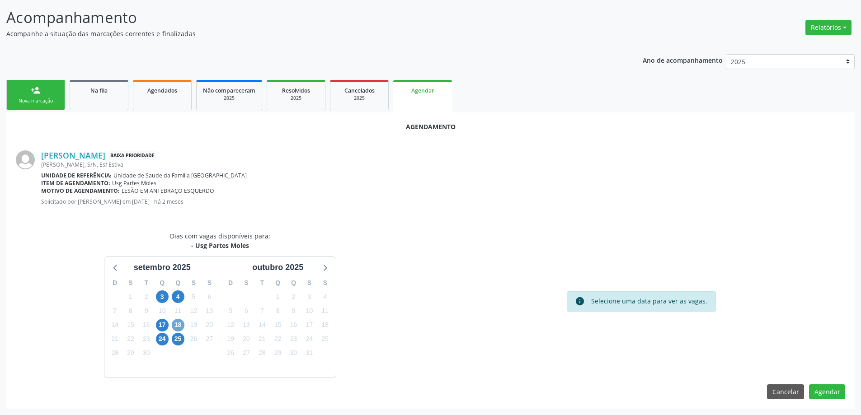
click at [175, 327] on span "18" at bounding box center [178, 325] width 13 height 13
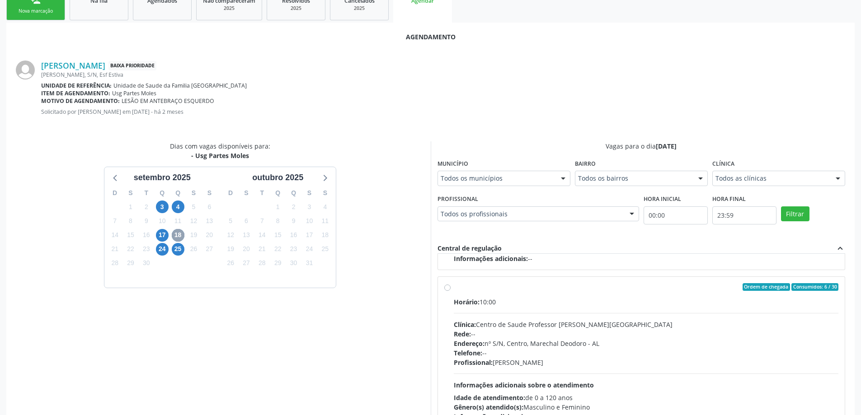
scroll to position [211, 0]
click at [454, 288] on label "Ordem de chegada Consumidos: 6 / 30 Horário: 10:00 Clínica: Centro de Saude Pro…" at bounding box center [646, 352] width 385 height 139
click at [445, 288] on input "Ordem de chegada Consumidos: 6 / 30 Horário: 10:00 Clínica: Centro de Saude Pro…" at bounding box center [447, 287] width 6 height 8
radio input "true"
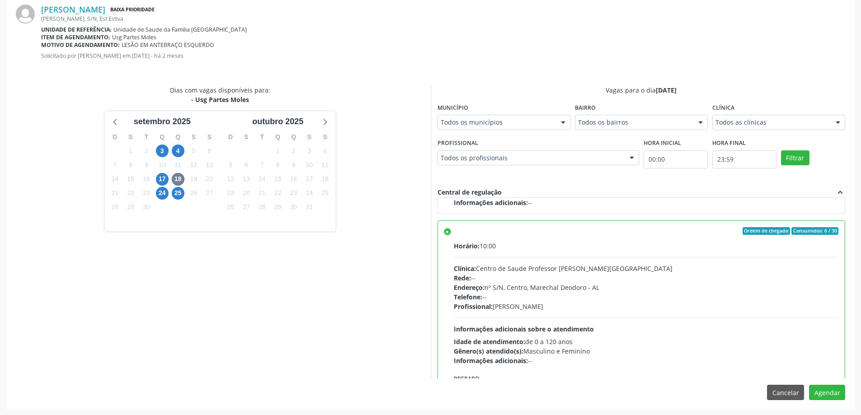
scroll to position [267, 0]
click at [829, 392] on button "Agendar" at bounding box center [827, 391] width 36 height 15
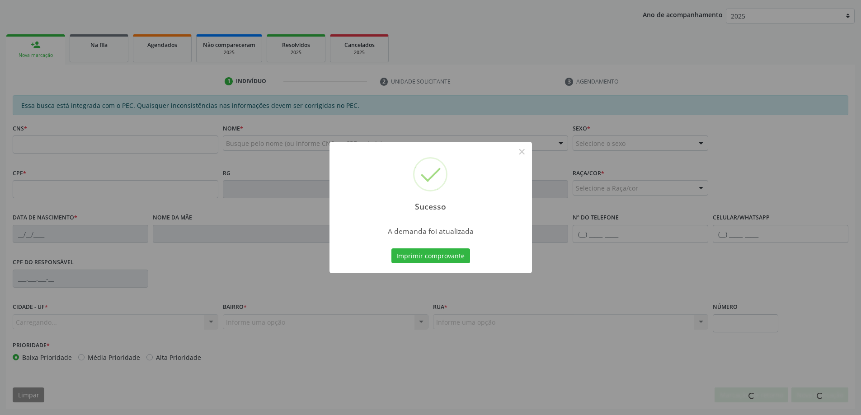
scroll to position [166, 0]
click at [523, 152] on button "×" at bounding box center [521, 151] width 15 height 15
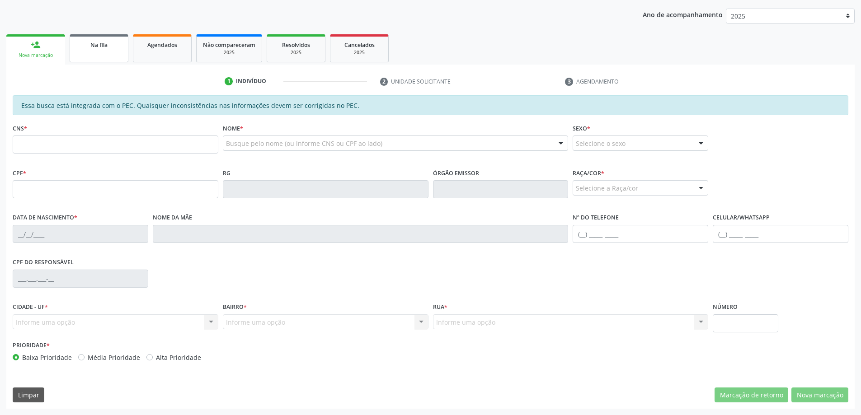
click at [98, 48] on span "Na fila" at bounding box center [98, 45] width 17 height 8
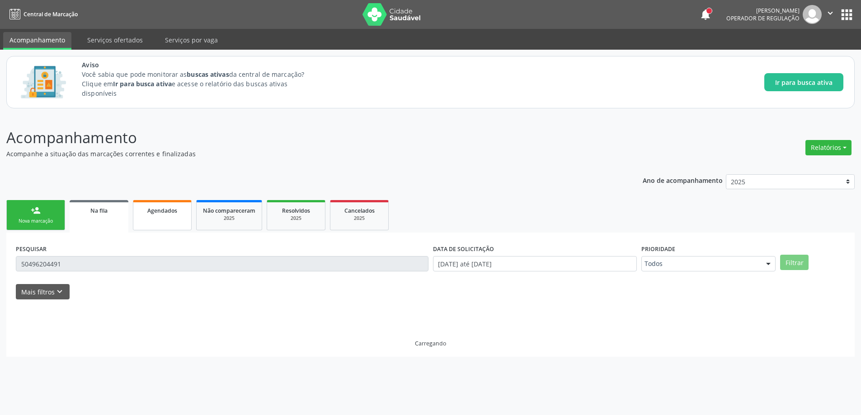
scroll to position [0, 0]
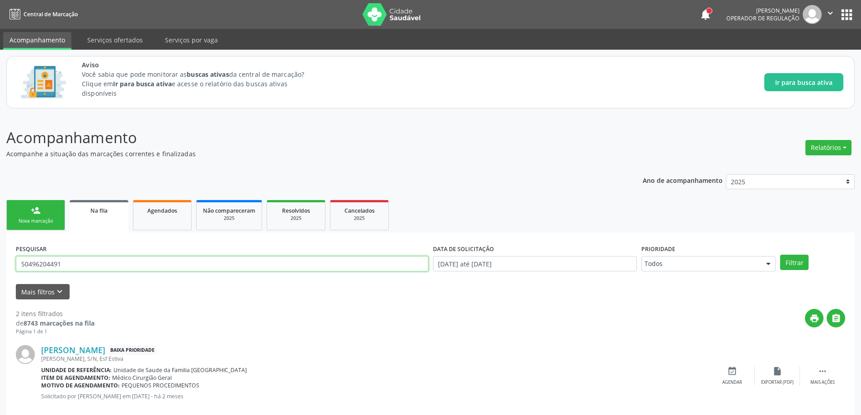
click at [90, 263] on input "50496204491" at bounding box center [222, 263] width 412 height 15
type input "5"
paste input "700000140791005"
type input "700000140791005"
click at [800, 265] on button "Filtrar" at bounding box center [794, 262] width 28 height 15
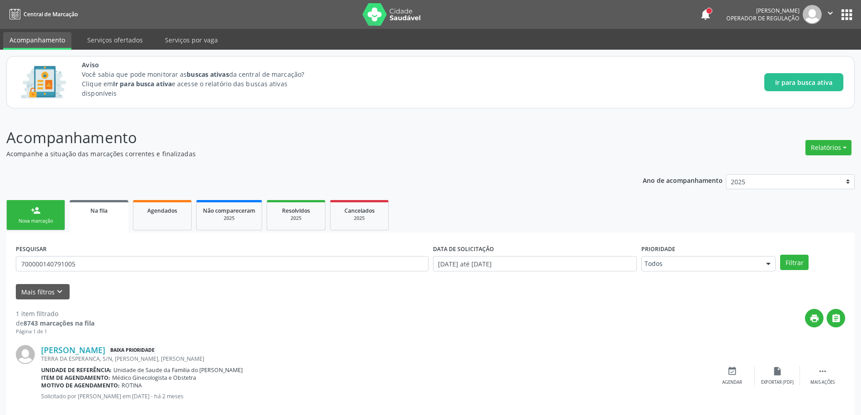
scroll to position [17, 0]
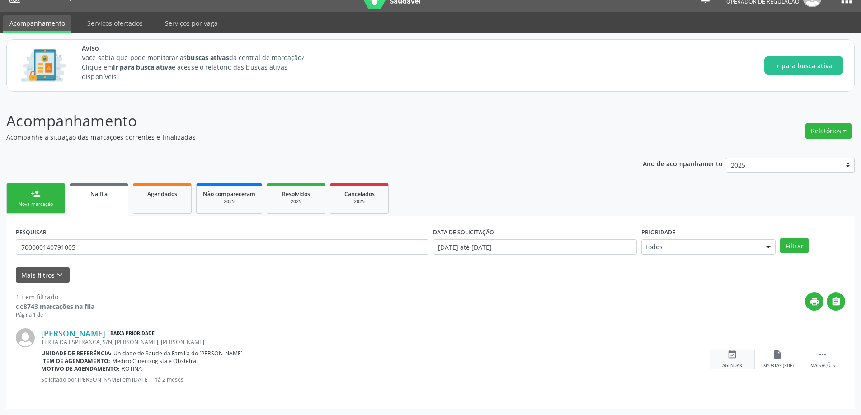
click at [739, 356] on div "event_available Agendar" at bounding box center [731, 359] width 45 height 19
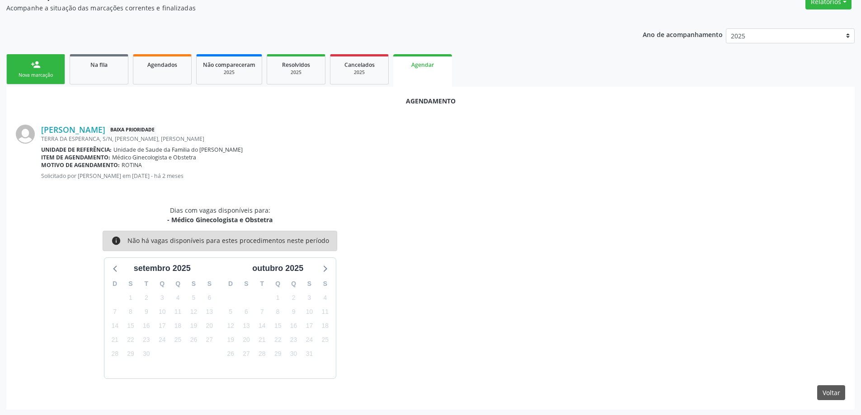
scroll to position [147, 0]
click at [369, 184] on div "[PERSON_NAME] Baixa Prioridade TERRA DA ESPERANCA, S/N, [PERSON_NAME], [PERSON_…" at bounding box center [443, 154] width 804 height 61
click at [105, 128] on link "[PERSON_NAME]" at bounding box center [73, 129] width 64 height 10
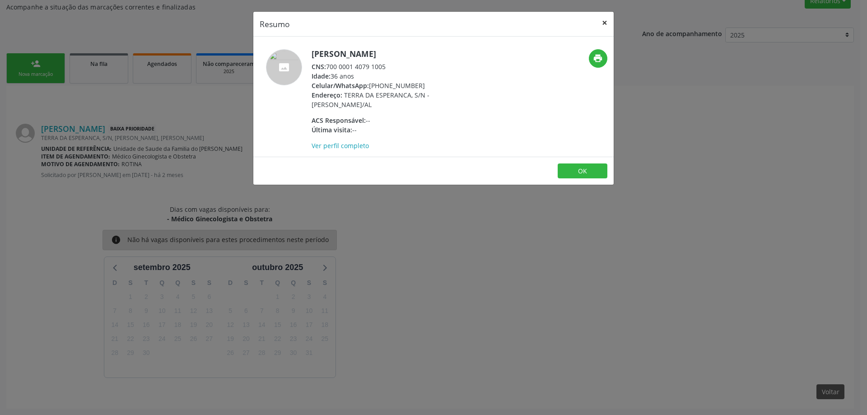
click at [604, 22] on button "×" at bounding box center [605, 23] width 18 height 22
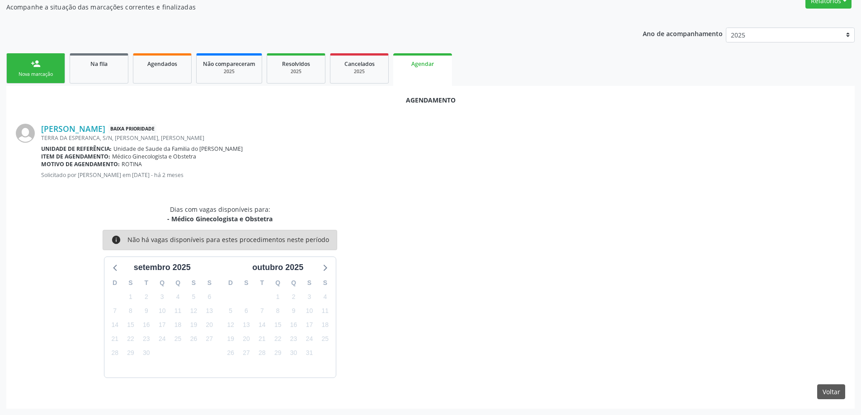
click at [254, 187] on div "[PERSON_NAME] Baixa Prioridade TERRA DA ESPERANCA, S/N, [PERSON_NAME], [PERSON_…" at bounding box center [430, 154] width 829 height 80
click at [101, 132] on link "[PERSON_NAME]" at bounding box center [73, 129] width 64 height 10
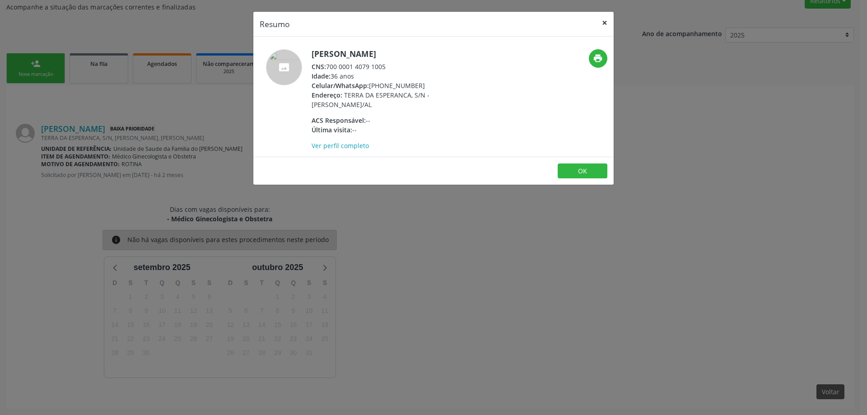
click at [604, 26] on button "×" at bounding box center [605, 23] width 18 height 22
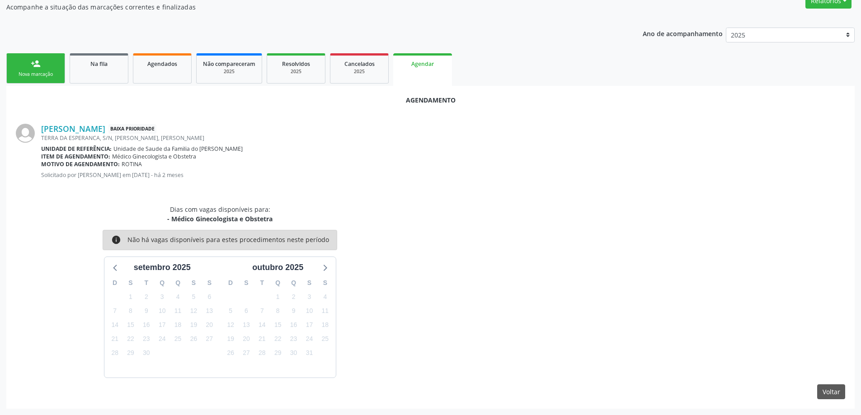
click at [341, 269] on div "Dias com vagas disponíveis para: - Médico Ginecologista e Obstetra info Não há …" at bounding box center [219, 291] width 421 height 173
click at [826, 393] on button "Voltar" at bounding box center [831, 391] width 28 height 15
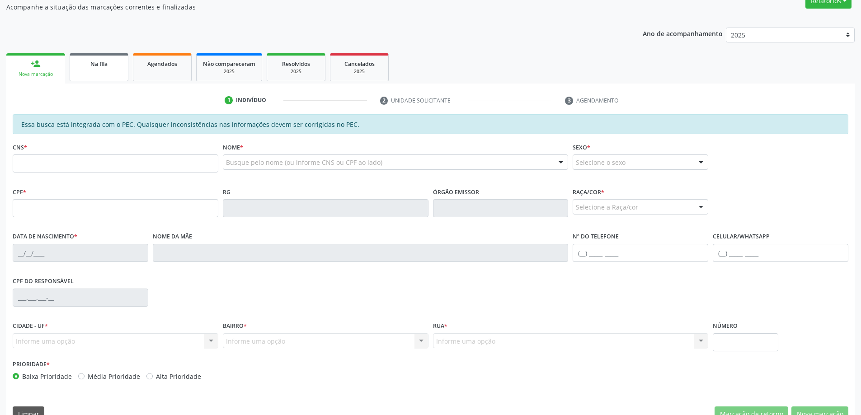
click at [85, 70] on link "Na fila" at bounding box center [99, 67] width 59 height 28
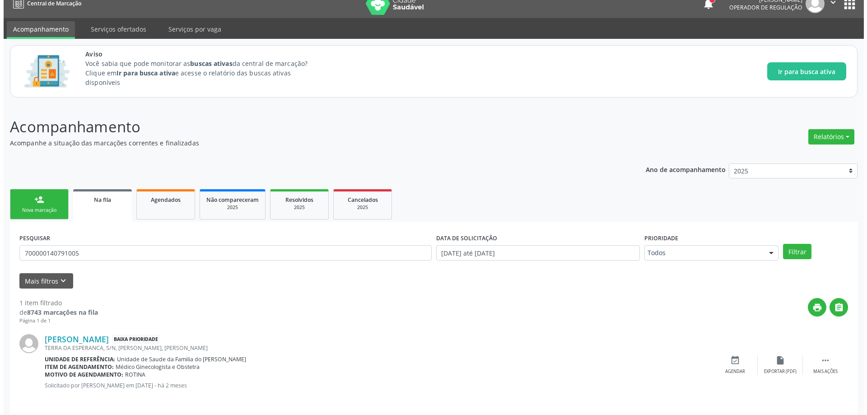
scroll to position [17, 0]
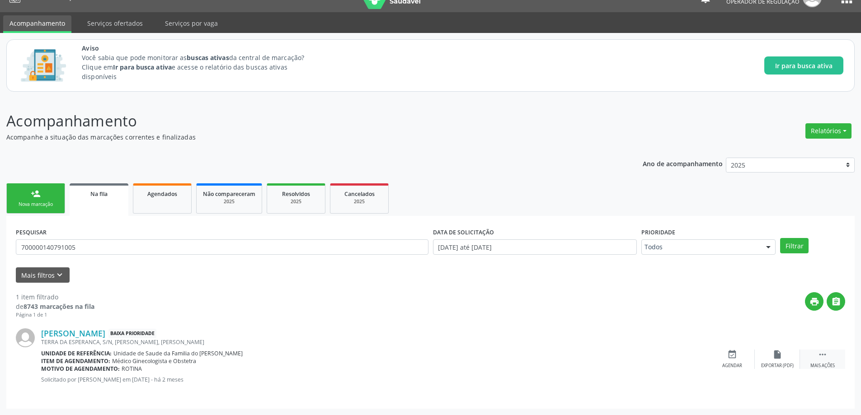
click at [827, 363] on div "Mais ações" at bounding box center [822, 366] width 24 height 6
click at [729, 358] on icon "cancel" at bounding box center [732, 355] width 10 height 10
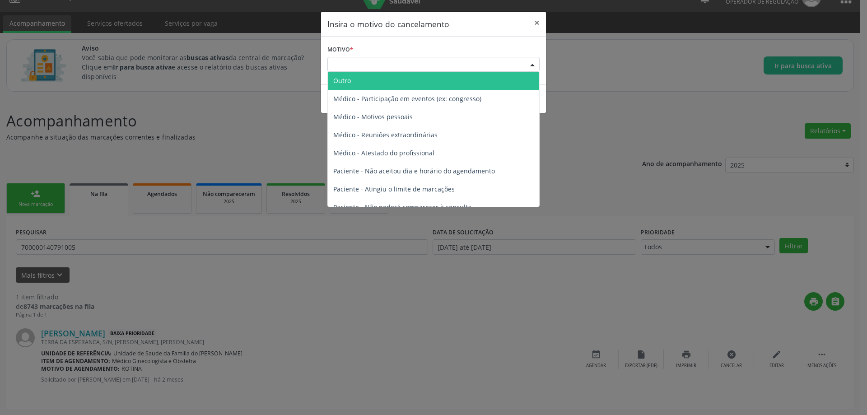
click at [372, 61] on div "Escolha o motivo" at bounding box center [433, 64] width 212 height 15
click at [360, 79] on span "Outro" at bounding box center [433, 81] width 211 height 18
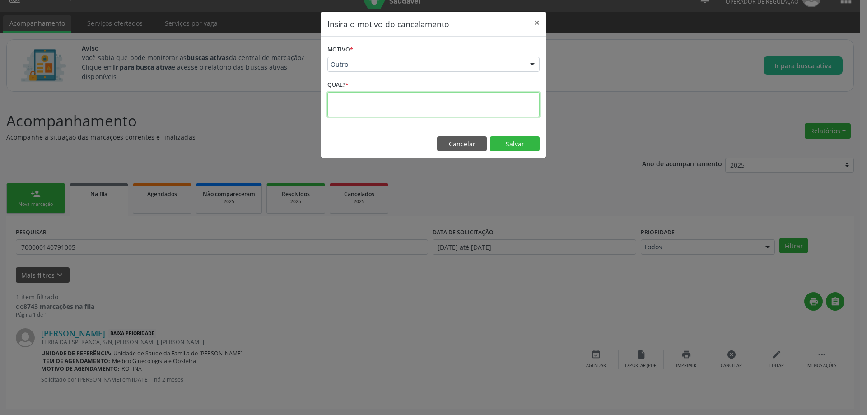
click at [365, 106] on textarea at bounding box center [433, 104] width 212 height 25
type textarea "P"
type textarea "MARCADO CIRURGIÃO GINECOLOGICO PARA O DIA [DATE]"
click at [526, 145] on button "Salvar" at bounding box center [515, 143] width 50 height 15
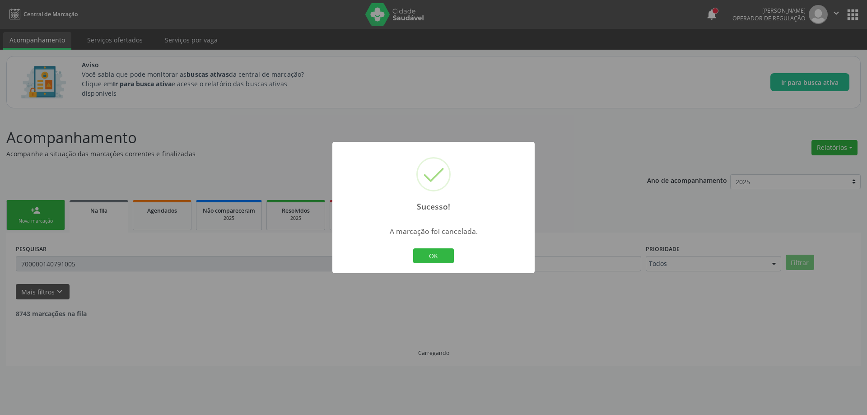
scroll to position [0, 0]
click at [629, 165] on div "Sucesso! × A marcação foi cancelada. OK Cancel" at bounding box center [433, 207] width 867 height 415
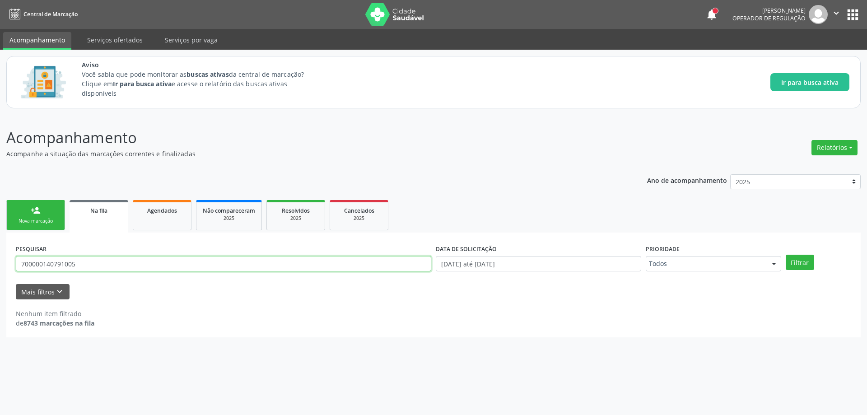
click at [93, 262] on input "700000140791005" at bounding box center [224, 263] width 416 height 15
click at [814, 264] on div "Filtrar" at bounding box center [819, 262] width 70 height 15
click at [809, 263] on button "Filtrar" at bounding box center [800, 262] width 28 height 15
